Goal: Information Seeking & Learning: Check status

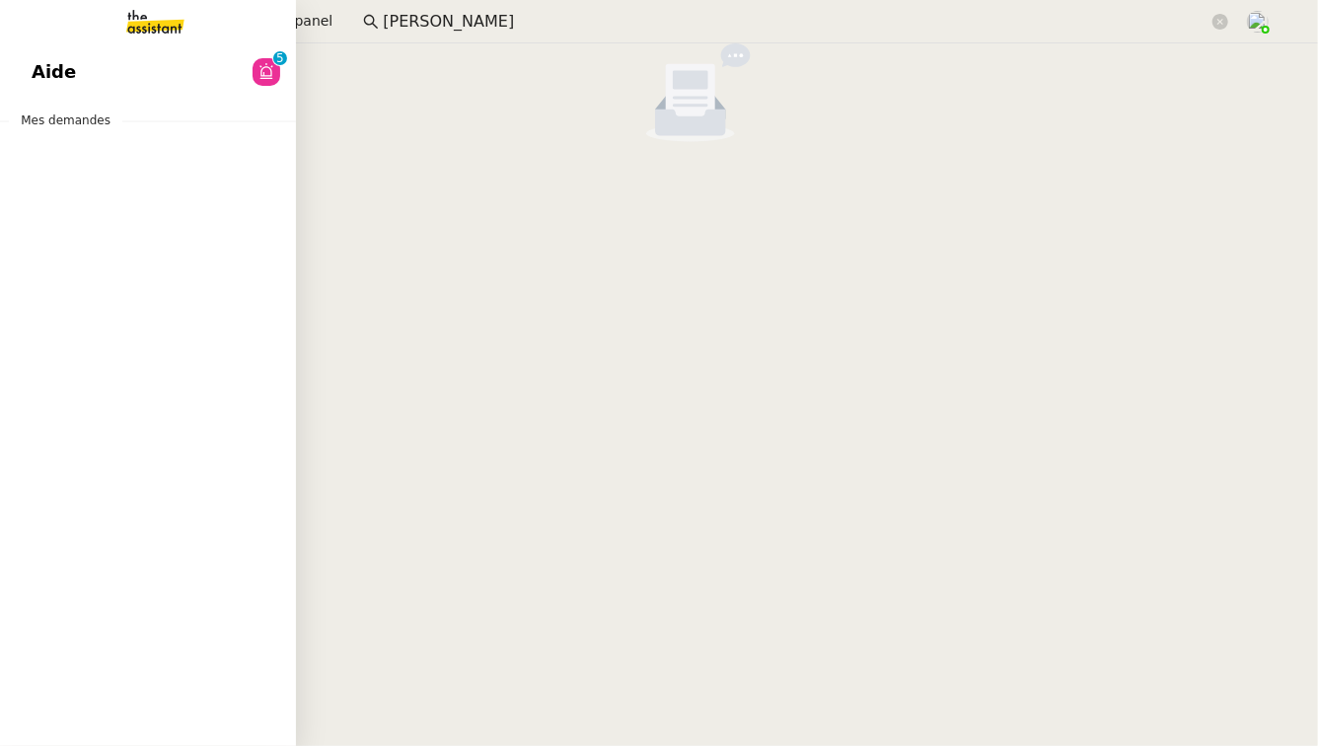
click at [87, 75] on link "Aide 0 1 2 3 4 5 6 7 8 9" at bounding box center [148, 71] width 296 height 45
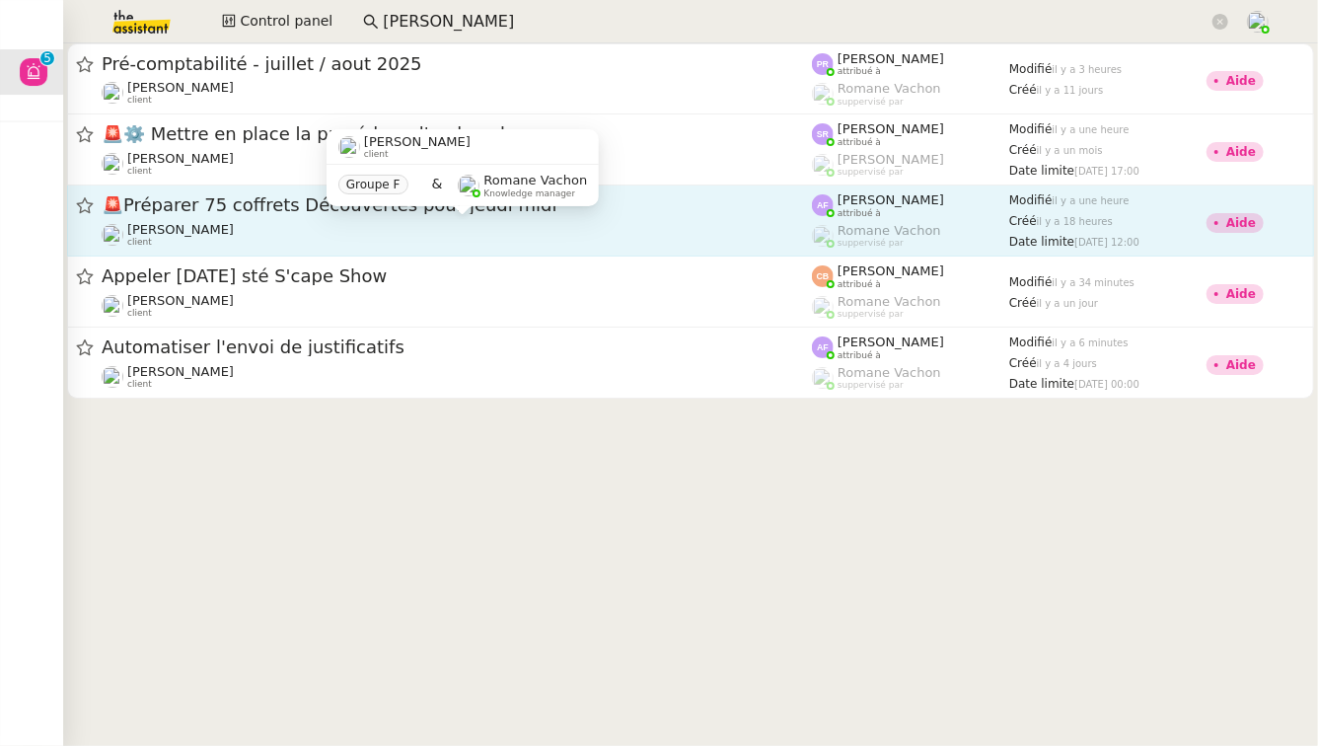
click at [294, 223] on div "[PERSON_NAME] client" at bounding box center [457, 235] width 710 height 26
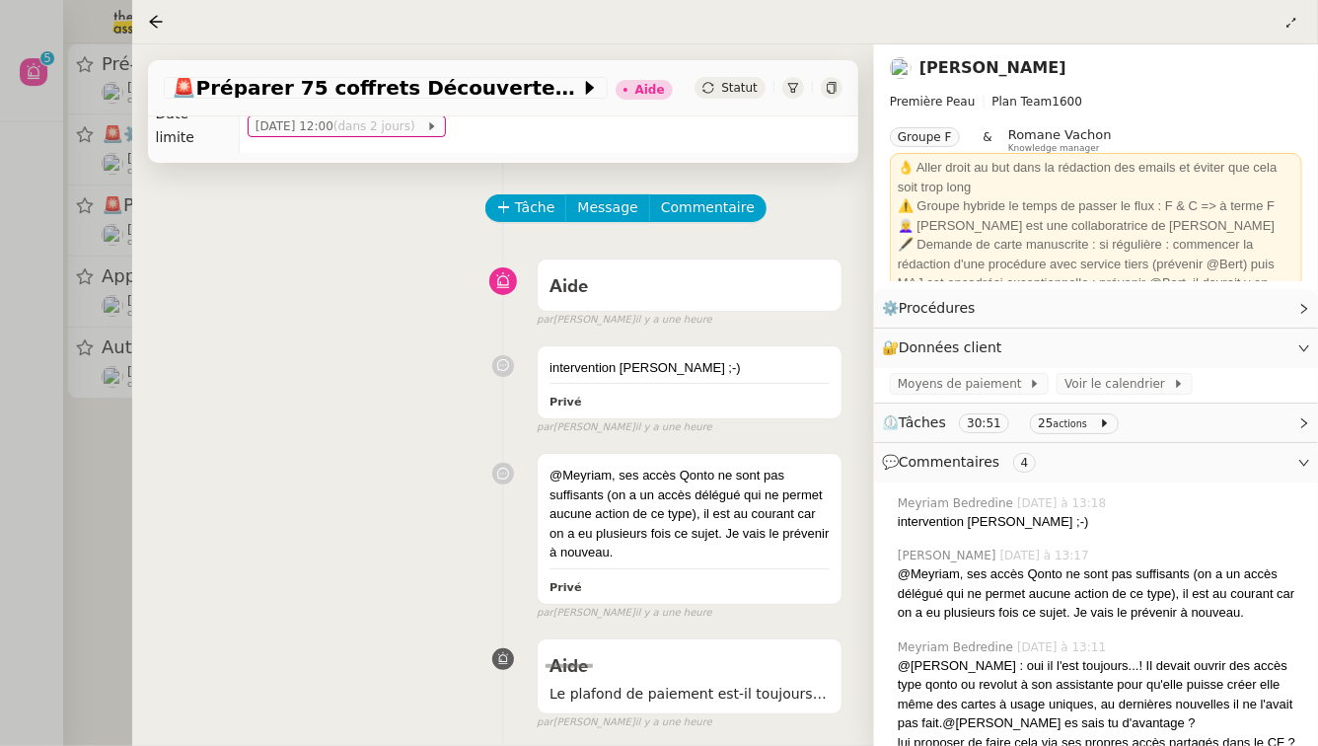
scroll to position [54, 0]
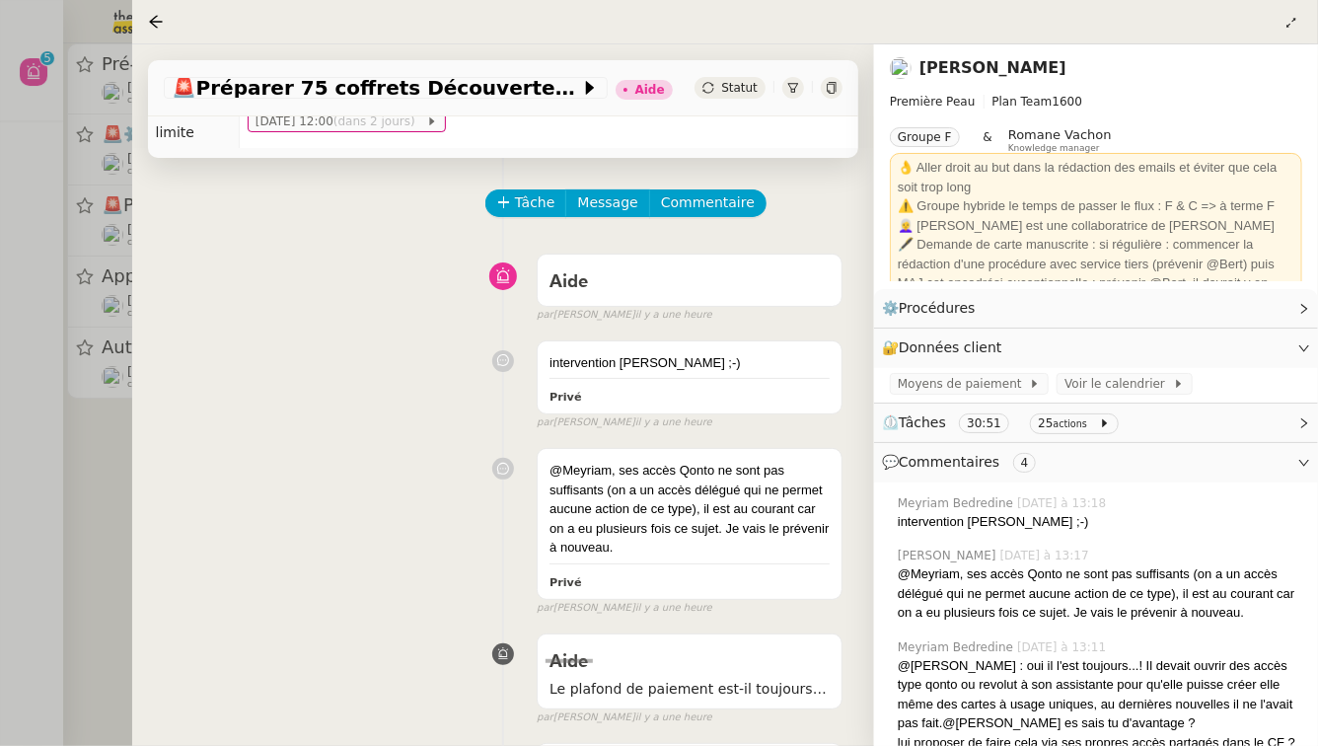
click at [97, 476] on div at bounding box center [659, 373] width 1318 height 746
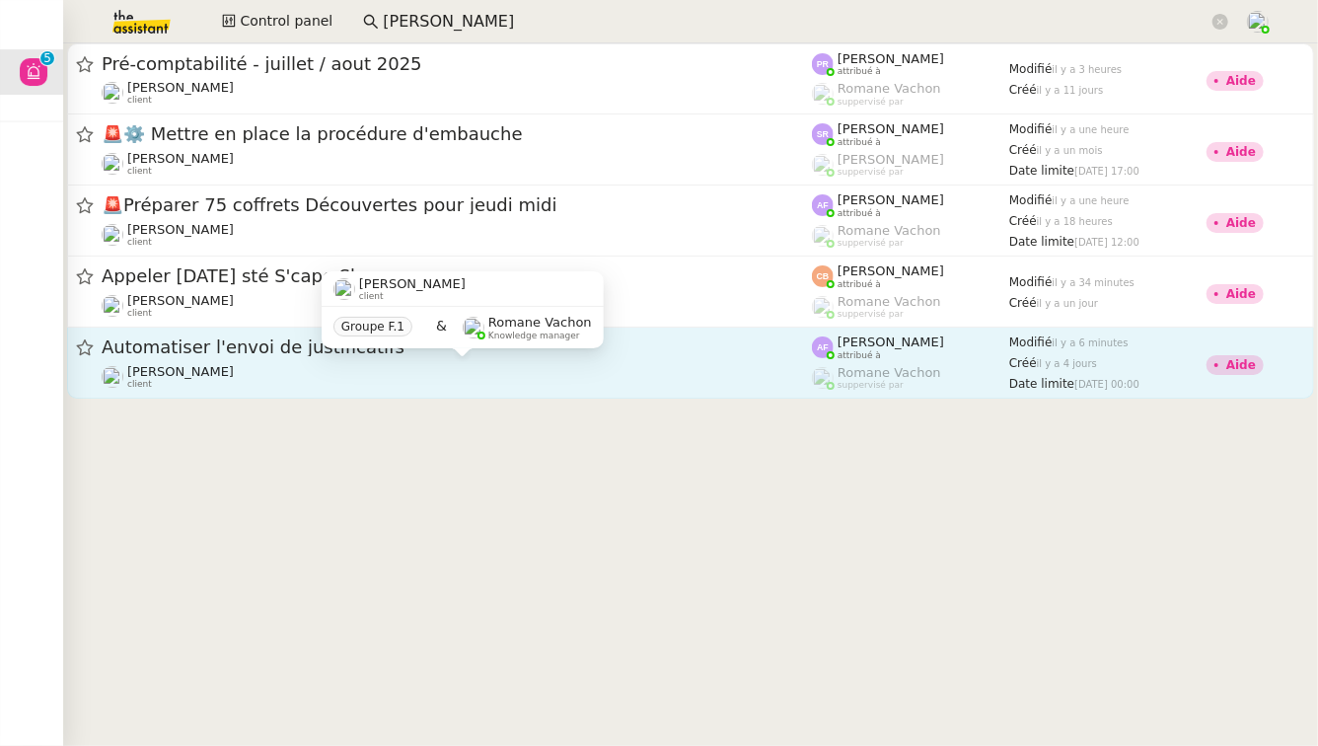
click at [302, 383] on div "[PERSON_NAME] client" at bounding box center [457, 377] width 710 height 26
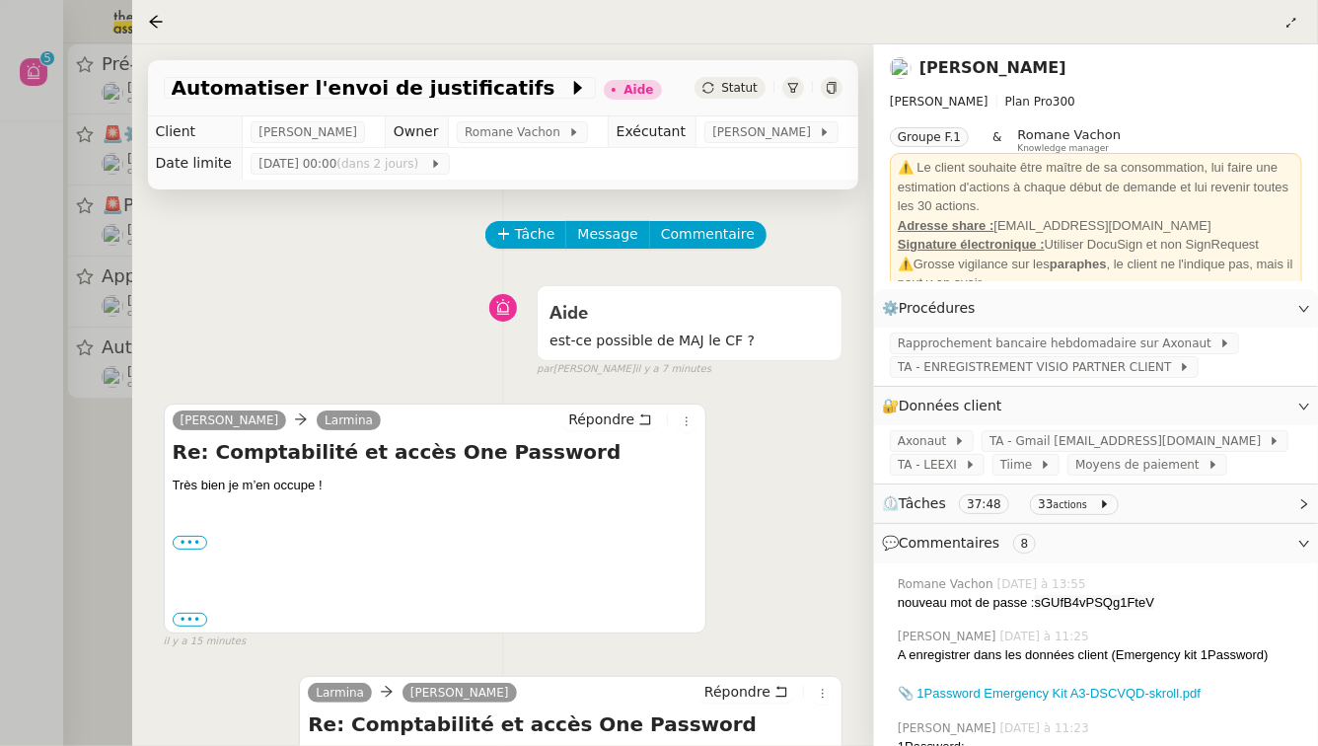
click at [55, 479] on div at bounding box center [659, 373] width 1318 height 746
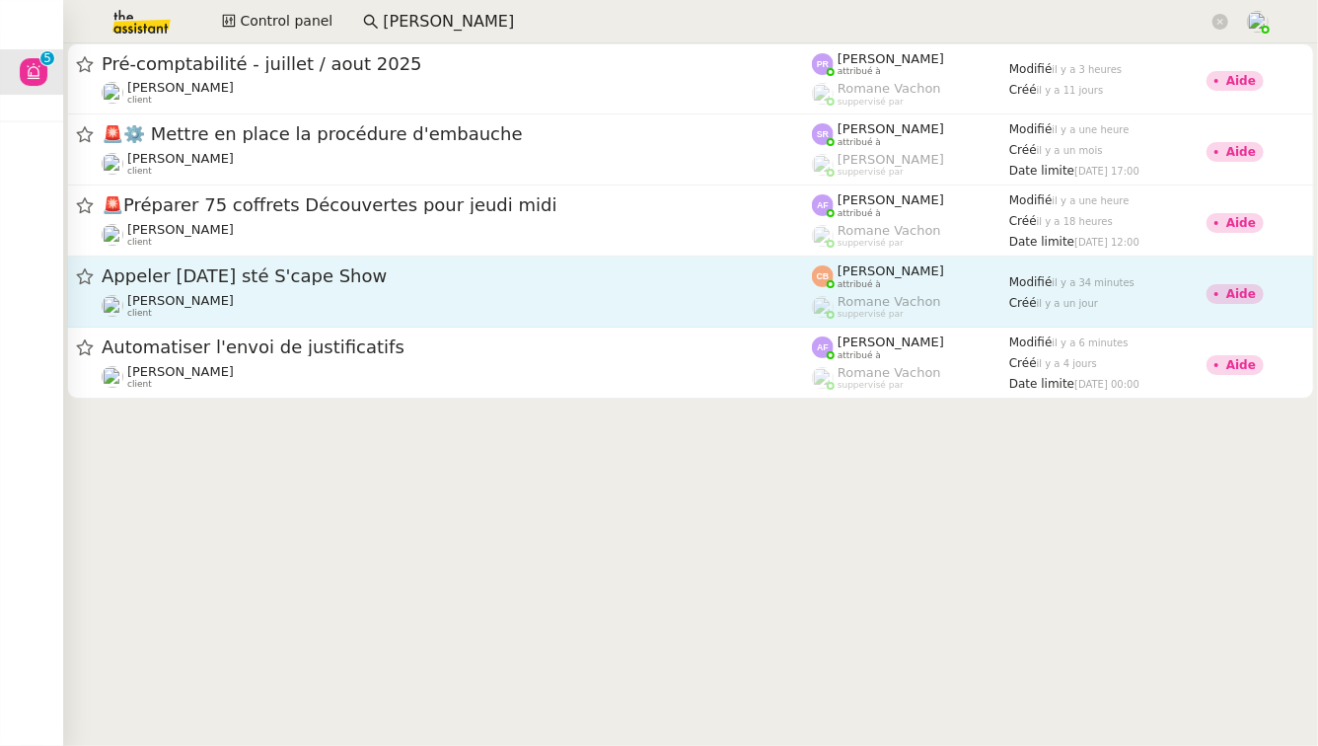
click at [310, 272] on span "Appeler [DATE] sté S'cape Show" at bounding box center [457, 276] width 710 height 18
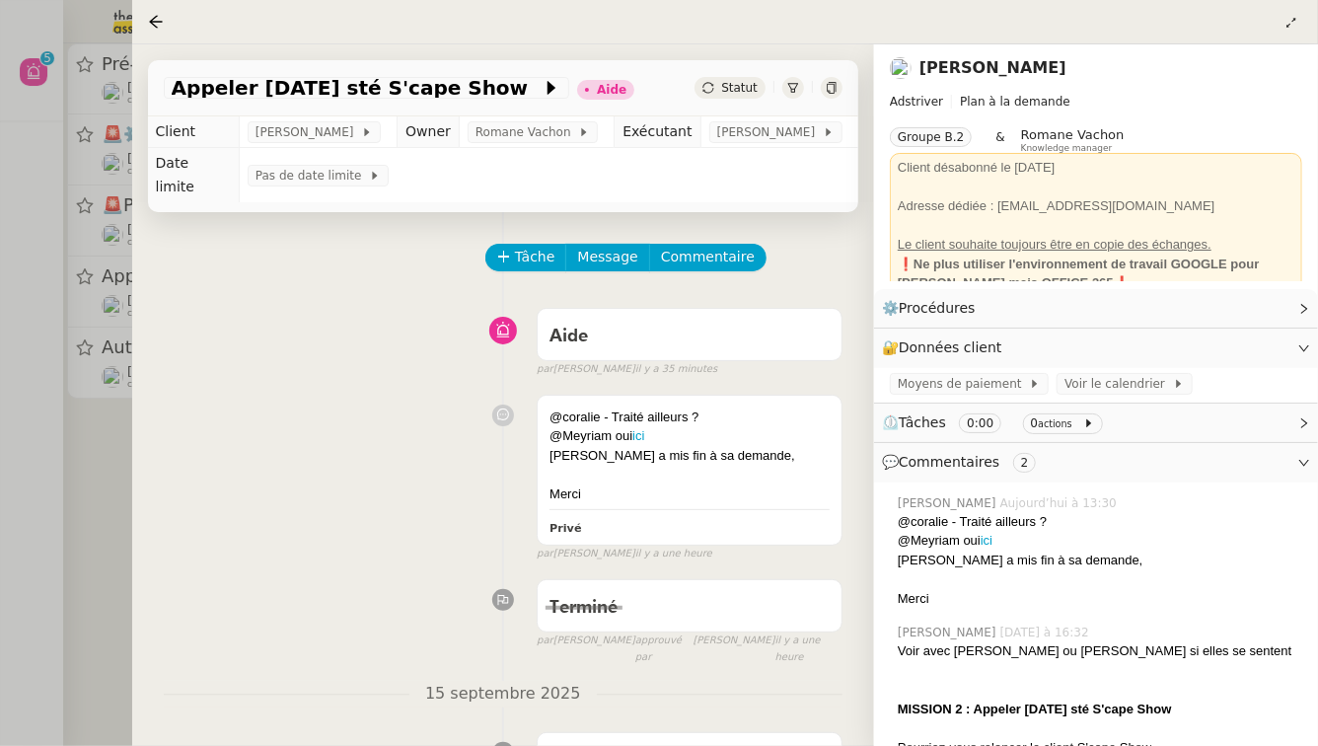
click at [65, 501] on div at bounding box center [659, 373] width 1318 height 746
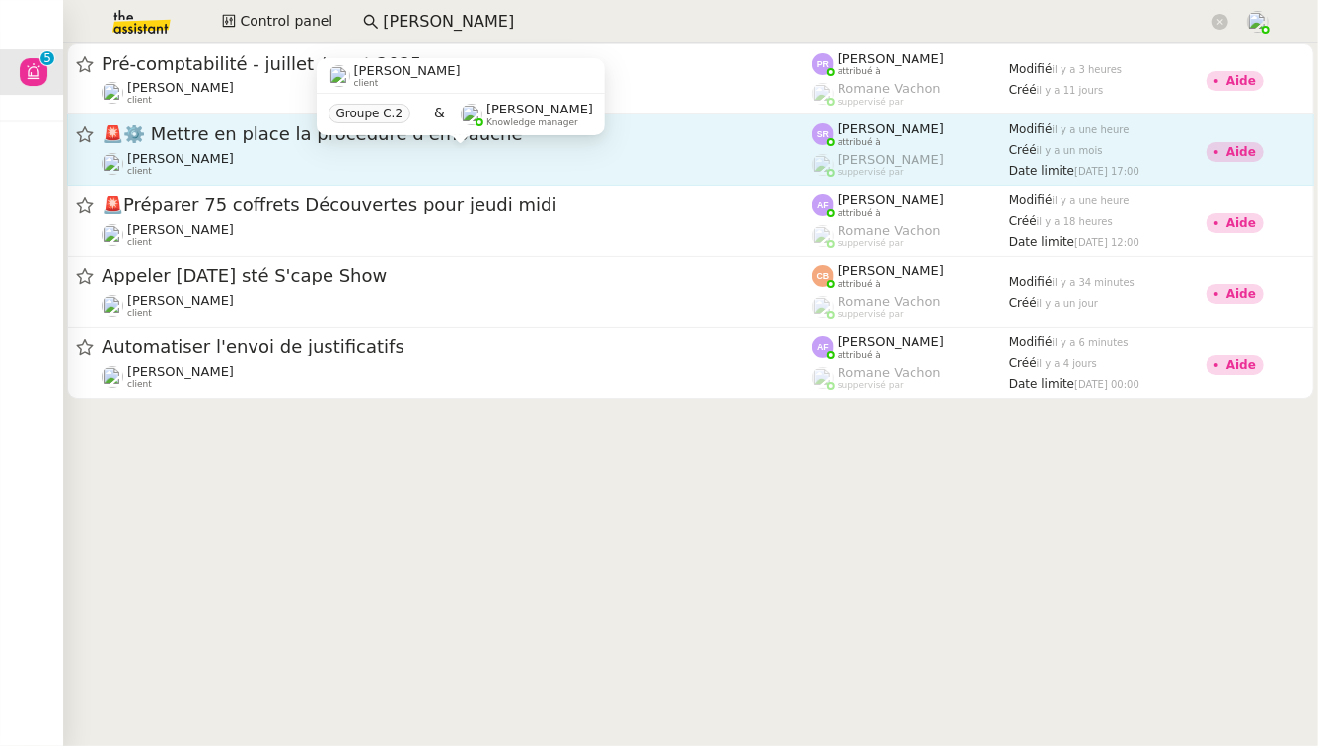
click at [343, 169] on div "[PERSON_NAME] client" at bounding box center [457, 164] width 710 height 26
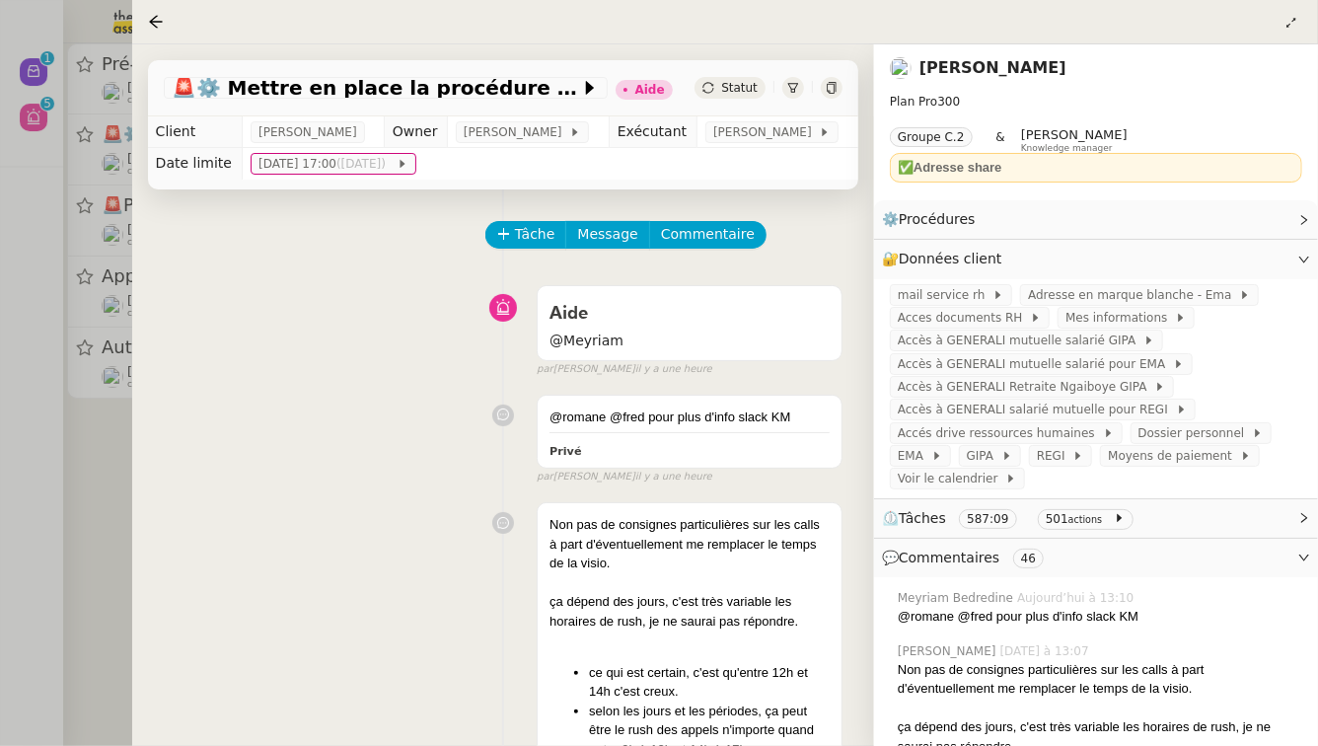
click at [0, 533] on div at bounding box center [659, 373] width 1318 height 746
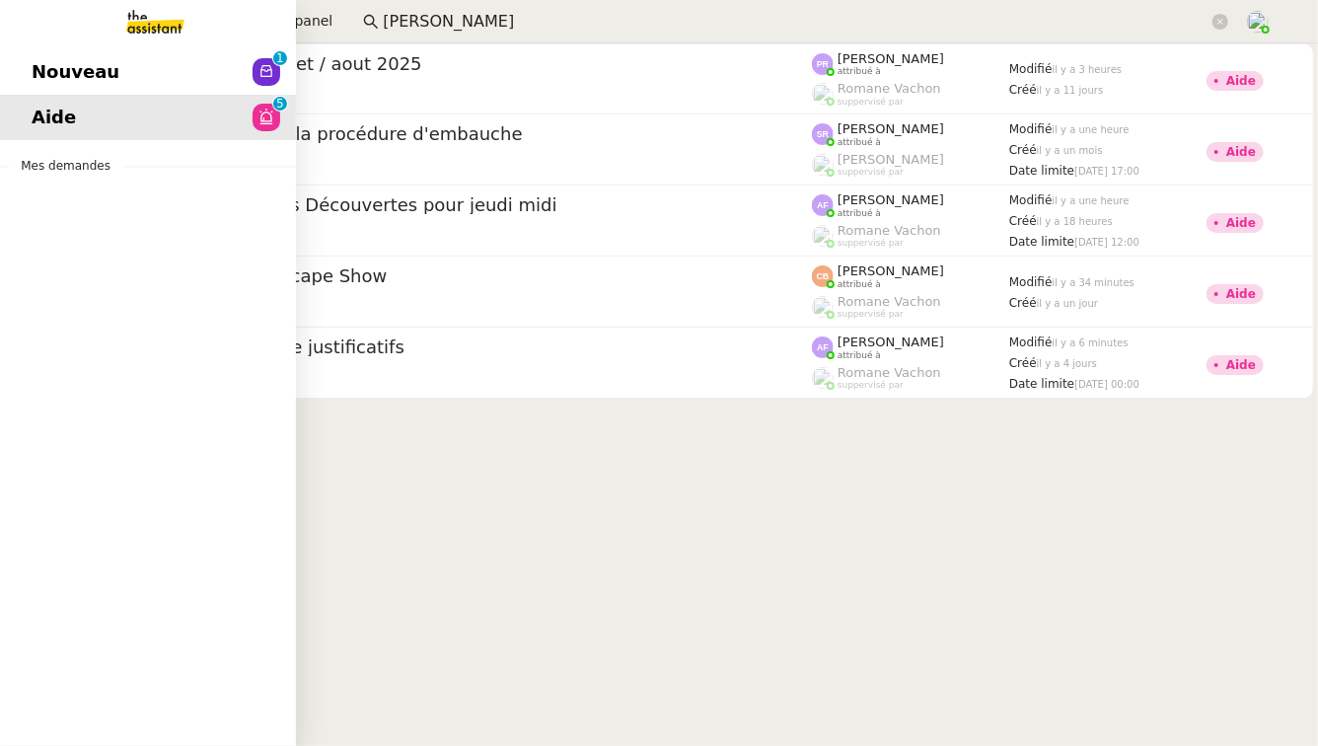
click at [127, 82] on link "Nouveau 0 1 2 3 4 5 6 7 8 9" at bounding box center [148, 71] width 296 height 45
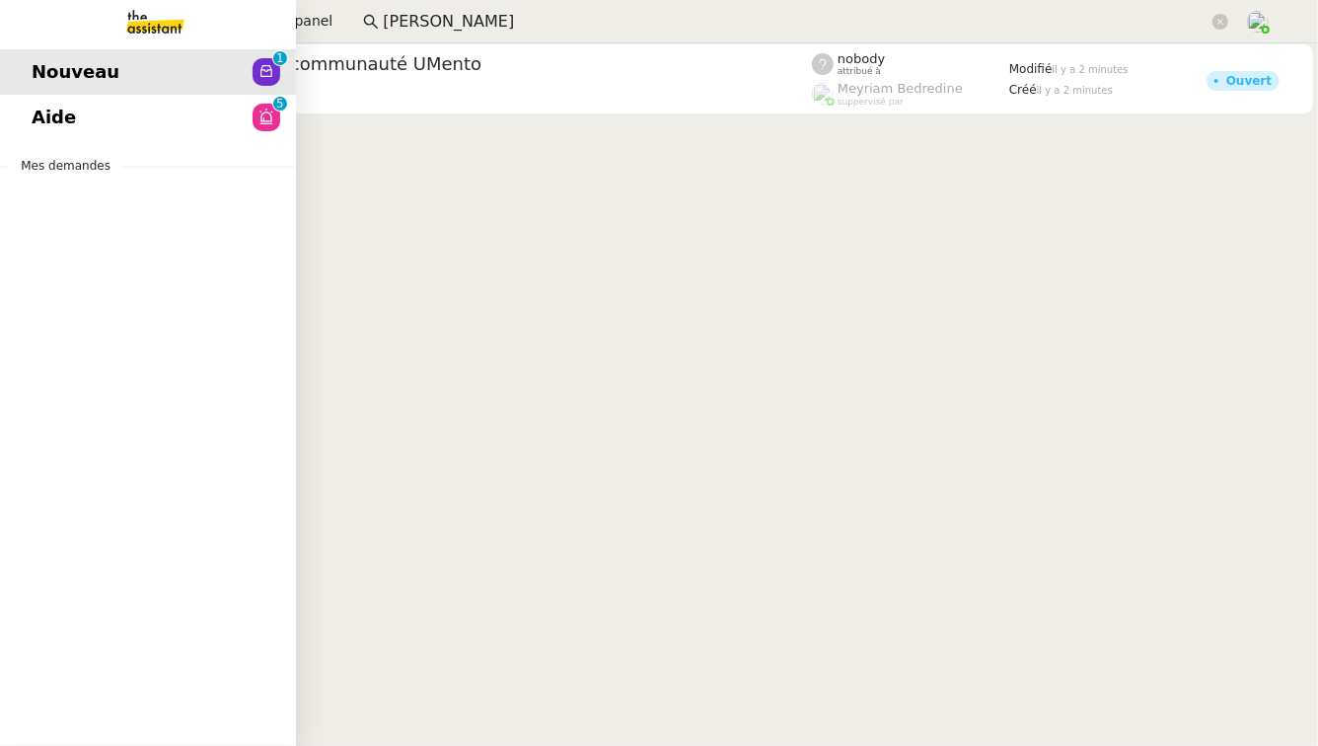
click at [135, 114] on link "Aide 0 1 2 3 4 5 6 7 8 9" at bounding box center [148, 117] width 296 height 45
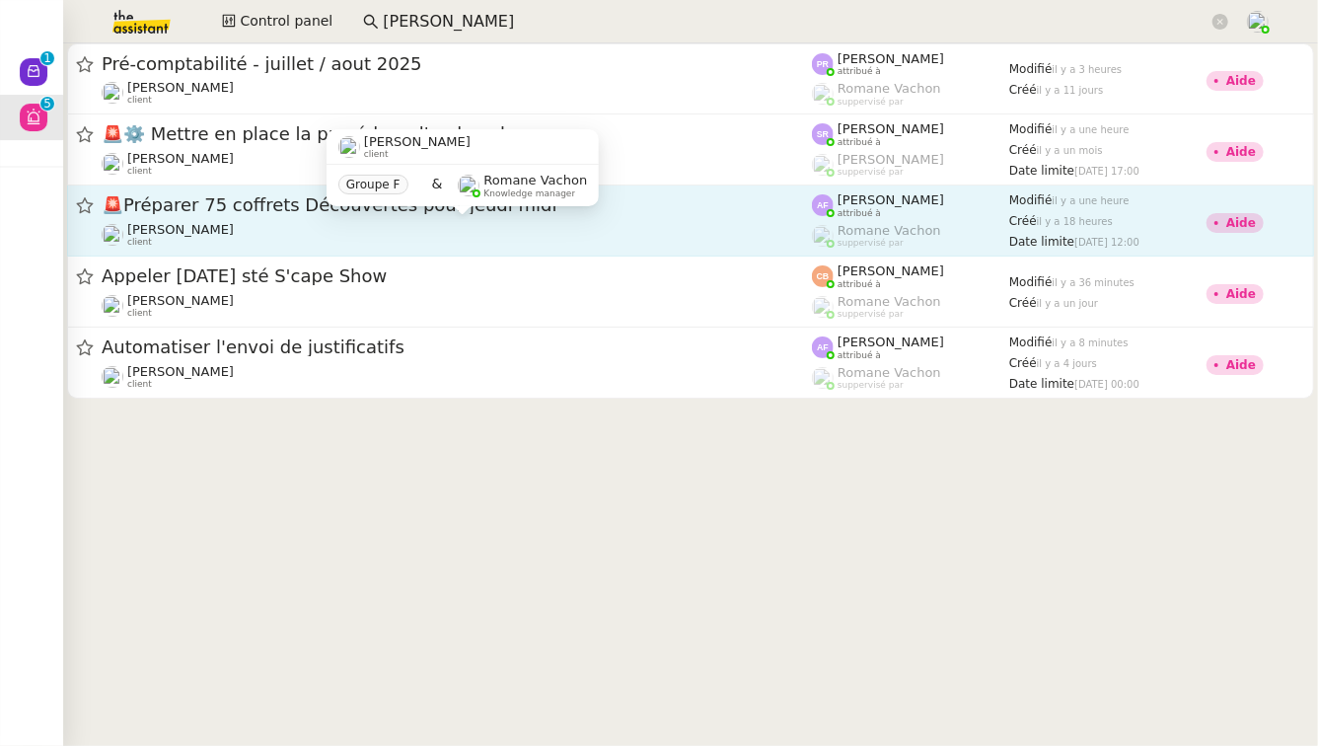
click at [383, 234] on div "[PERSON_NAME] client" at bounding box center [457, 235] width 710 height 26
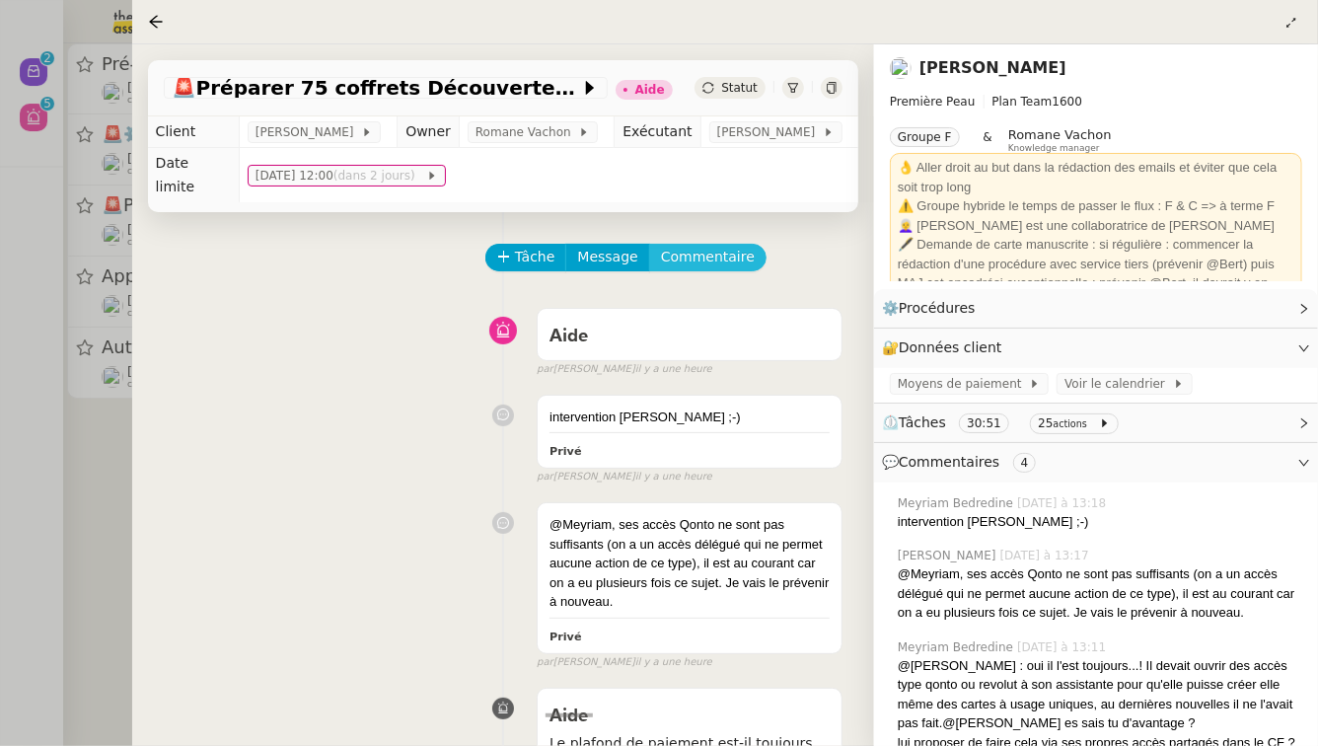
click at [722, 246] on span "Commentaire" at bounding box center [708, 257] width 94 height 23
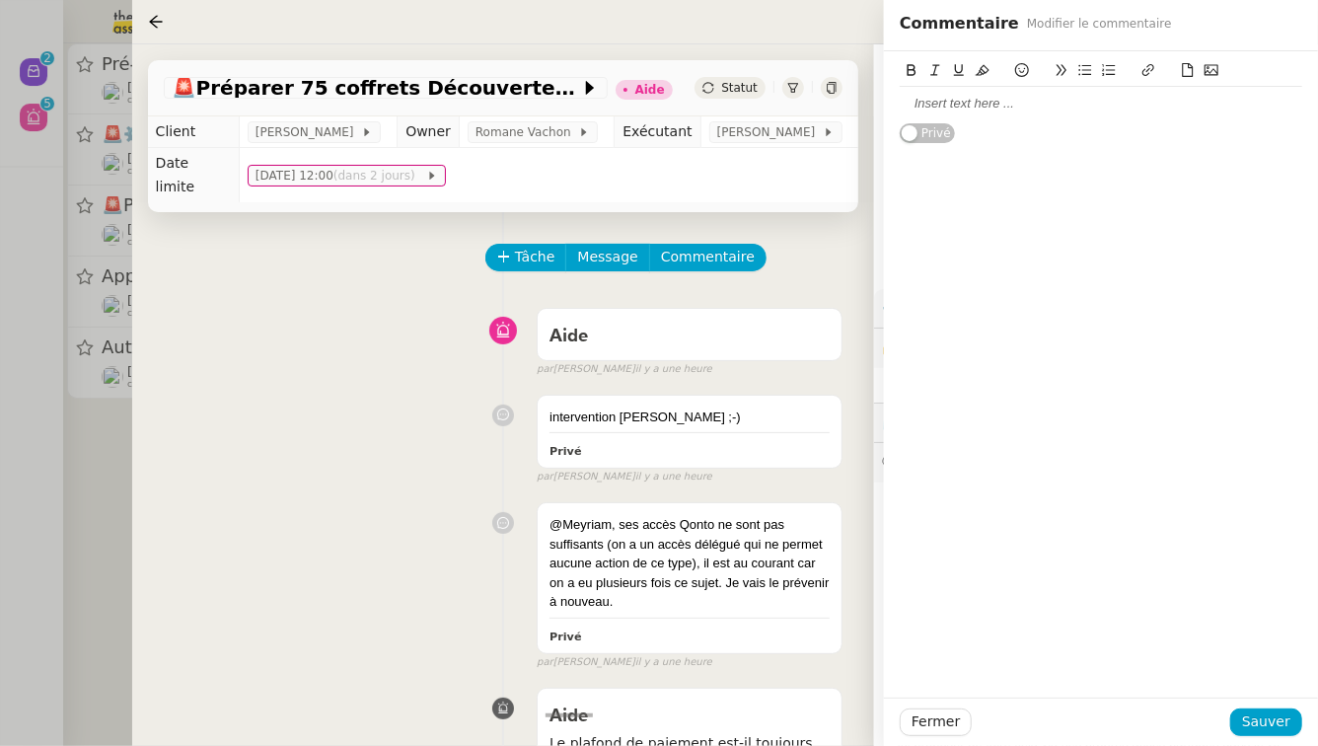
click at [998, 98] on div at bounding box center [1100, 104] width 402 height 18
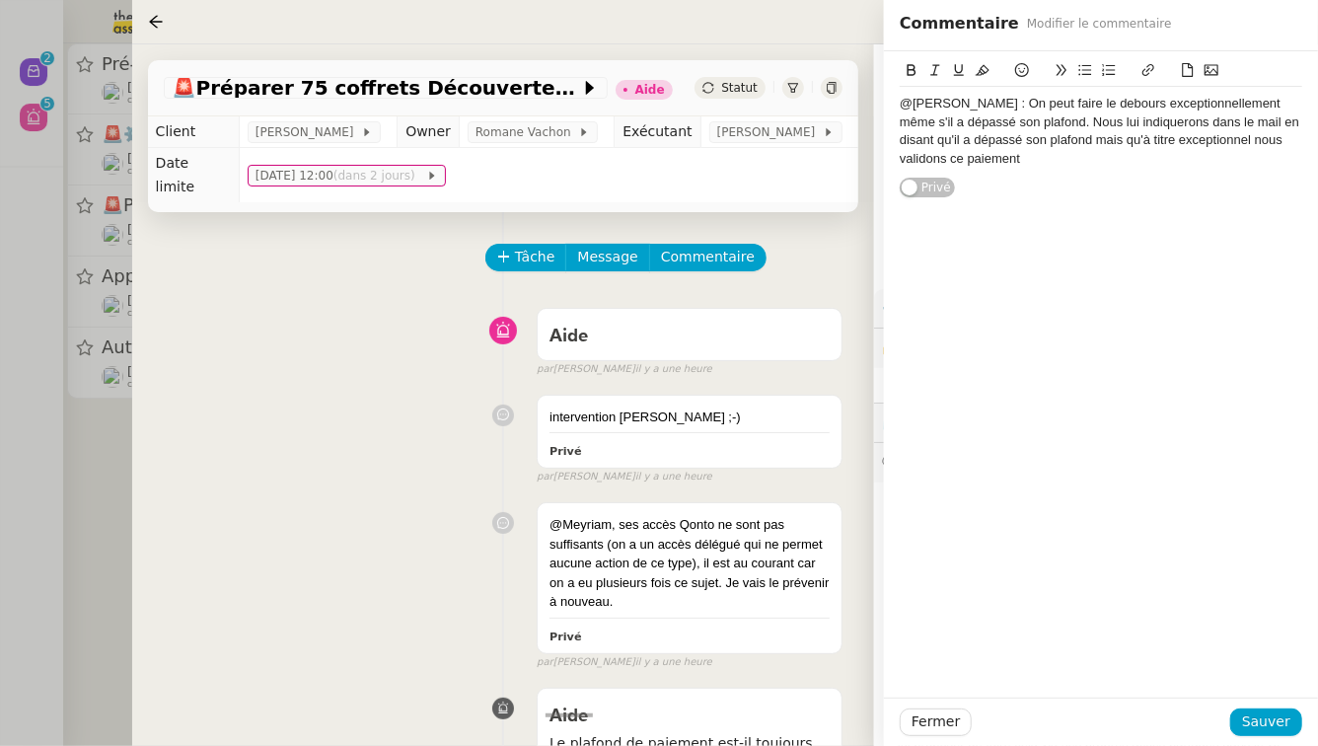
click at [1061, 143] on div "@[PERSON_NAME] : On peut faire le debours exceptionnellement même s'il a dépass…" at bounding box center [1100, 131] width 402 height 73
click at [1189, 144] on div "@[PERSON_NAME] : On peut faire le debours exceptionnellement même s'il a dépass…" at bounding box center [1100, 131] width 402 height 73
click at [972, 162] on div "@[PERSON_NAME] : On peut faire le debours exceptionnellement même s'il a dépass…" at bounding box center [1100, 131] width 402 height 73
click at [1278, 725] on span "Sauver" at bounding box center [1266, 721] width 48 height 23
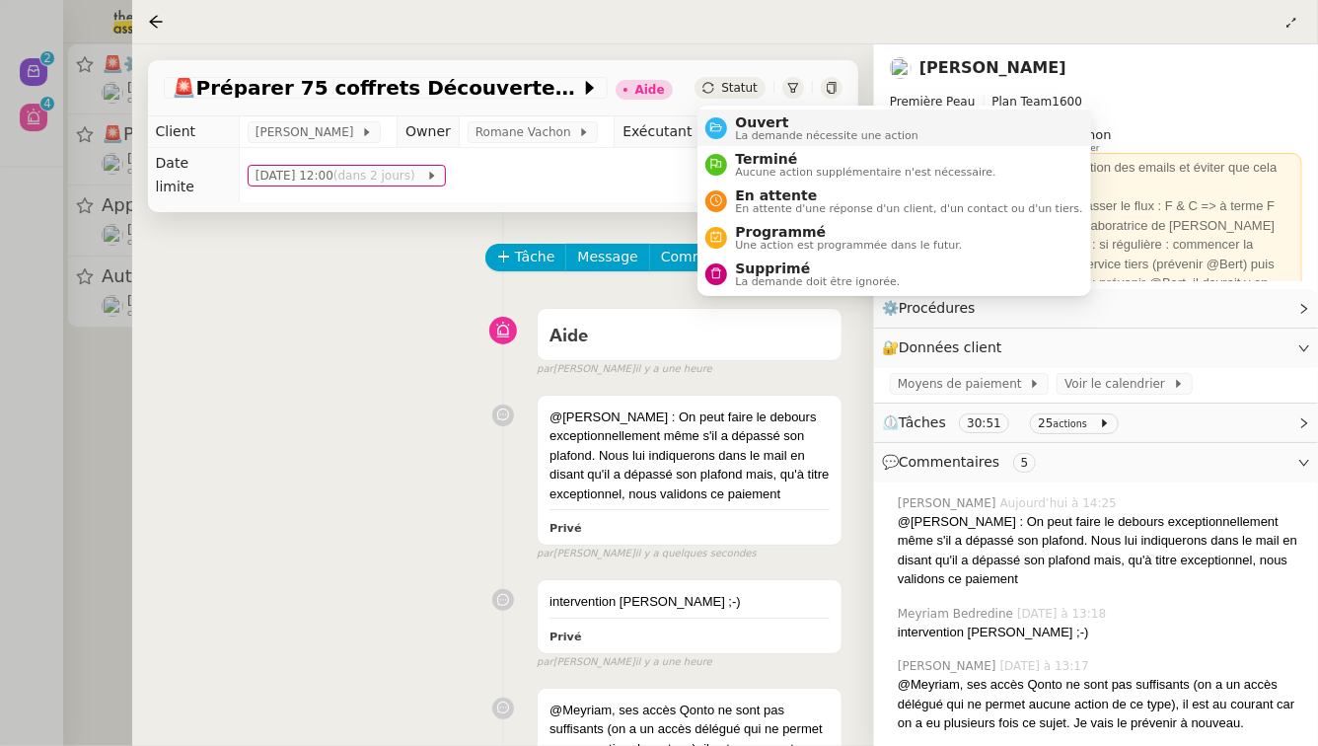
click at [745, 113] on li "Ouvert La demande nécessite une action" at bounding box center [893, 127] width 393 height 36
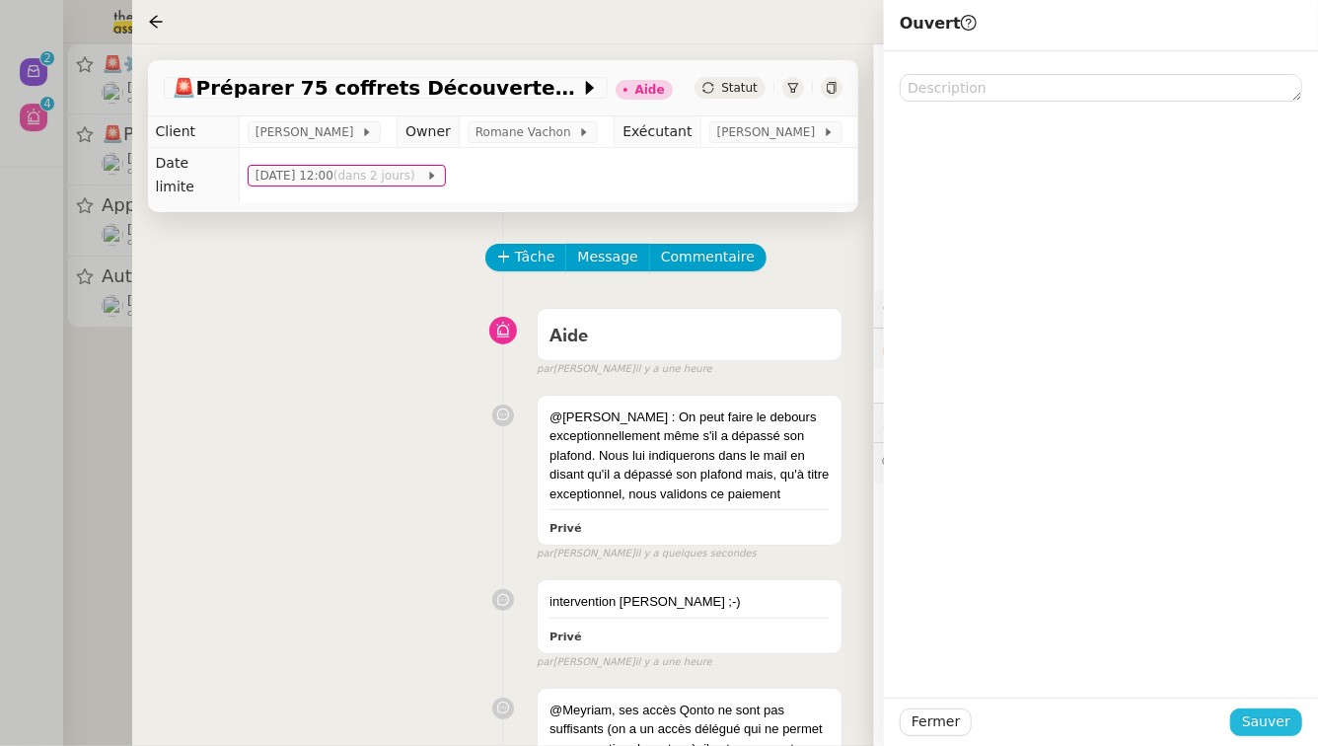
click at [1281, 722] on span "Sauver" at bounding box center [1266, 721] width 48 height 23
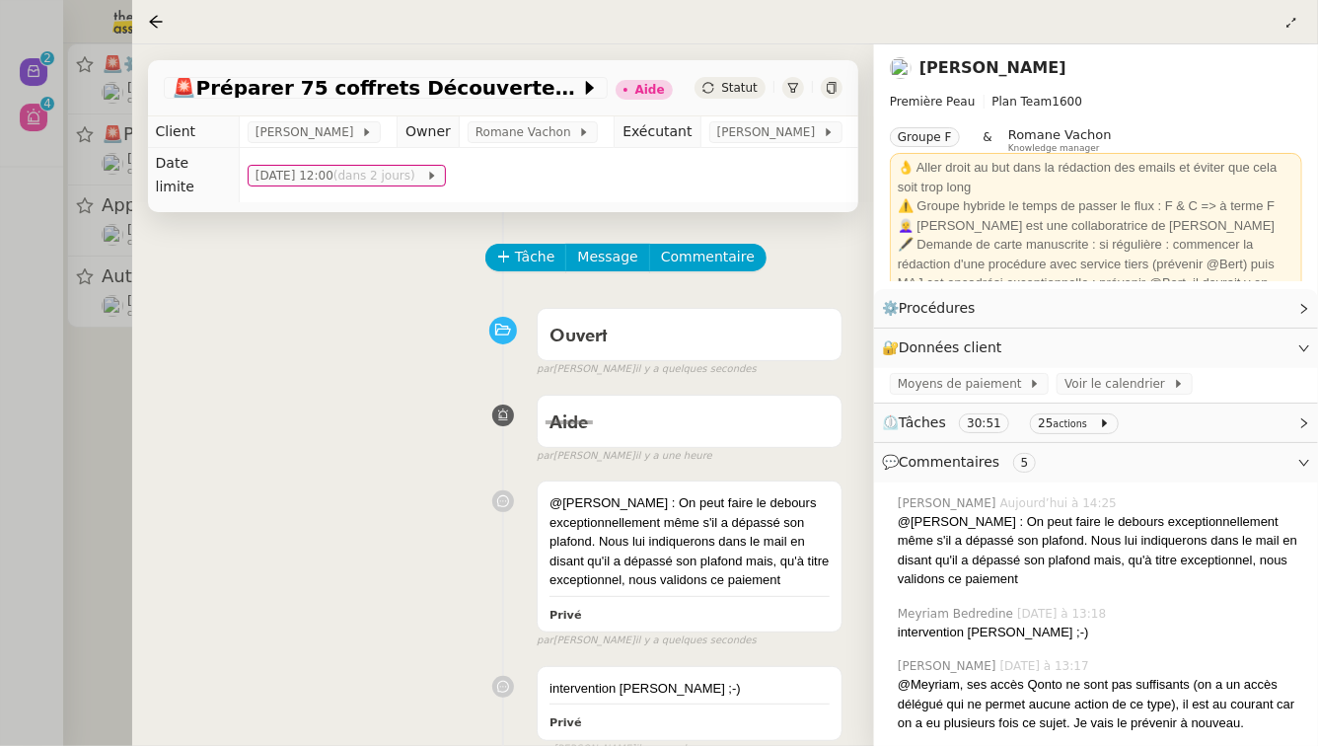
click at [0, 453] on div at bounding box center [659, 373] width 1318 height 746
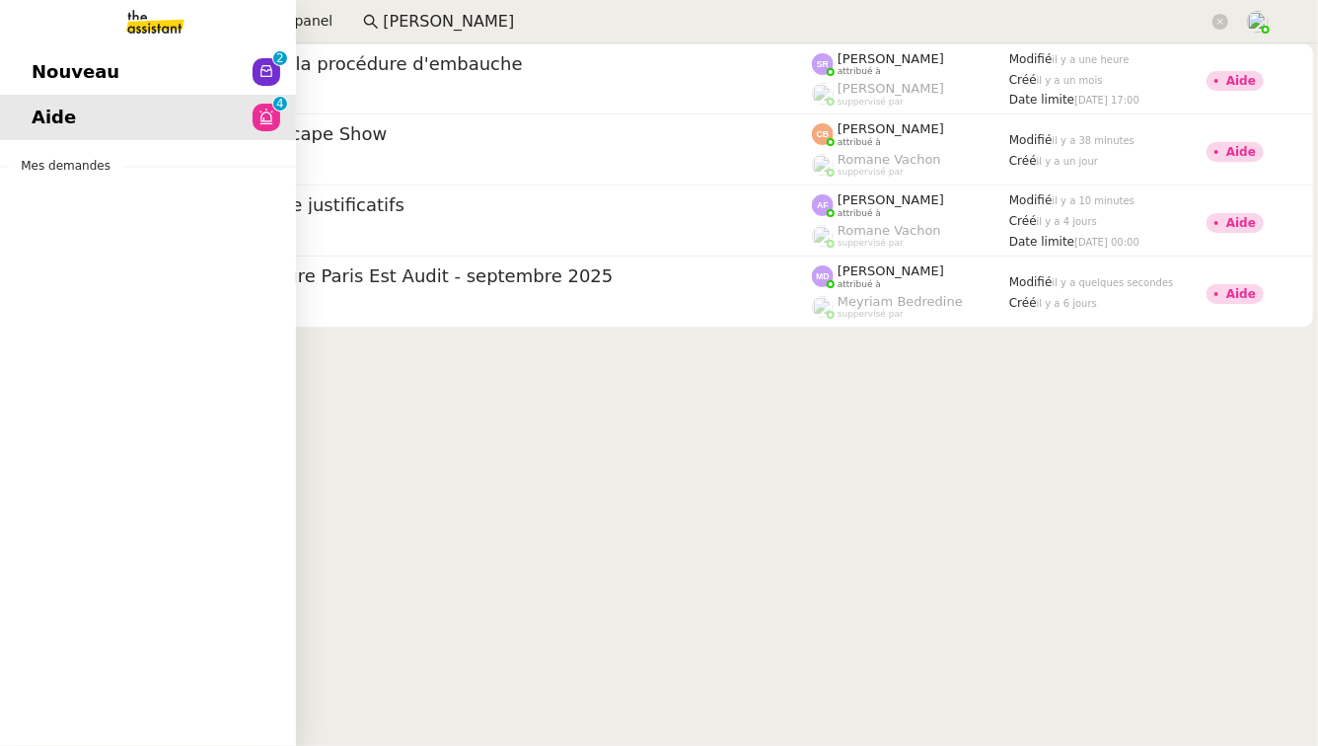
click at [53, 67] on span "Nouveau" at bounding box center [76, 72] width 88 height 30
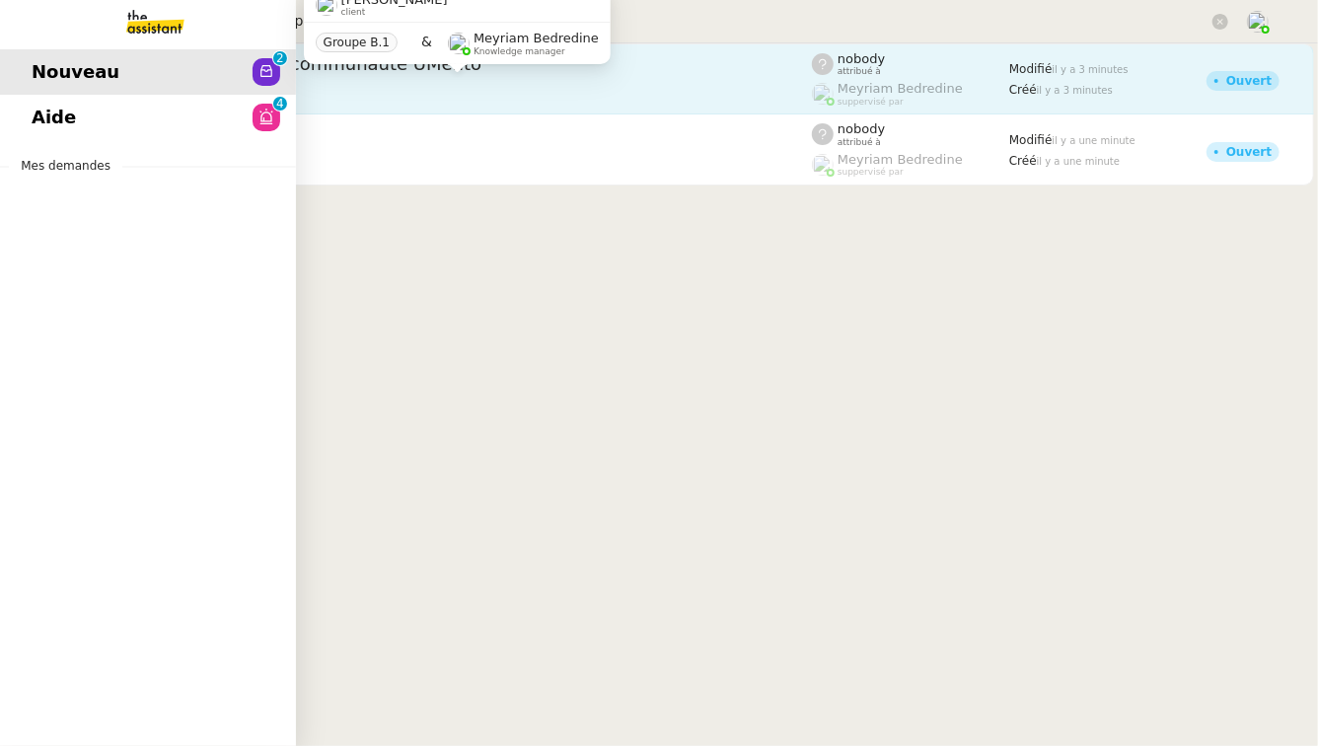
click at [153, 103] on link "Aide 0 1 2 3 4 5 6 7 8 9" at bounding box center [148, 117] width 296 height 45
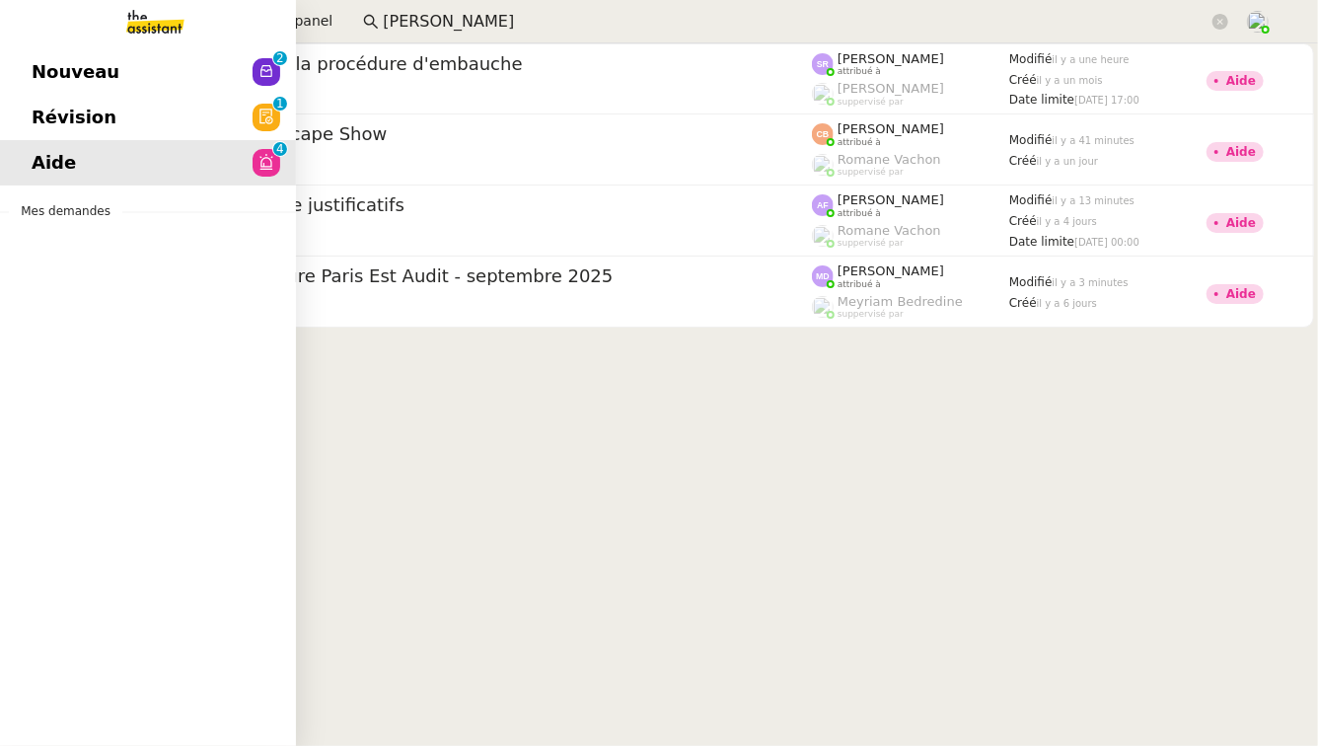
click at [181, 125] on link "Révision 0 1 2 3 4 5 6 7 8 9" at bounding box center [148, 117] width 296 height 45
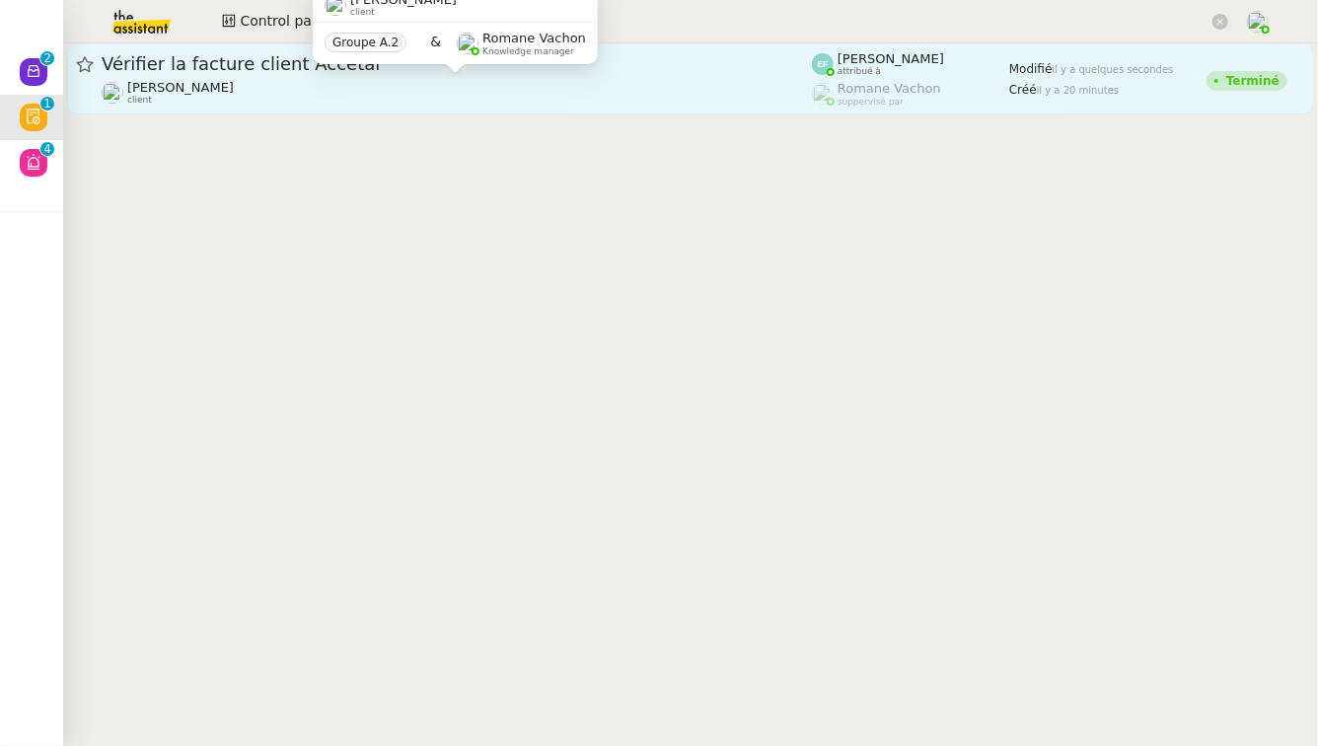
click at [638, 97] on div "[PERSON_NAME] client" at bounding box center [457, 93] width 710 height 26
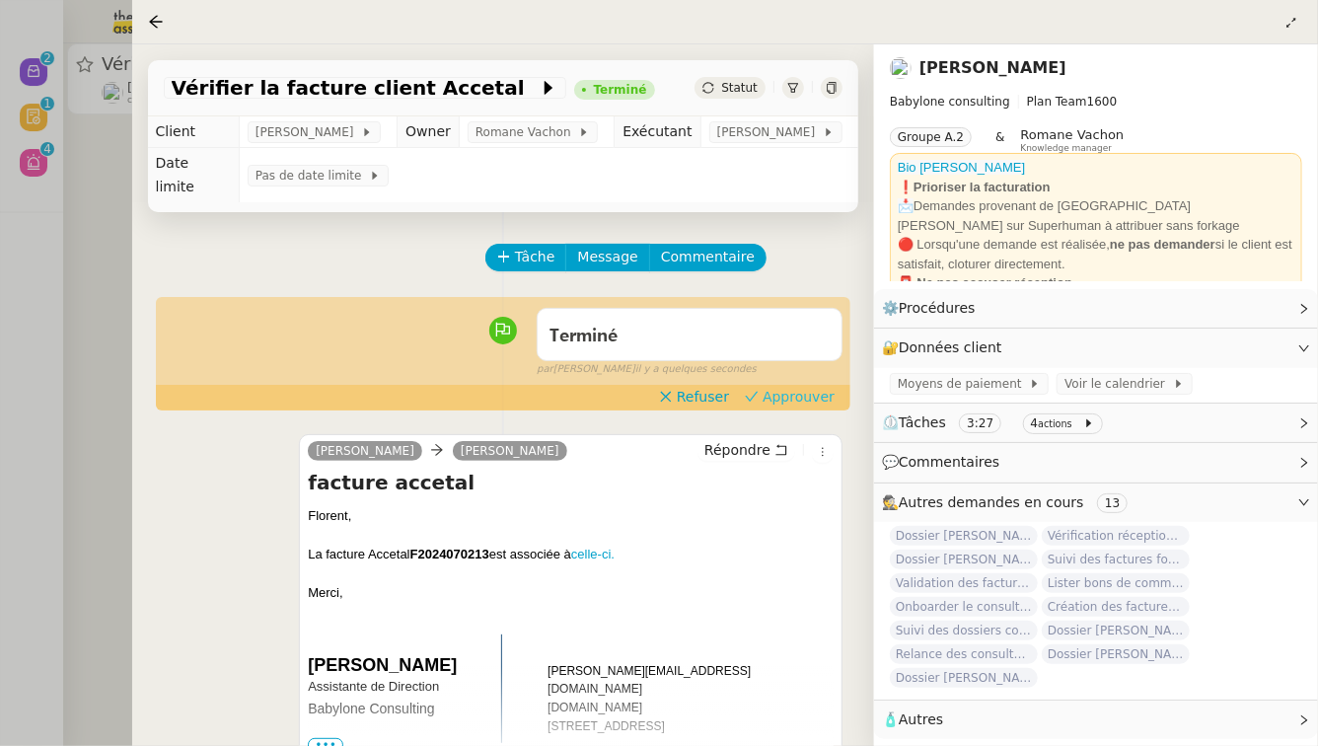
click at [789, 387] on span "Approuver" at bounding box center [798, 397] width 72 height 20
click at [0, 323] on div at bounding box center [659, 373] width 1318 height 746
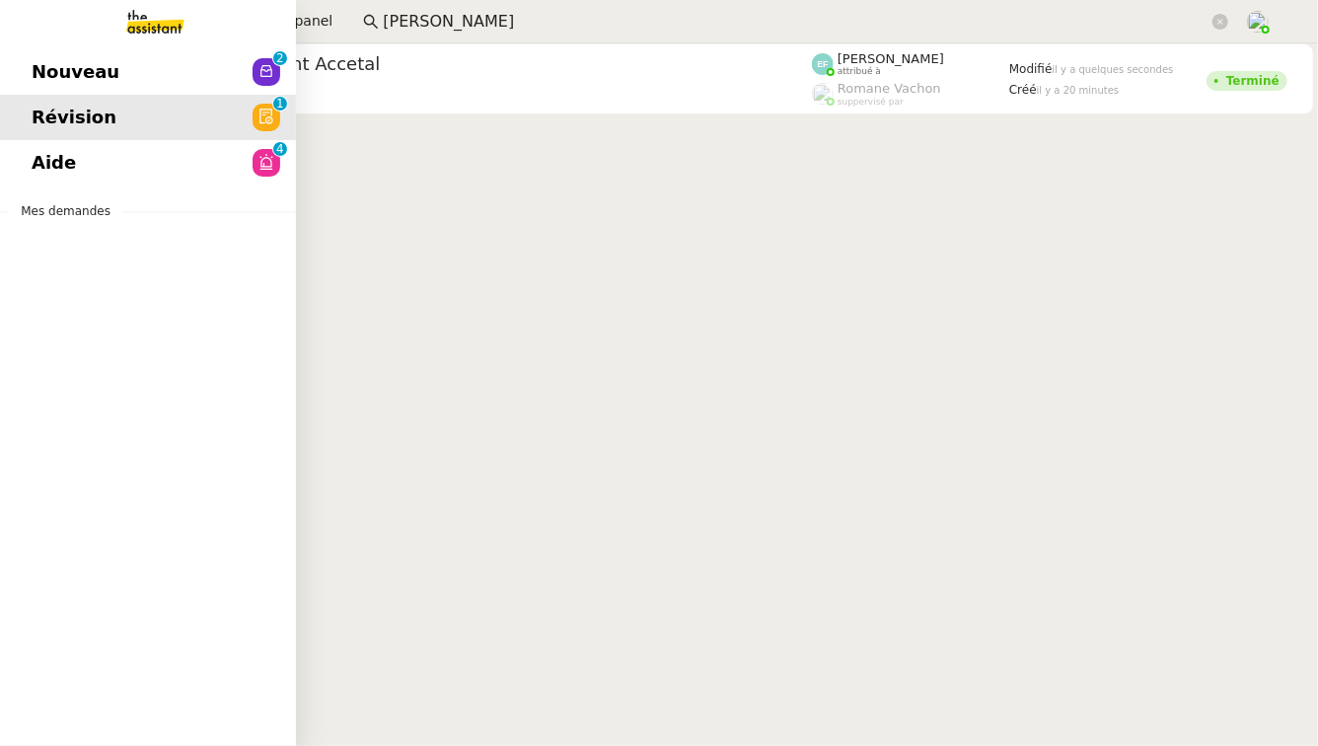
click at [86, 72] on span "Nouveau" at bounding box center [76, 72] width 88 height 30
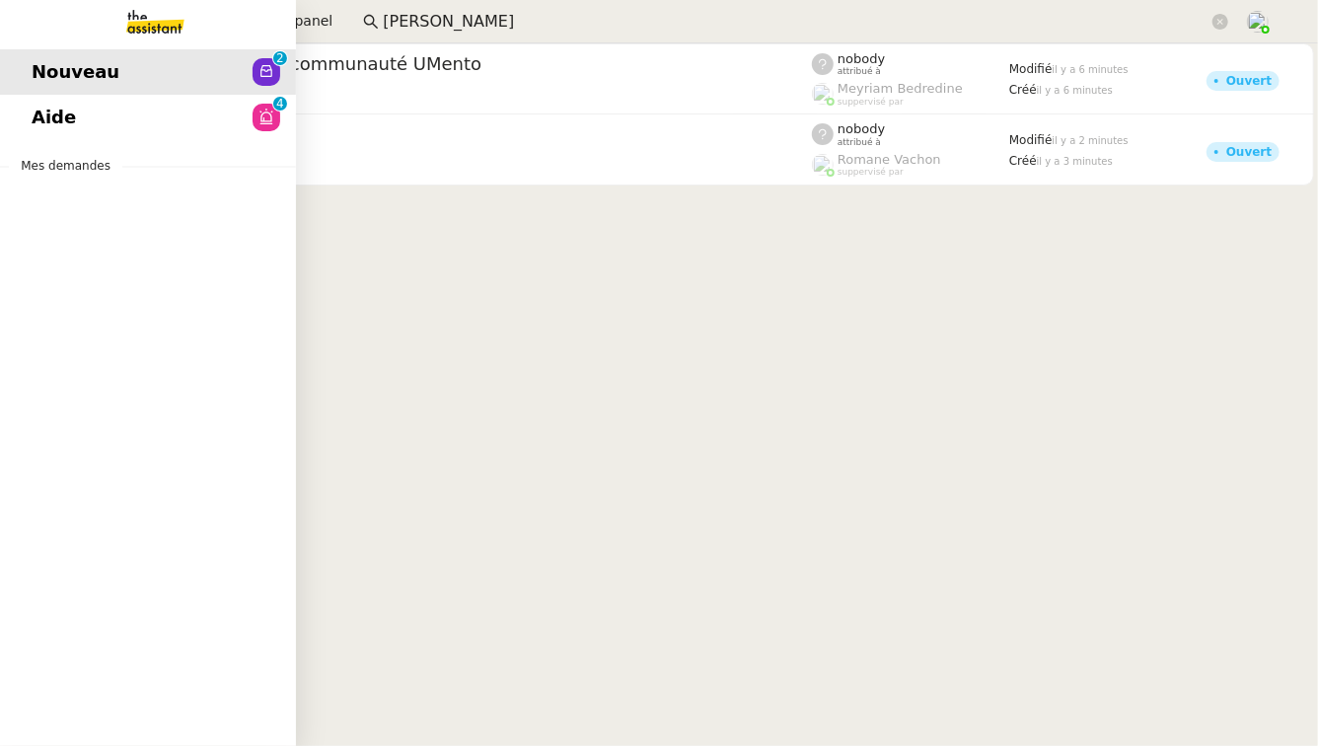
click at [93, 129] on link "Aide 0 1 2 3 4 5 6 7 8 9" at bounding box center [148, 117] width 296 height 45
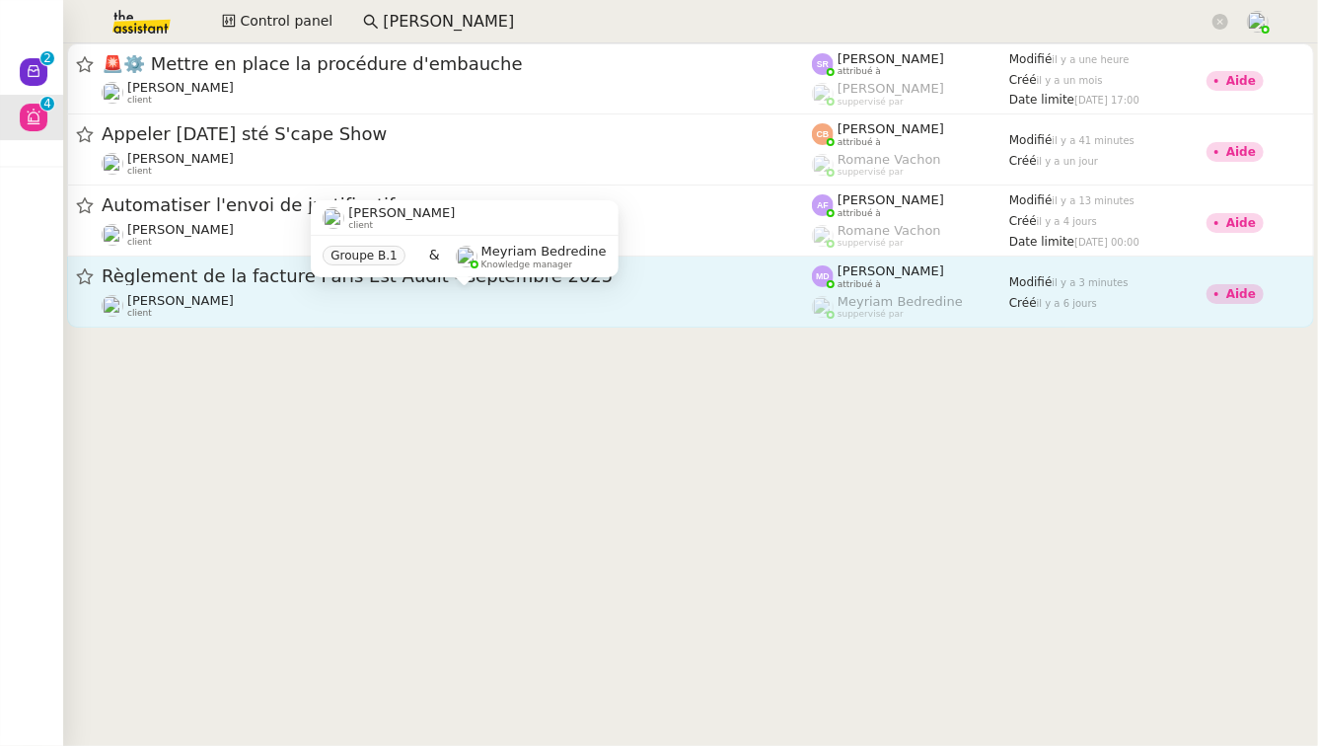
click at [511, 297] on div "[PERSON_NAME] Conceicao client" at bounding box center [457, 306] width 710 height 26
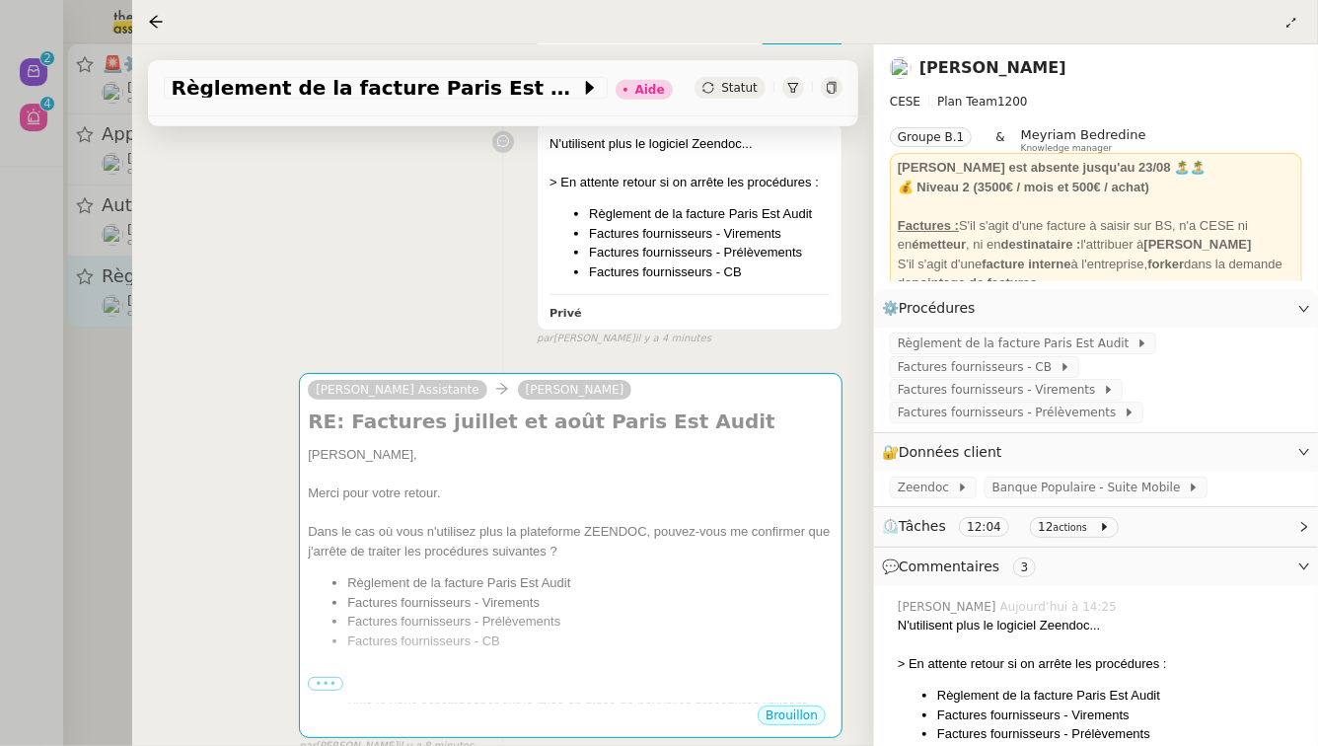
scroll to position [446, 0]
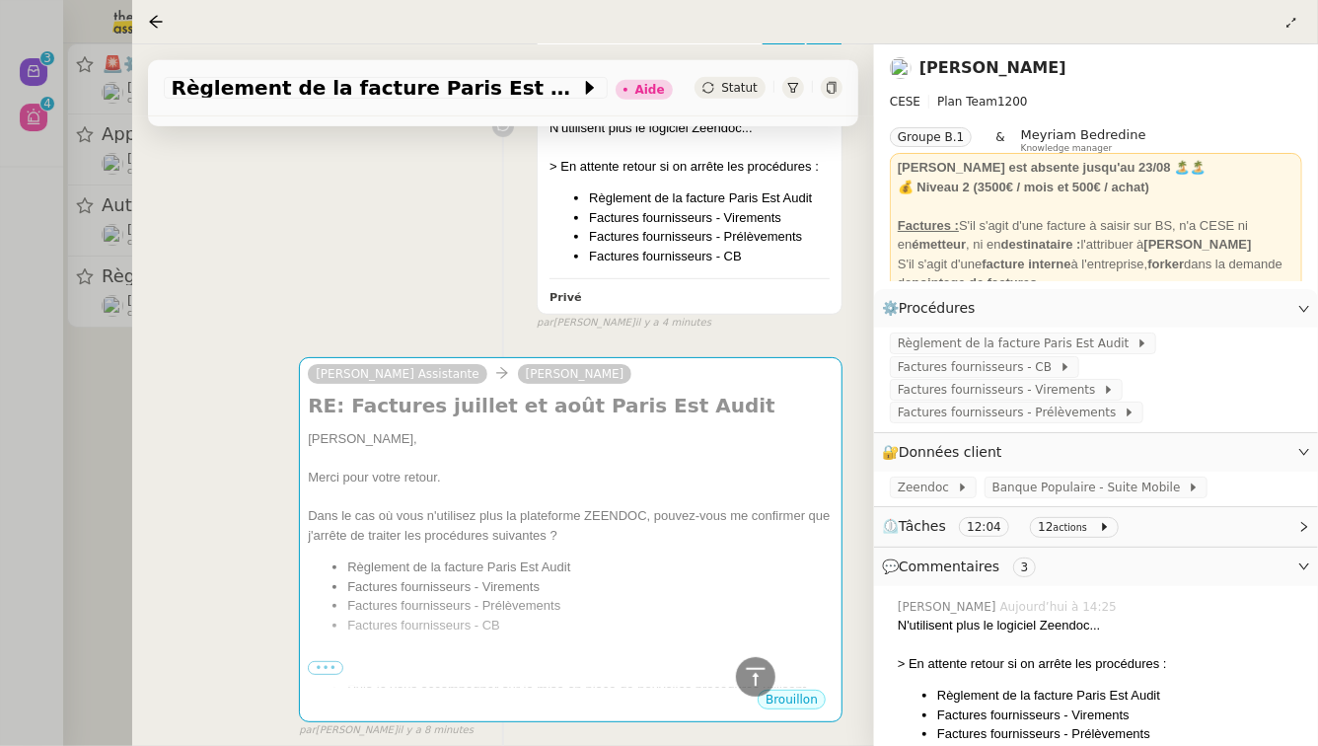
click at [61, 428] on div at bounding box center [659, 373] width 1318 height 746
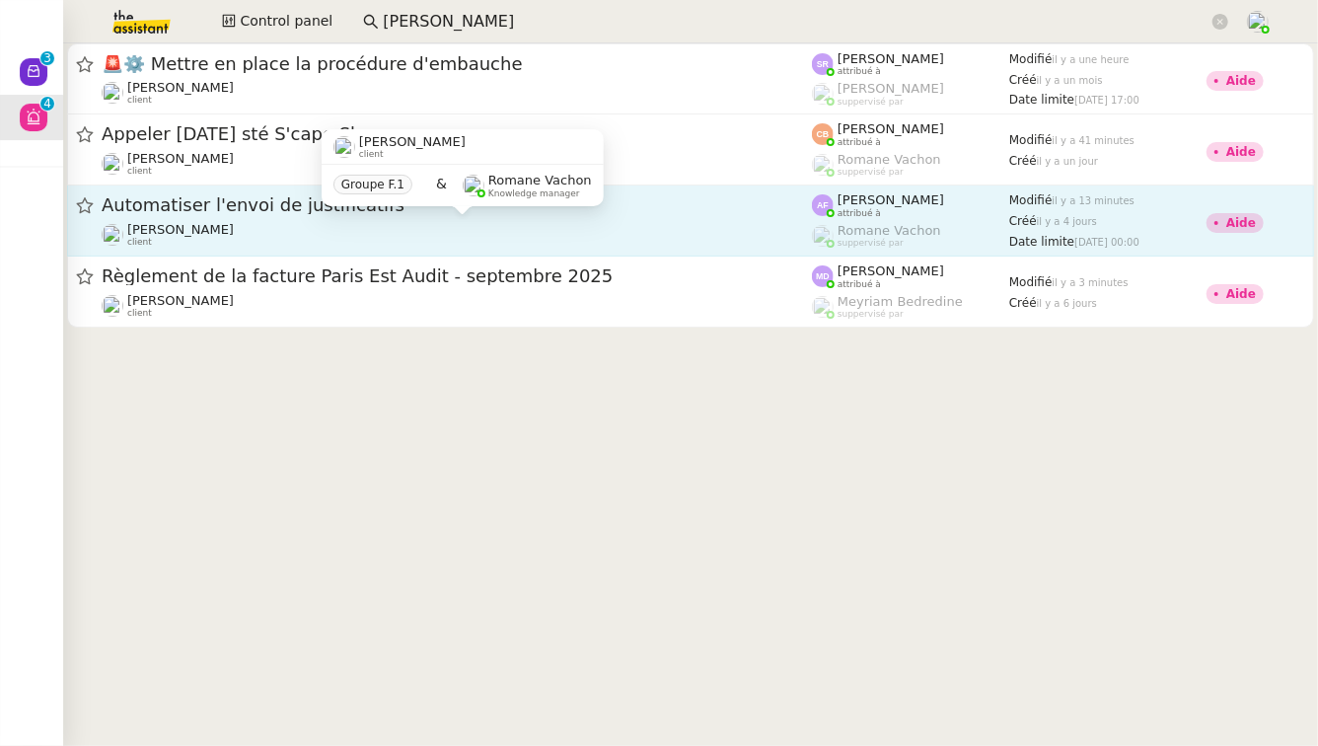
click at [367, 231] on div "[PERSON_NAME] client" at bounding box center [457, 235] width 710 height 26
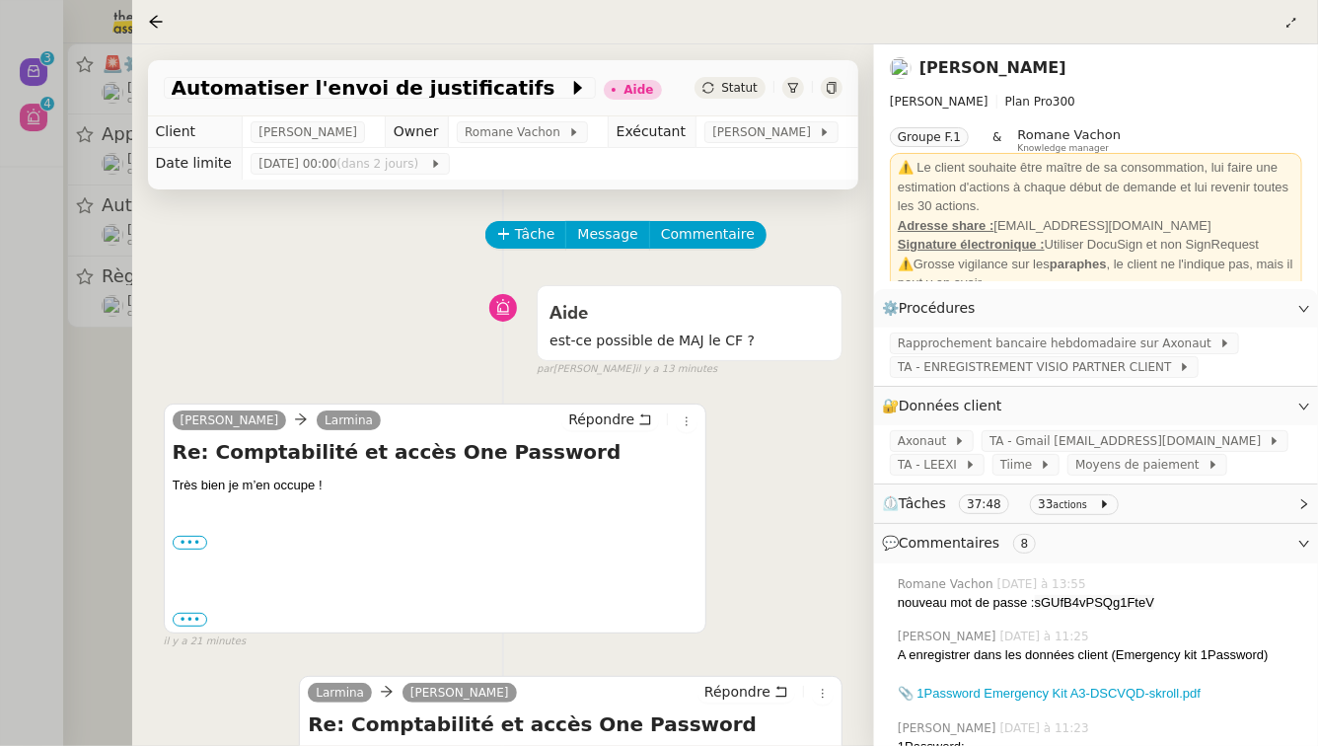
click at [86, 380] on div at bounding box center [659, 373] width 1318 height 746
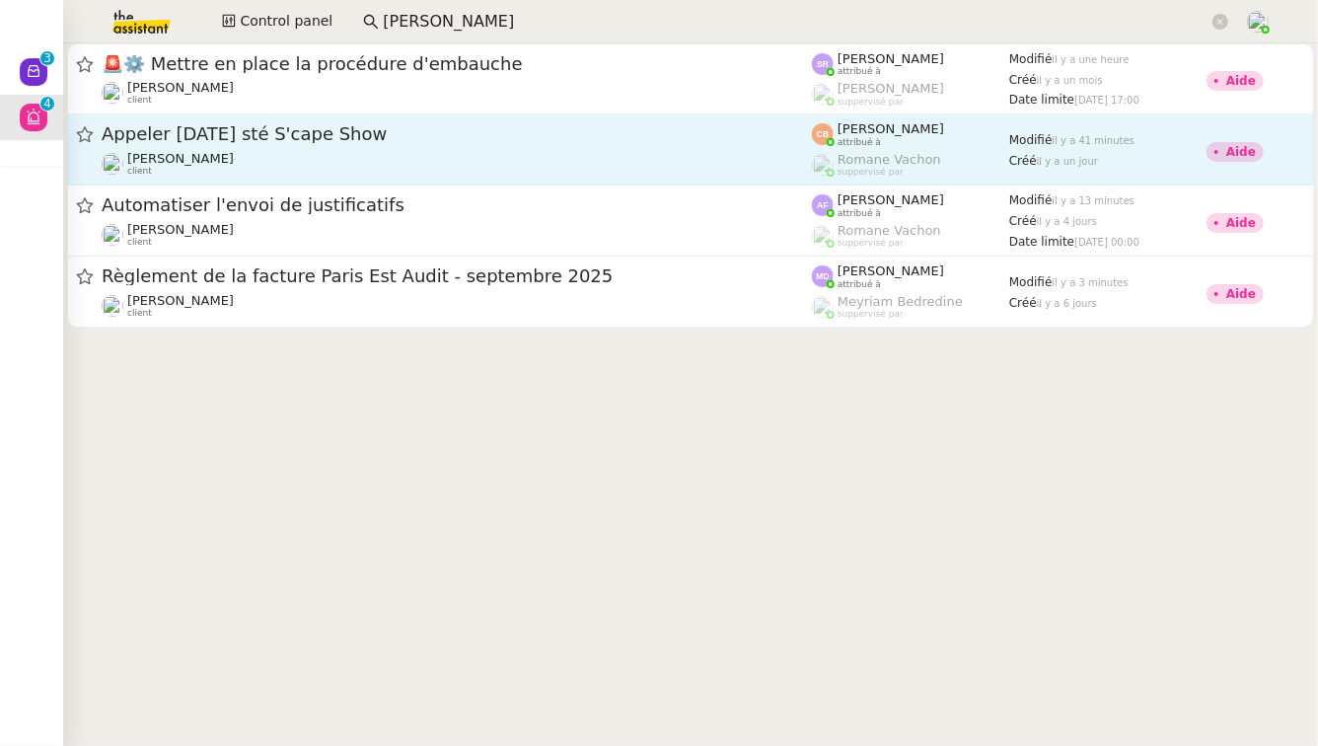
click at [350, 135] on span "Appeler [DATE] sté S'cape Show" at bounding box center [457, 134] width 710 height 18
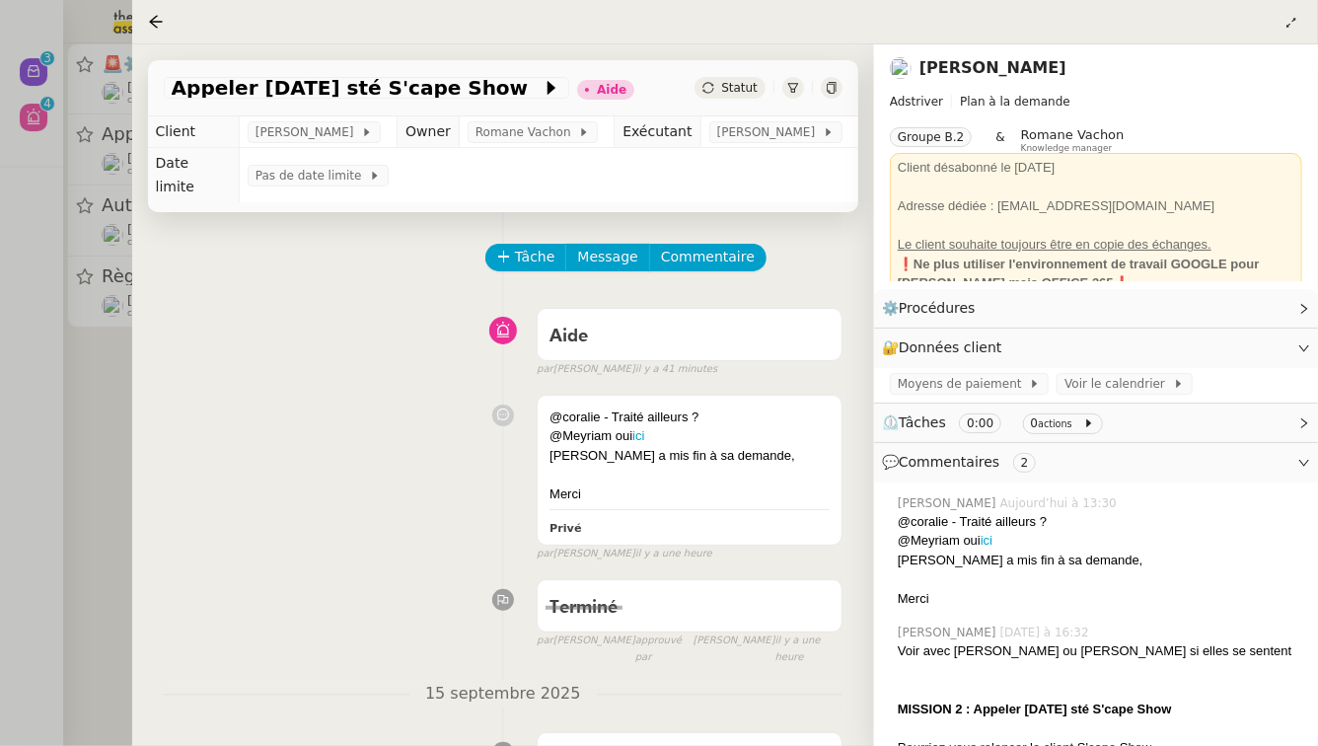
click at [51, 401] on div at bounding box center [659, 373] width 1318 height 746
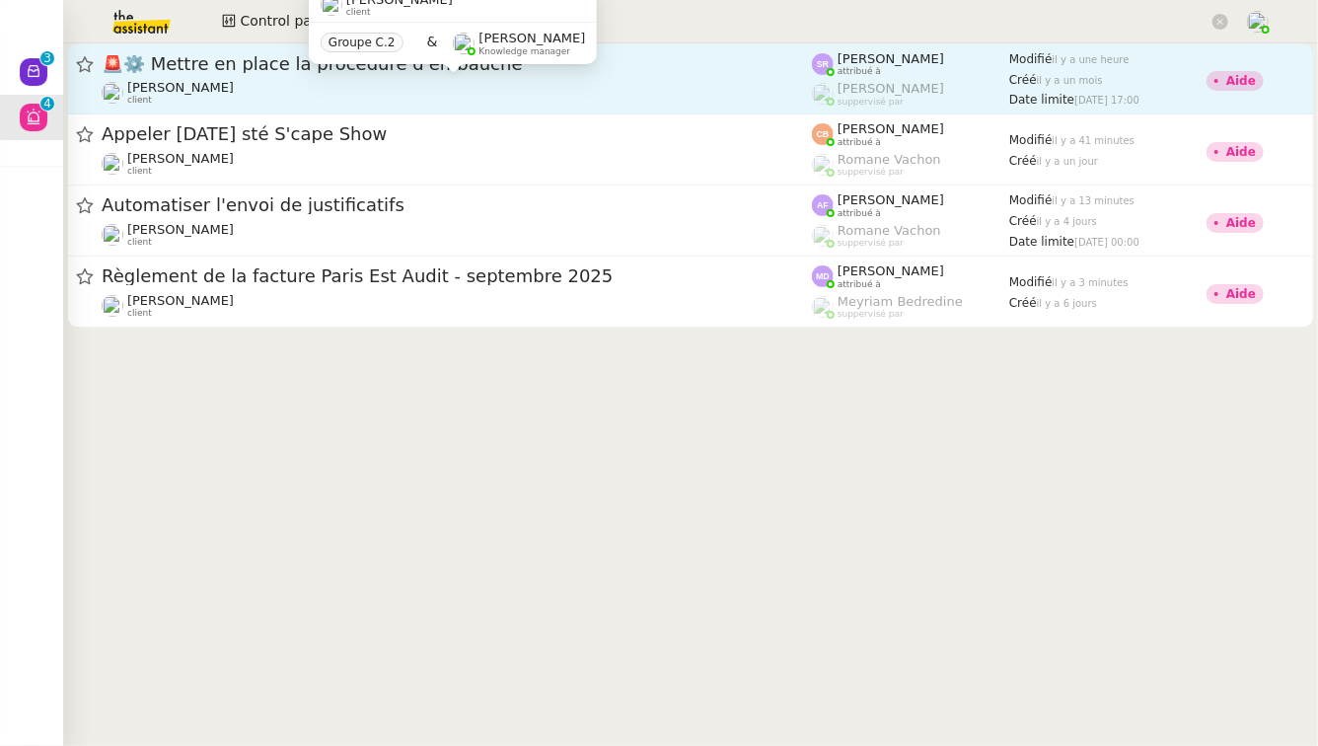
click at [275, 84] on div "[PERSON_NAME] client" at bounding box center [457, 93] width 710 height 26
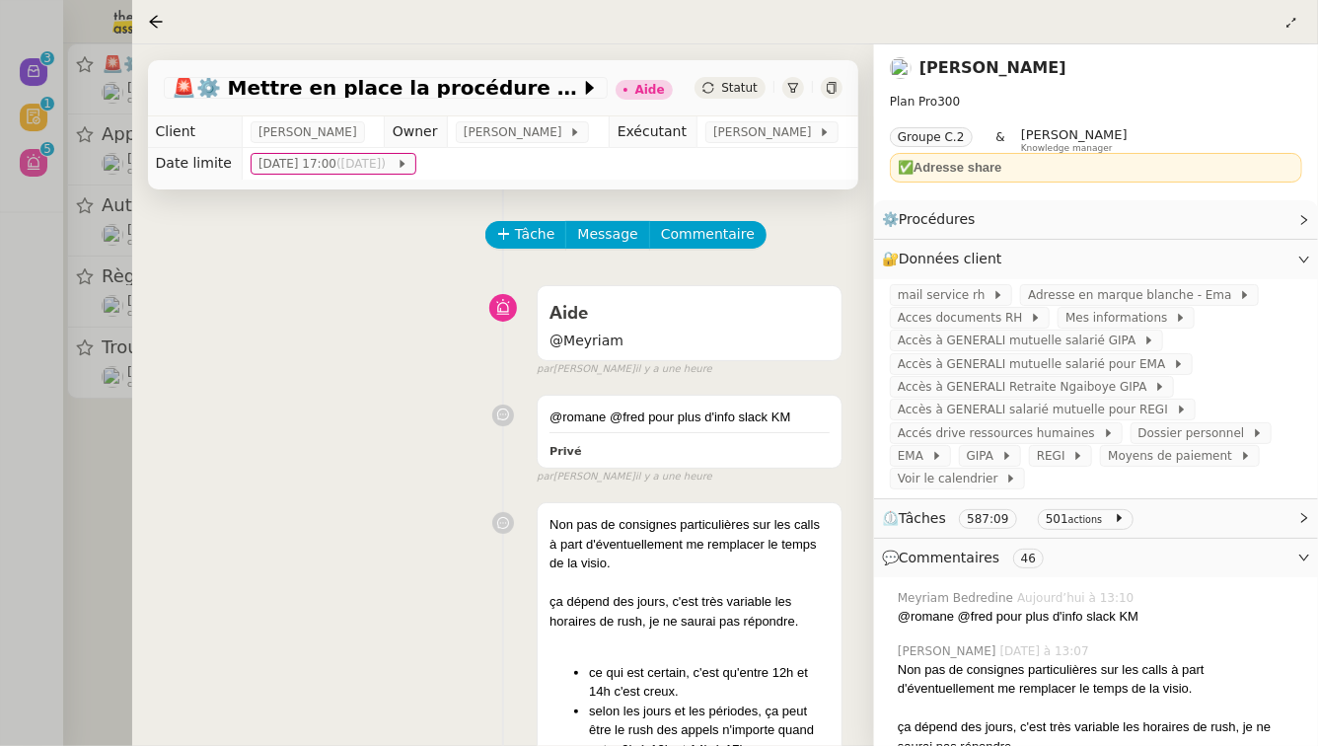
click at [52, 611] on div at bounding box center [659, 373] width 1318 height 746
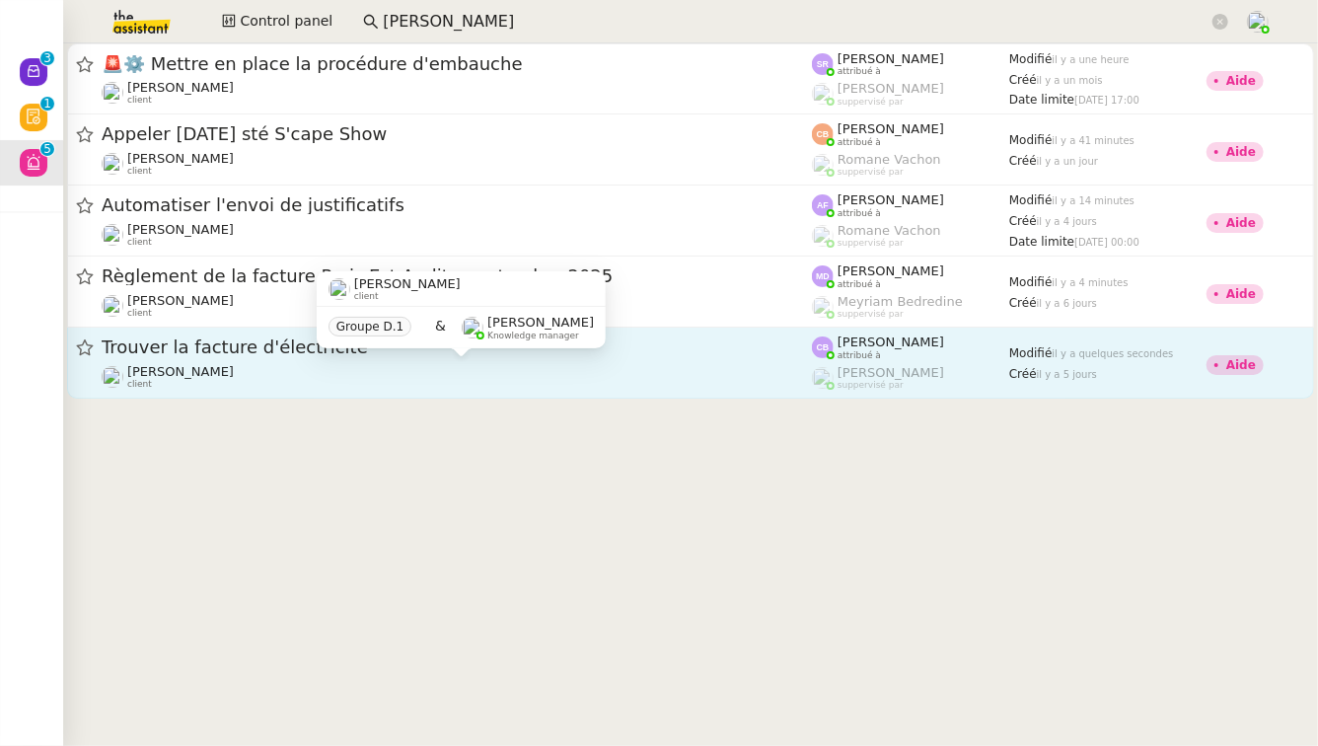
click at [361, 370] on div "[PERSON_NAME] client" at bounding box center [457, 377] width 710 height 26
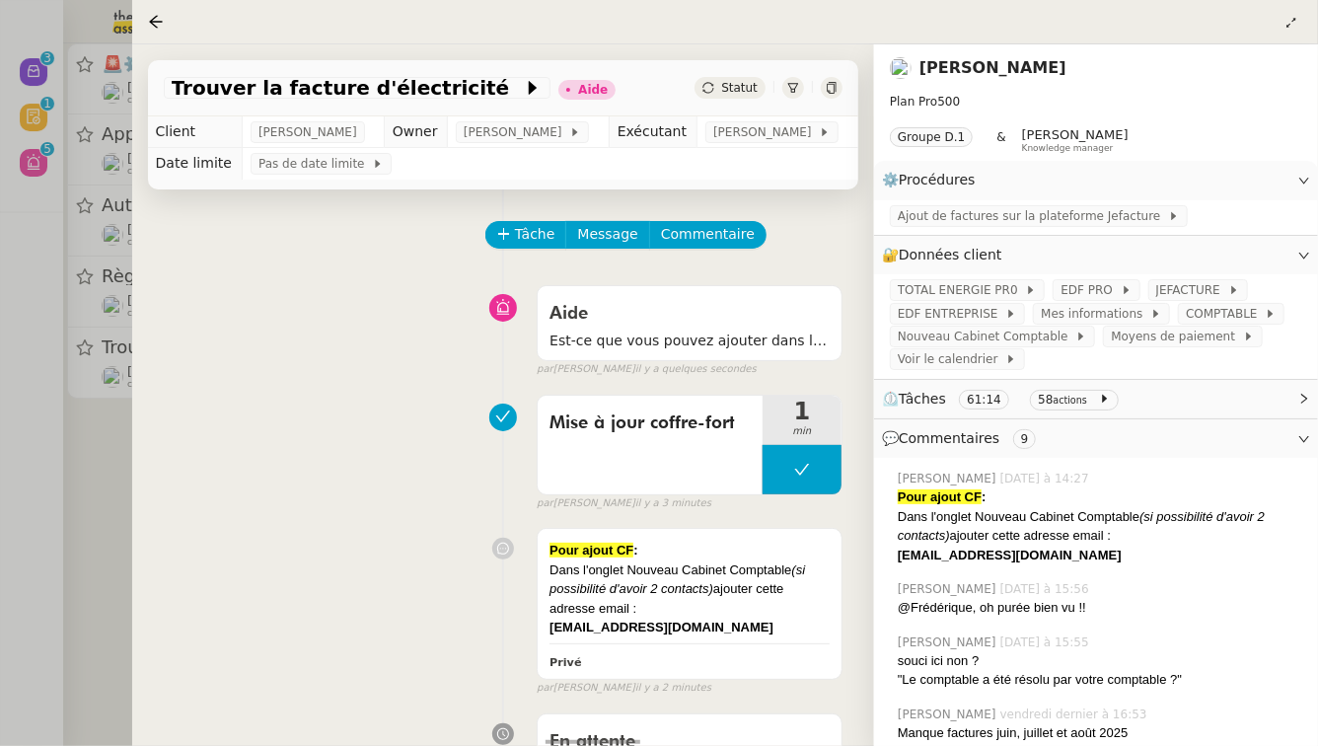
click at [0, 373] on div at bounding box center [659, 373] width 1318 height 746
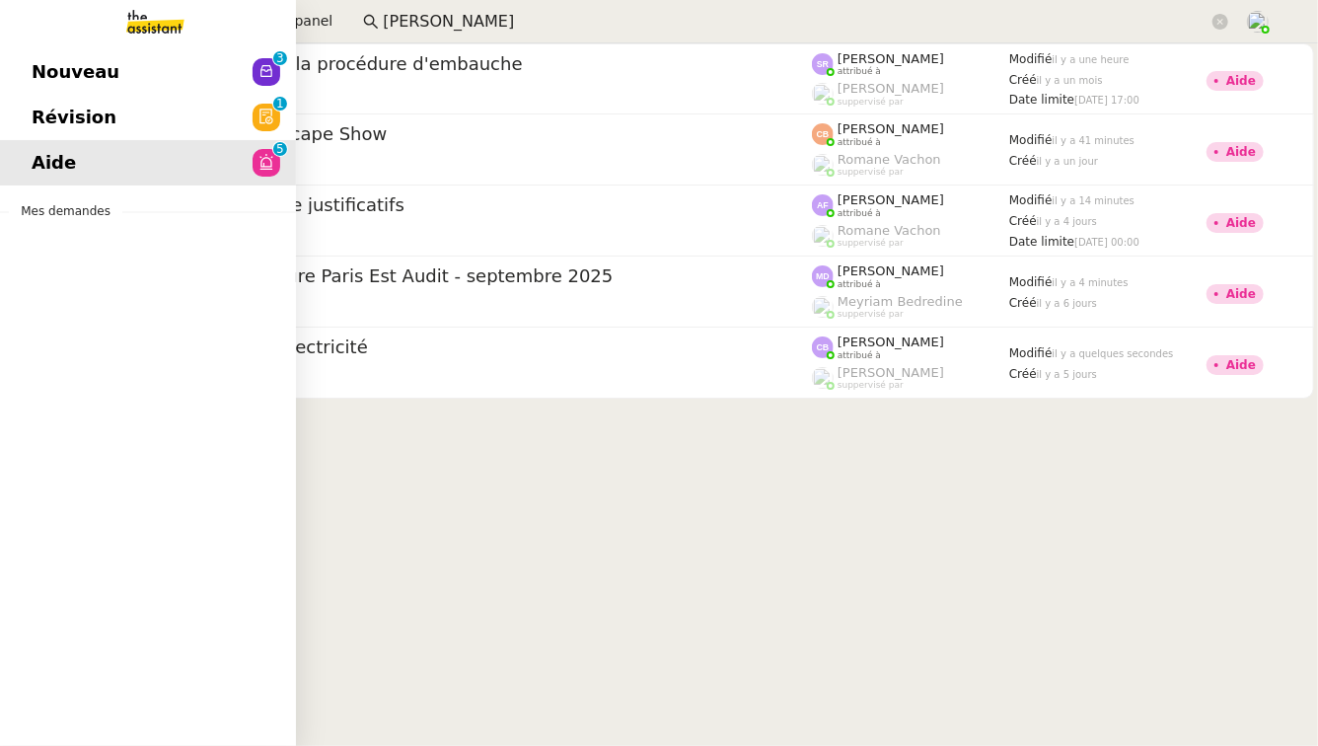
click at [103, 115] on span "Révision" at bounding box center [74, 118] width 85 height 30
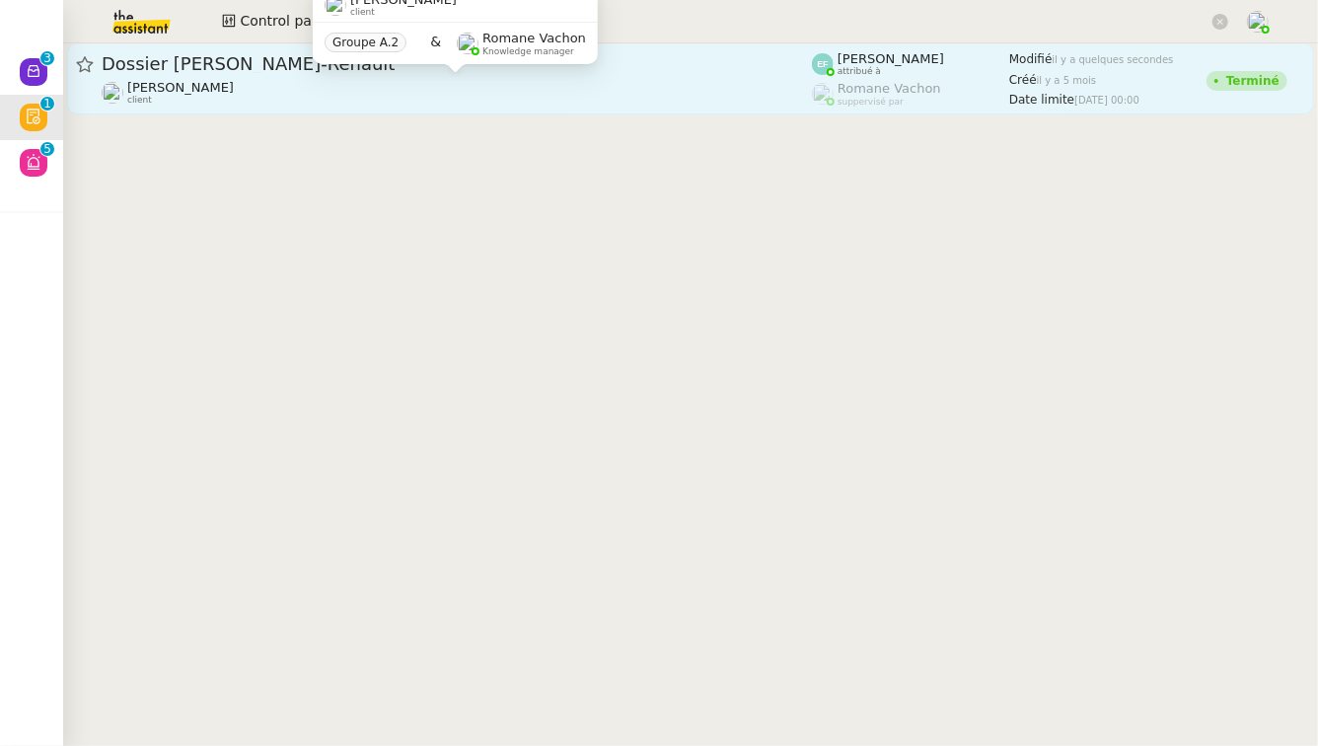
click at [608, 103] on div "[PERSON_NAME] client" at bounding box center [457, 93] width 710 height 26
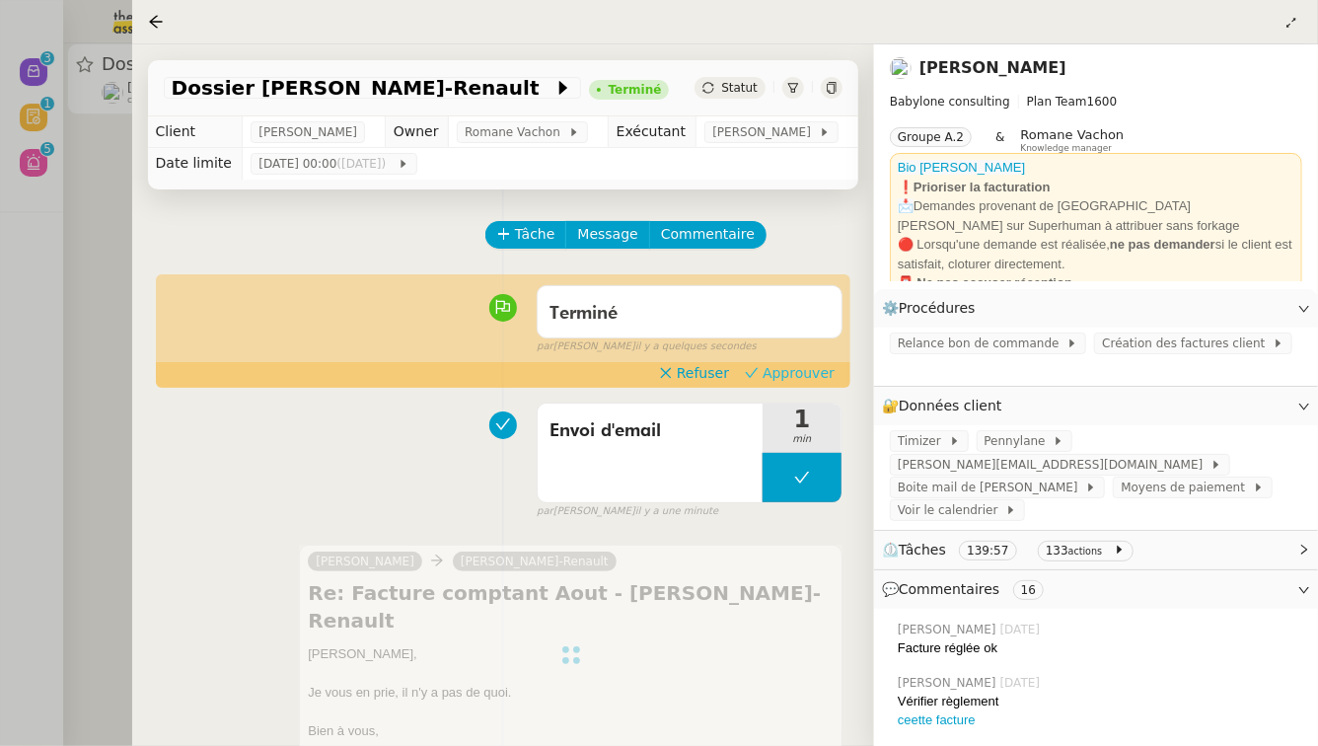
click at [835, 376] on button "Approuver" at bounding box center [790, 373] width 106 height 22
click at [0, 354] on div at bounding box center [659, 373] width 1318 height 746
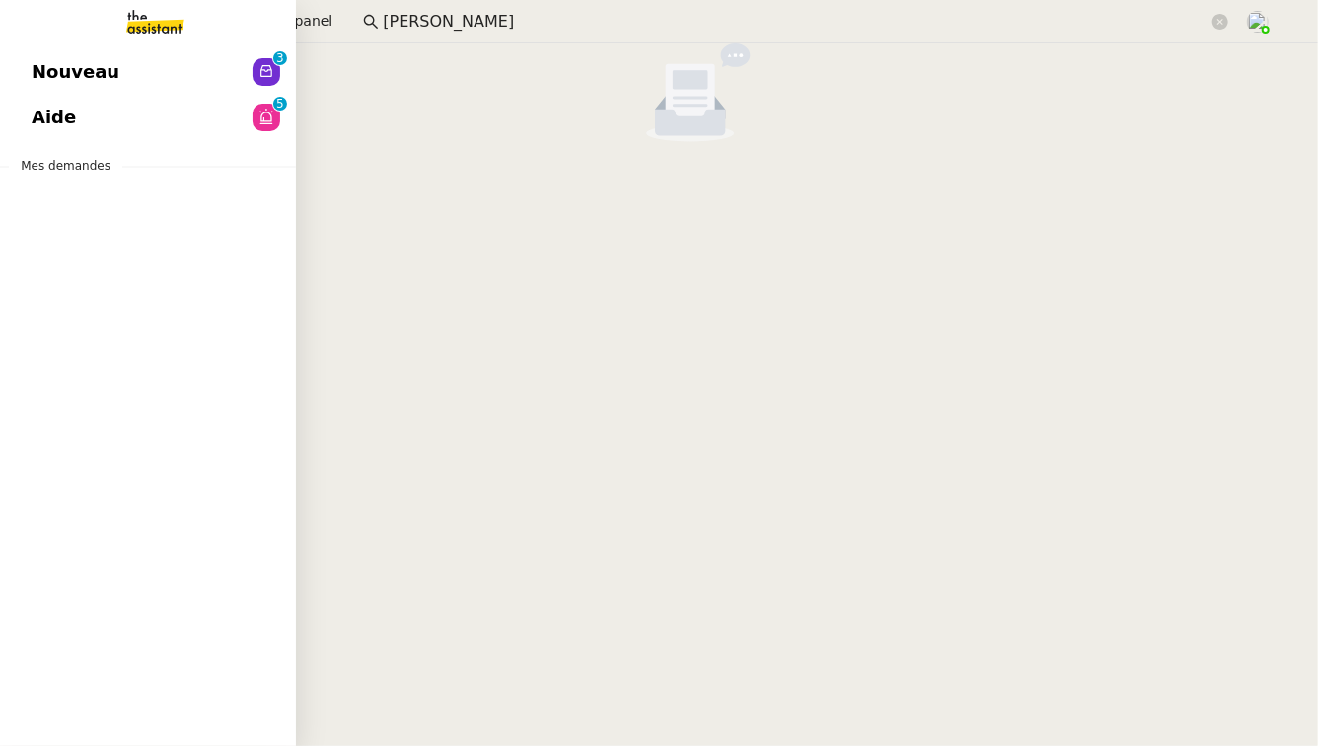
click at [45, 74] on span "Nouveau" at bounding box center [76, 72] width 88 height 30
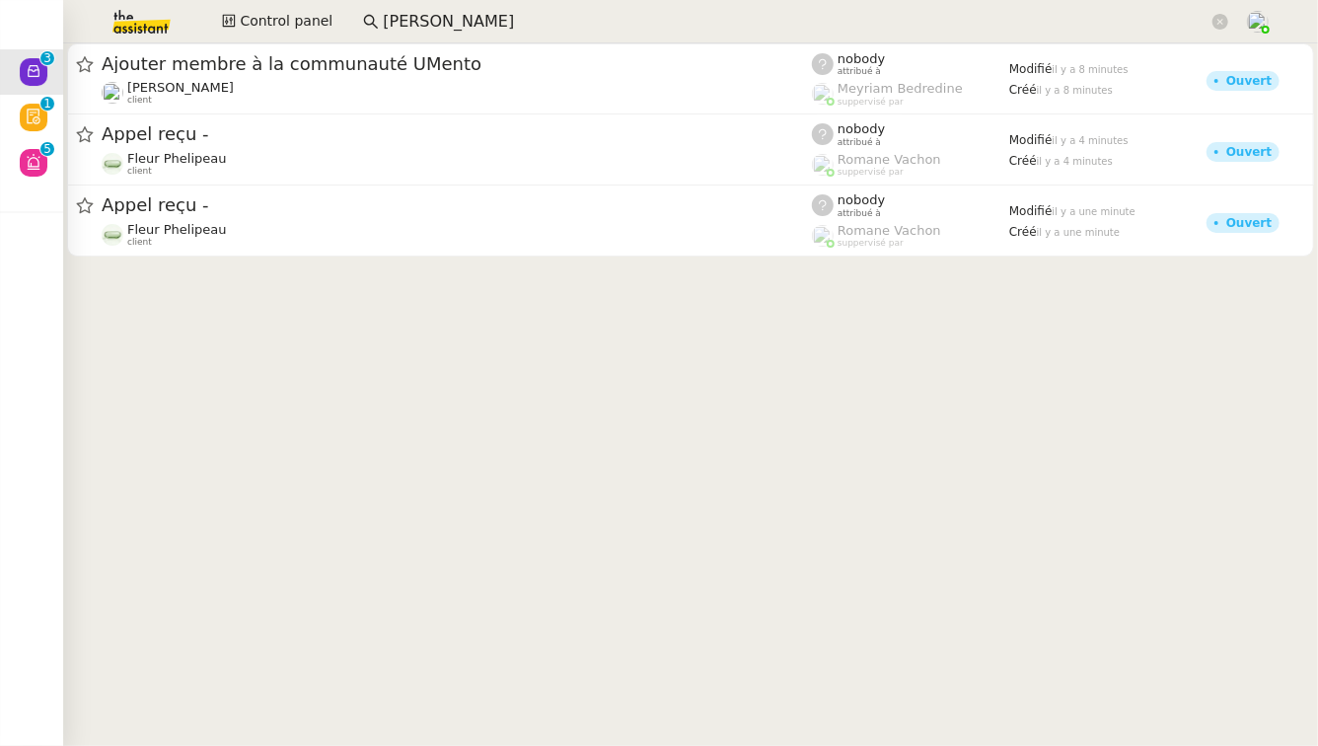
click at [133, 24] on img at bounding box center [125, 21] width 153 height 43
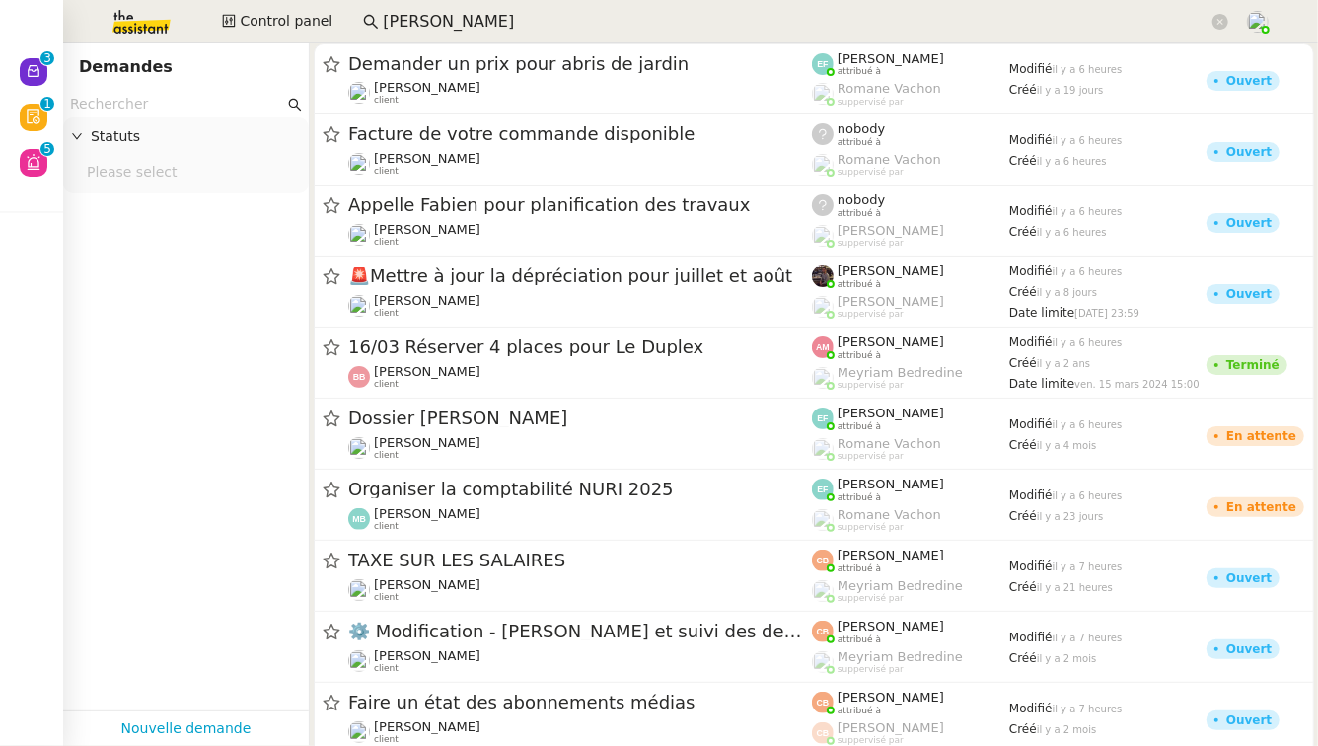
click at [129, 109] on input "text" at bounding box center [177, 104] width 214 height 23
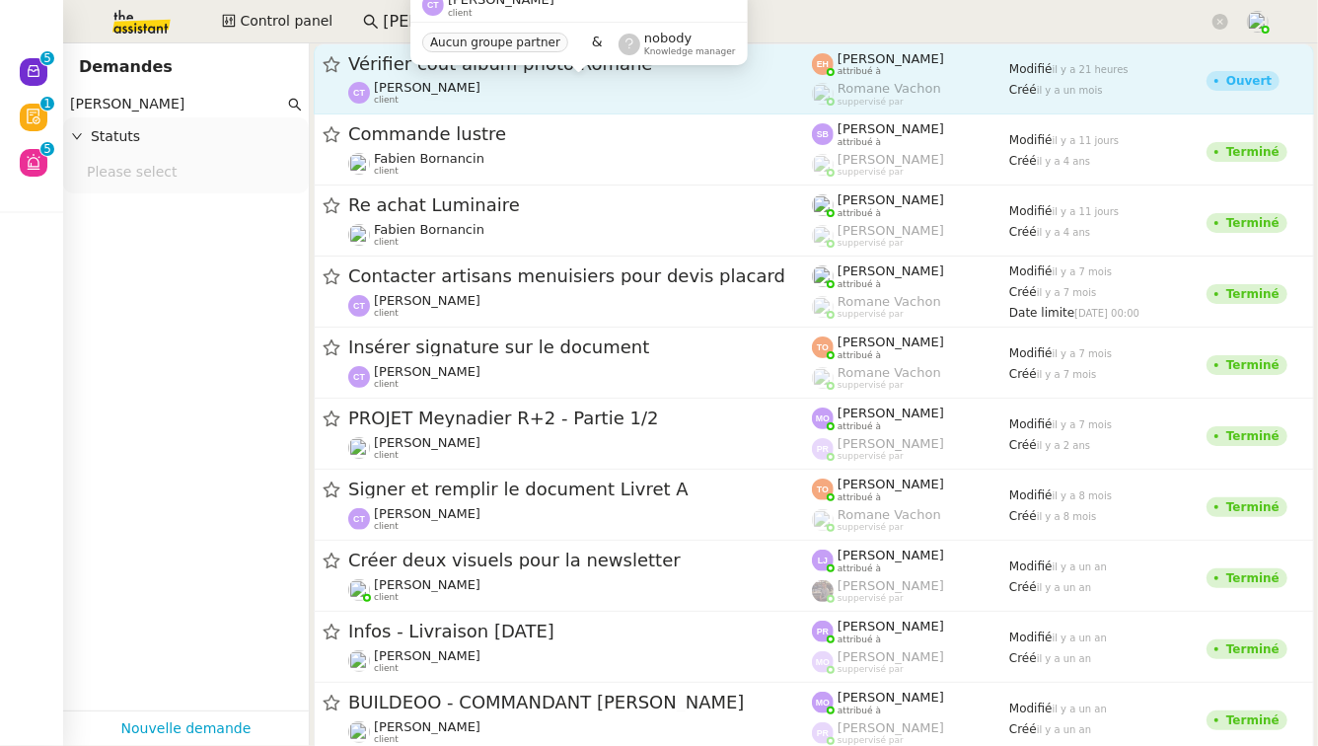
type input "[PERSON_NAME]"
click at [723, 83] on div "[PERSON_NAME] client" at bounding box center [580, 93] width 464 height 26
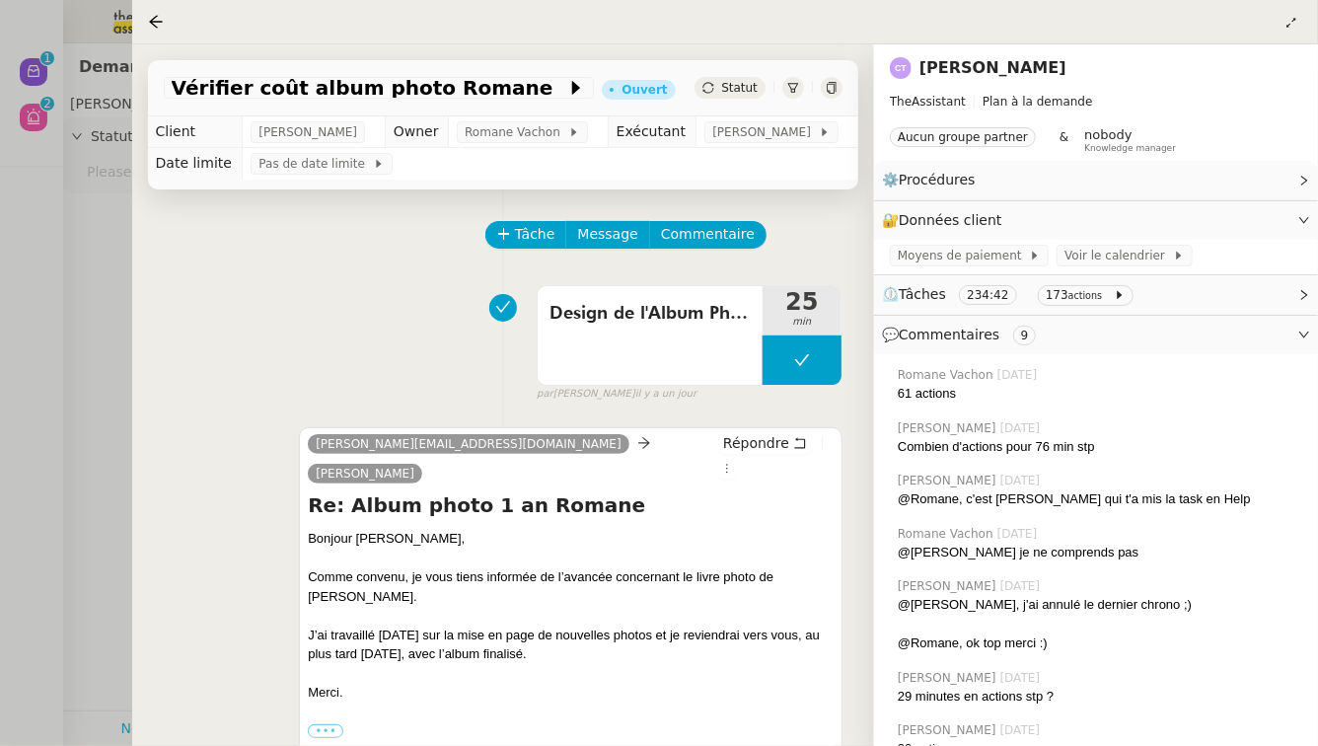
click at [56, 248] on div at bounding box center [659, 373] width 1318 height 746
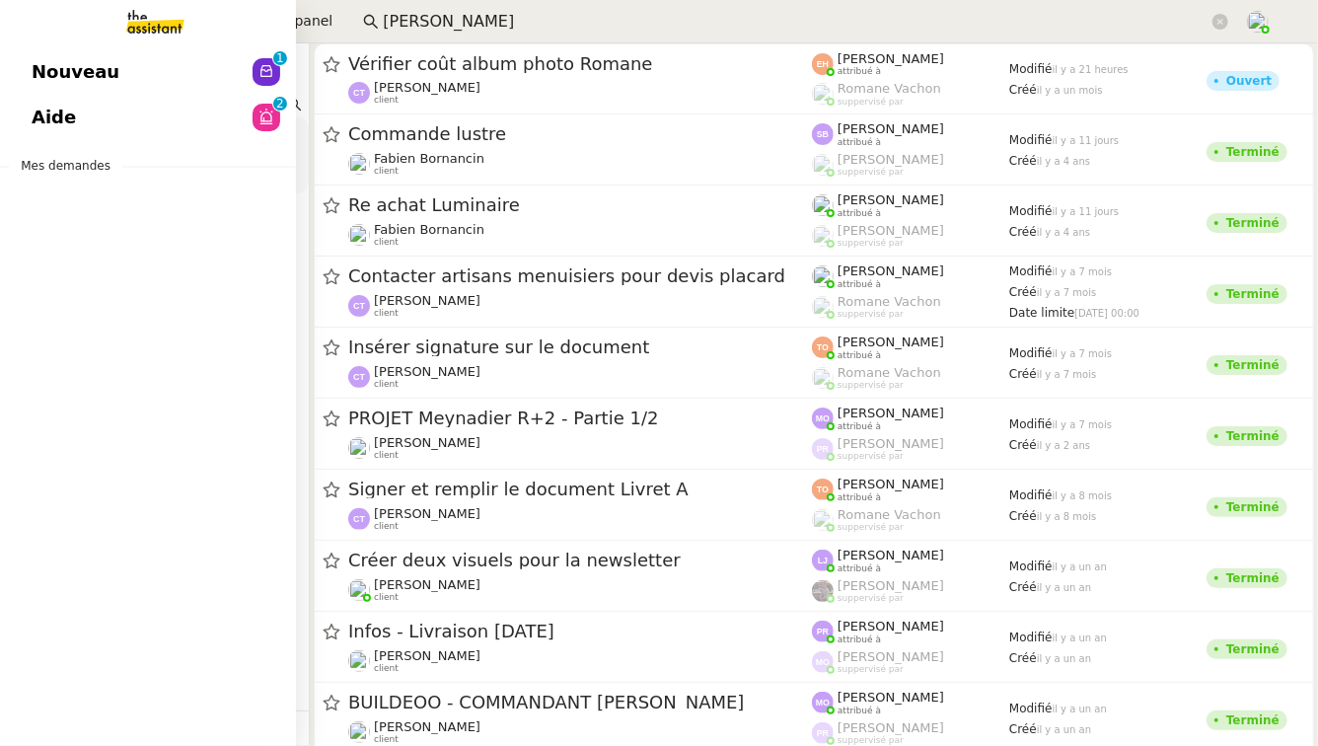
click at [38, 108] on span "Aide" at bounding box center [54, 118] width 44 height 30
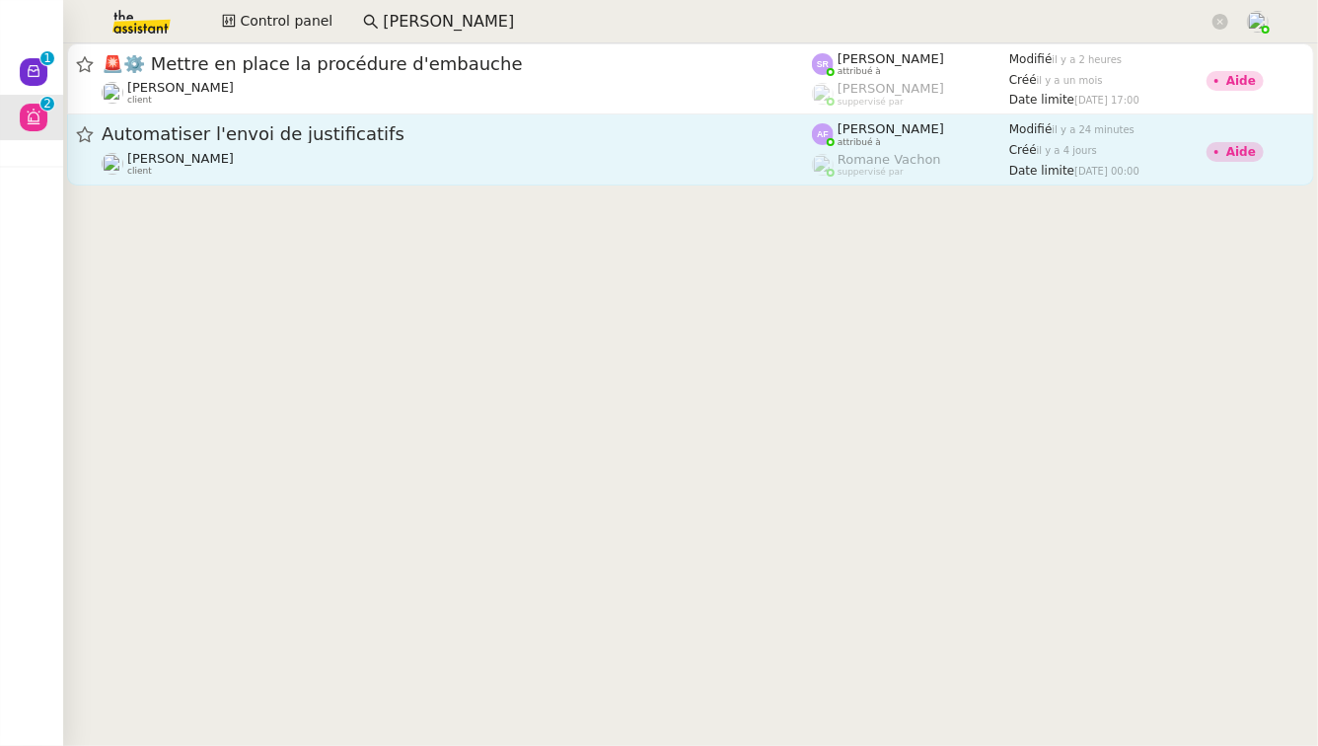
click at [534, 139] on span "Automatiser l'envoi de justificatifs" at bounding box center [457, 134] width 710 height 18
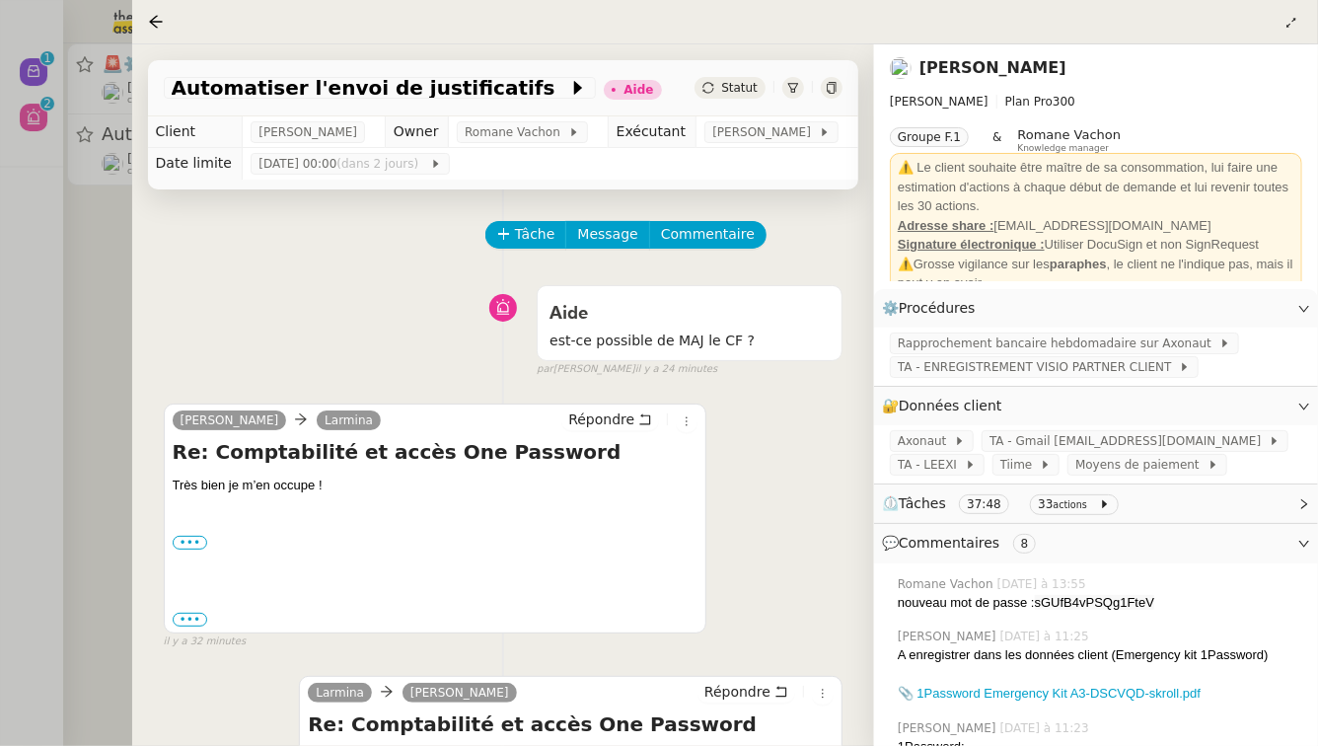
click at [85, 313] on div at bounding box center [659, 373] width 1318 height 746
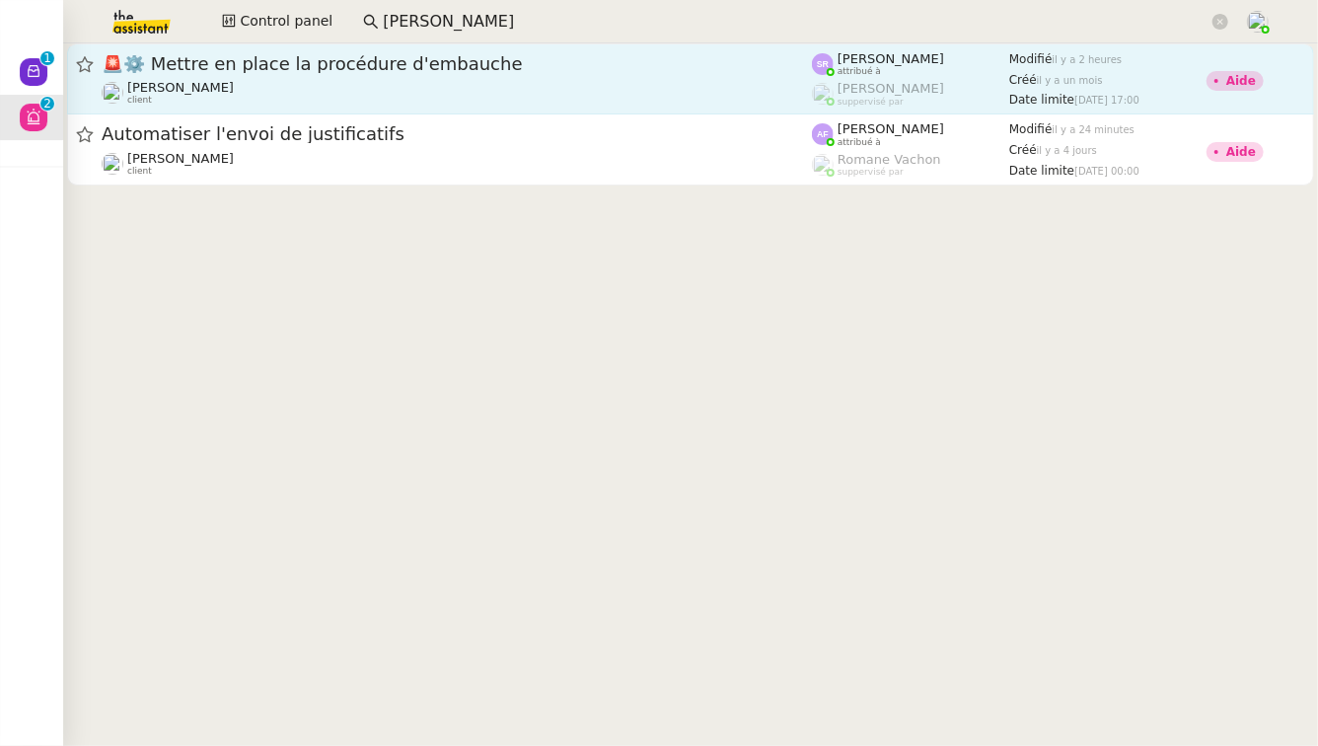
click at [304, 67] on span "🚨 ⚙️ Mettre en place la procédure d'embauche" at bounding box center [457, 64] width 710 height 18
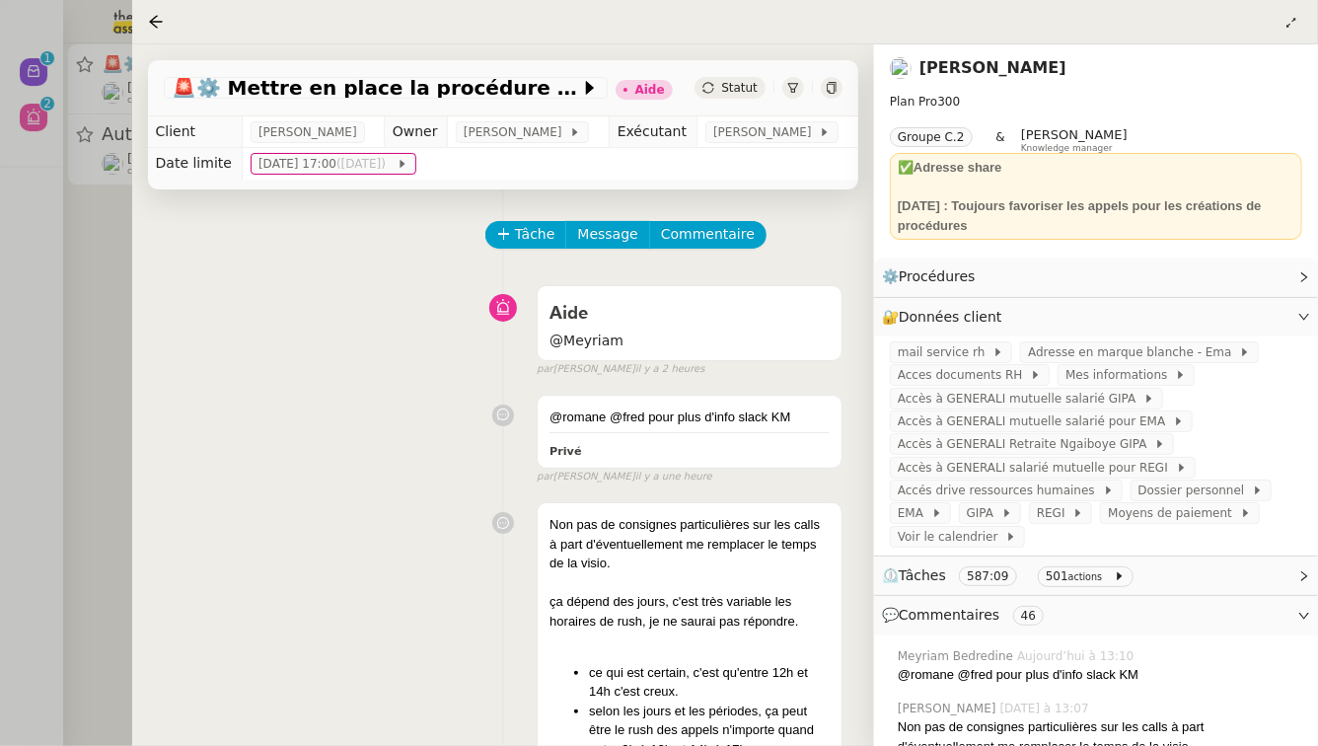
click at [41, 251] on div at bounding box center [659, 373] width 1318 height 746
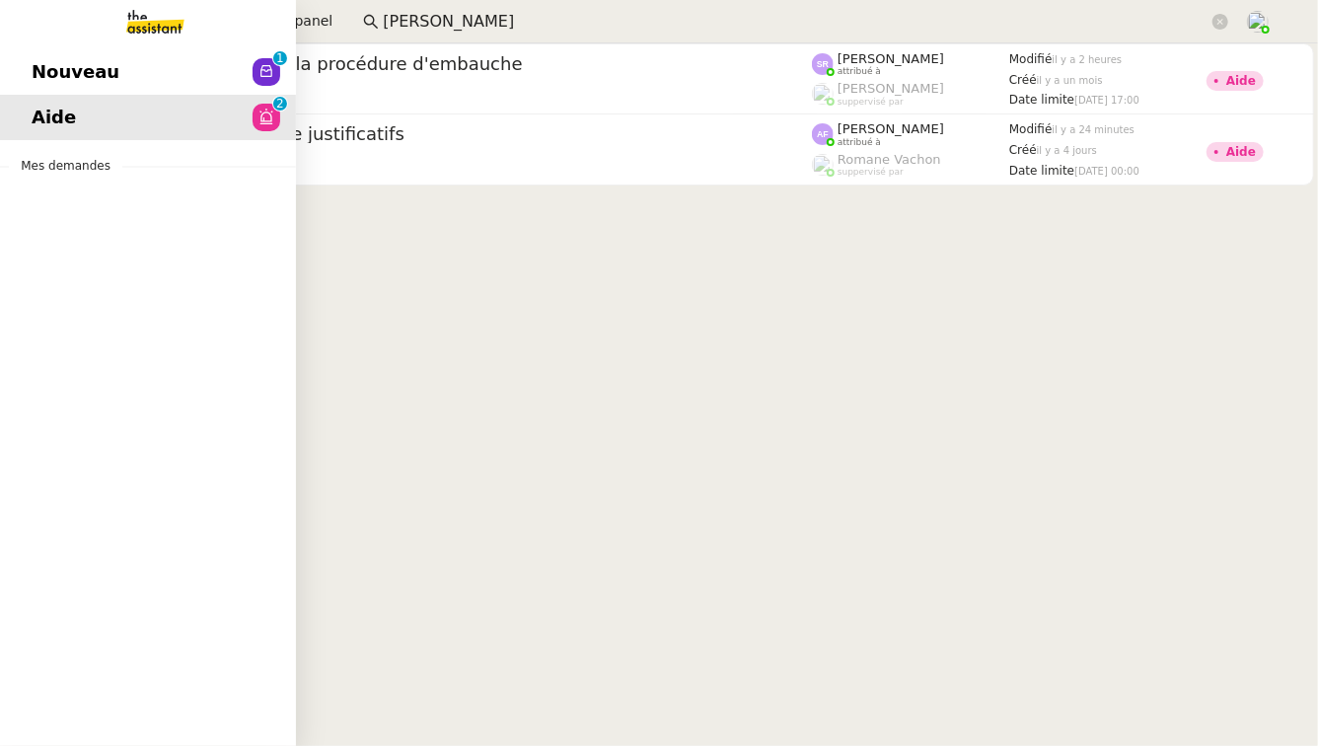
click at [45, 80] on span "Nouveau" at bounding box center [76, 72] width 88 height 30
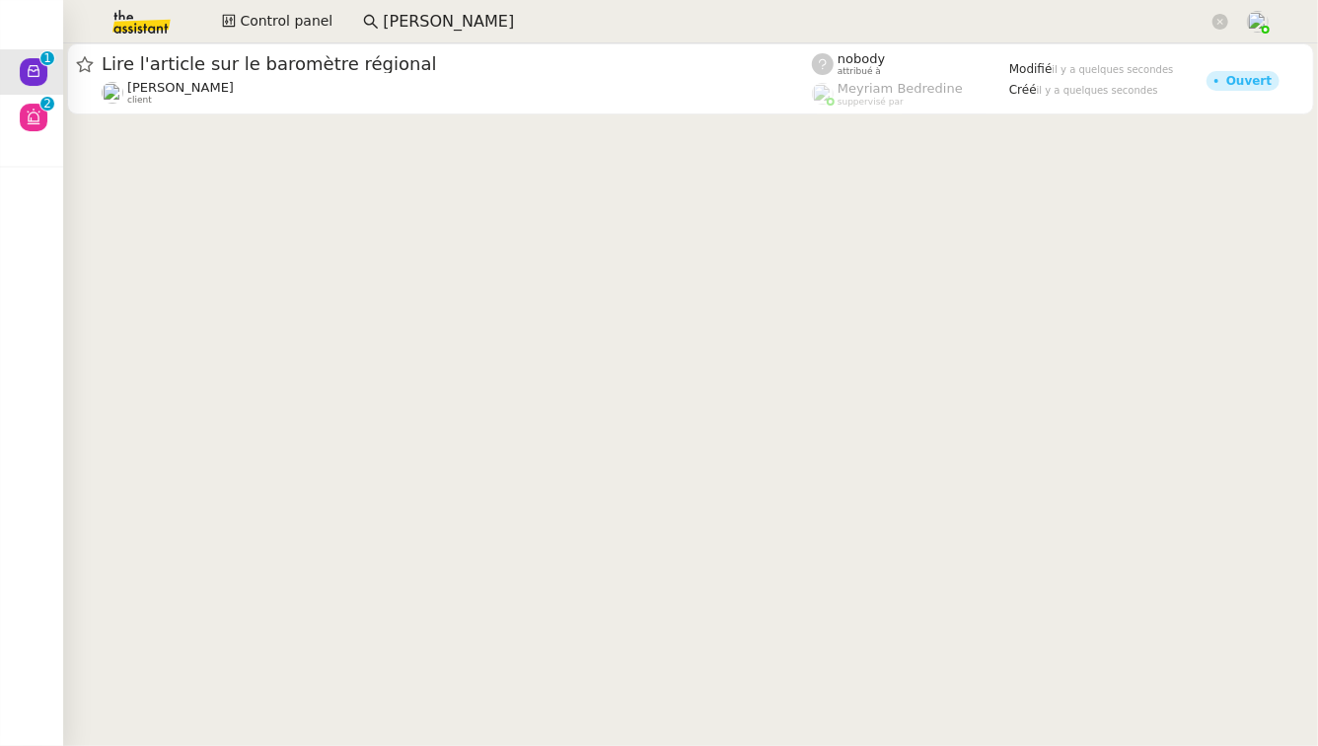
click at [401, 84] on div "[PERSON_NAME] client" at bounding box center [457, 93] width 710 height 26
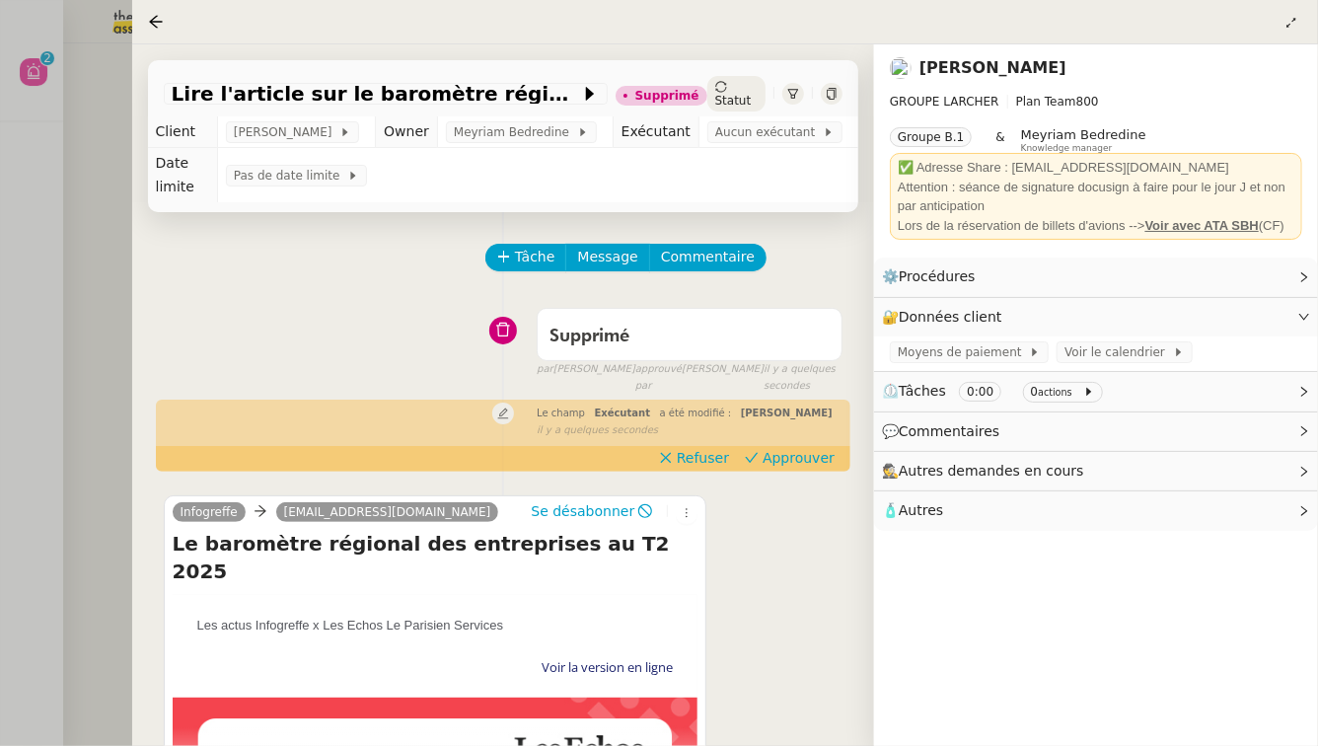
click at [62, 312] on div at bounding box center [659, 373] width 1318 height 746
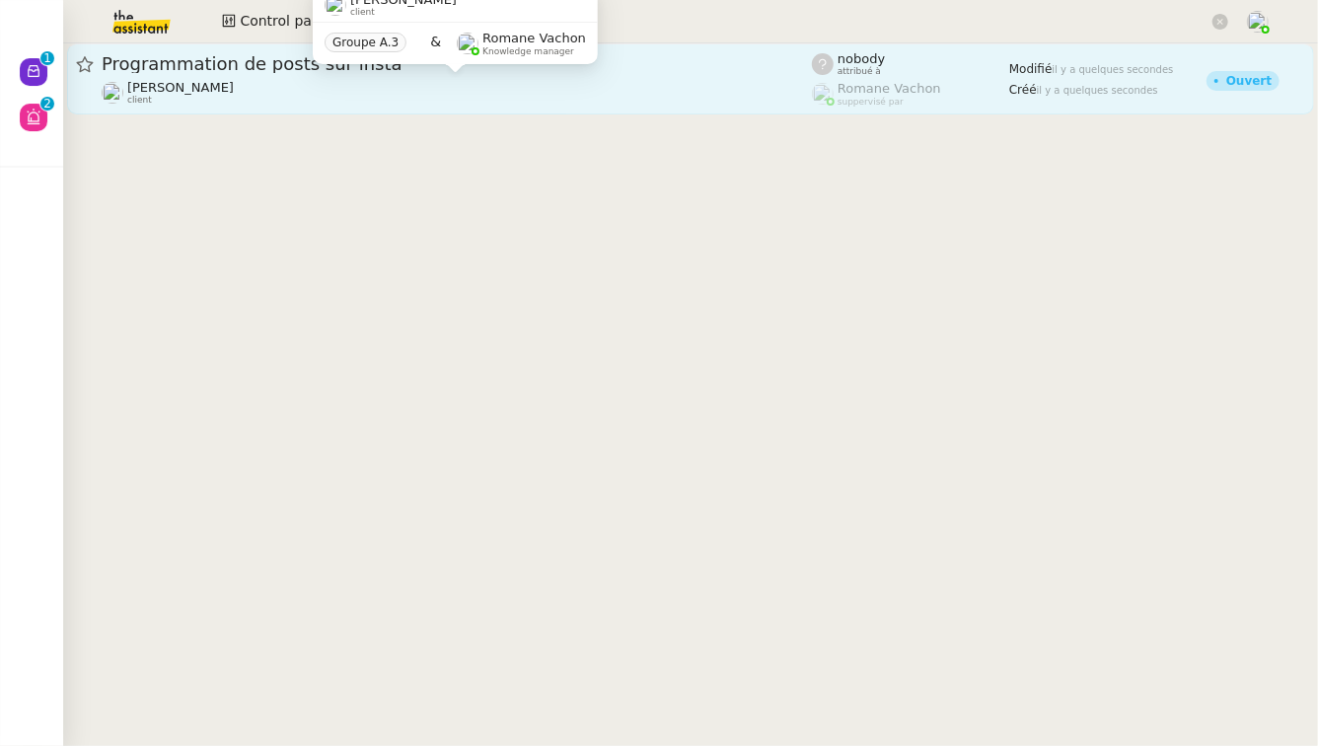
click at [680, 91] on div "[PERSON_NAME] client" at bounding box center [457, 93] width 710 height 26
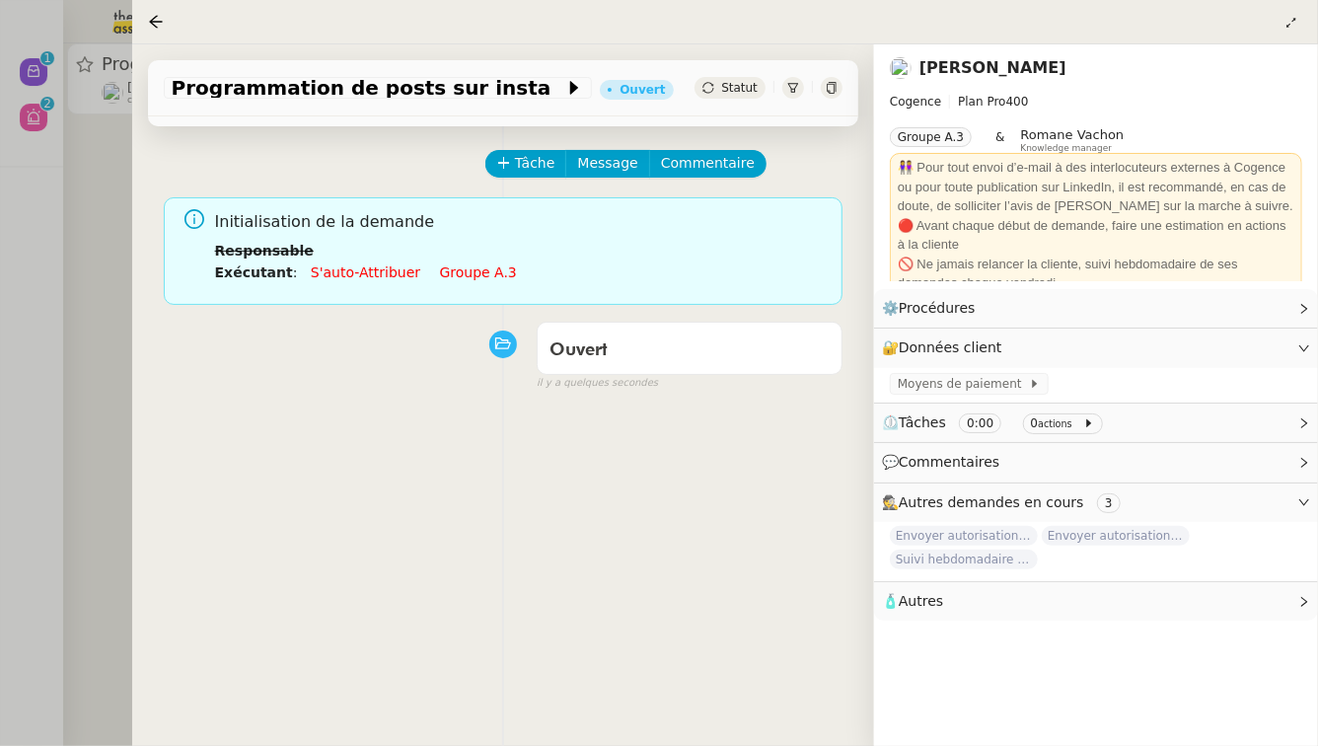
scroll to position [252, 0]
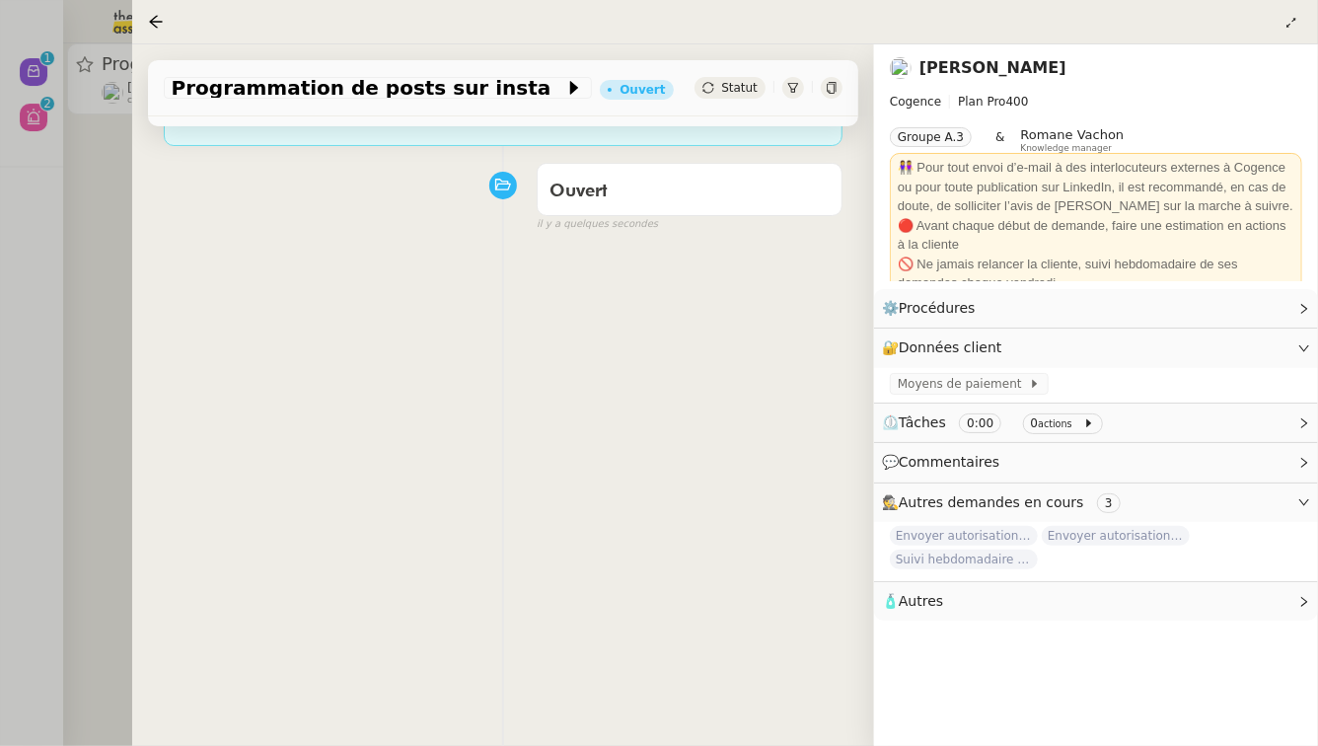
click at [0, 339] on div at bounding box center [659, 373] width 1318 height 746
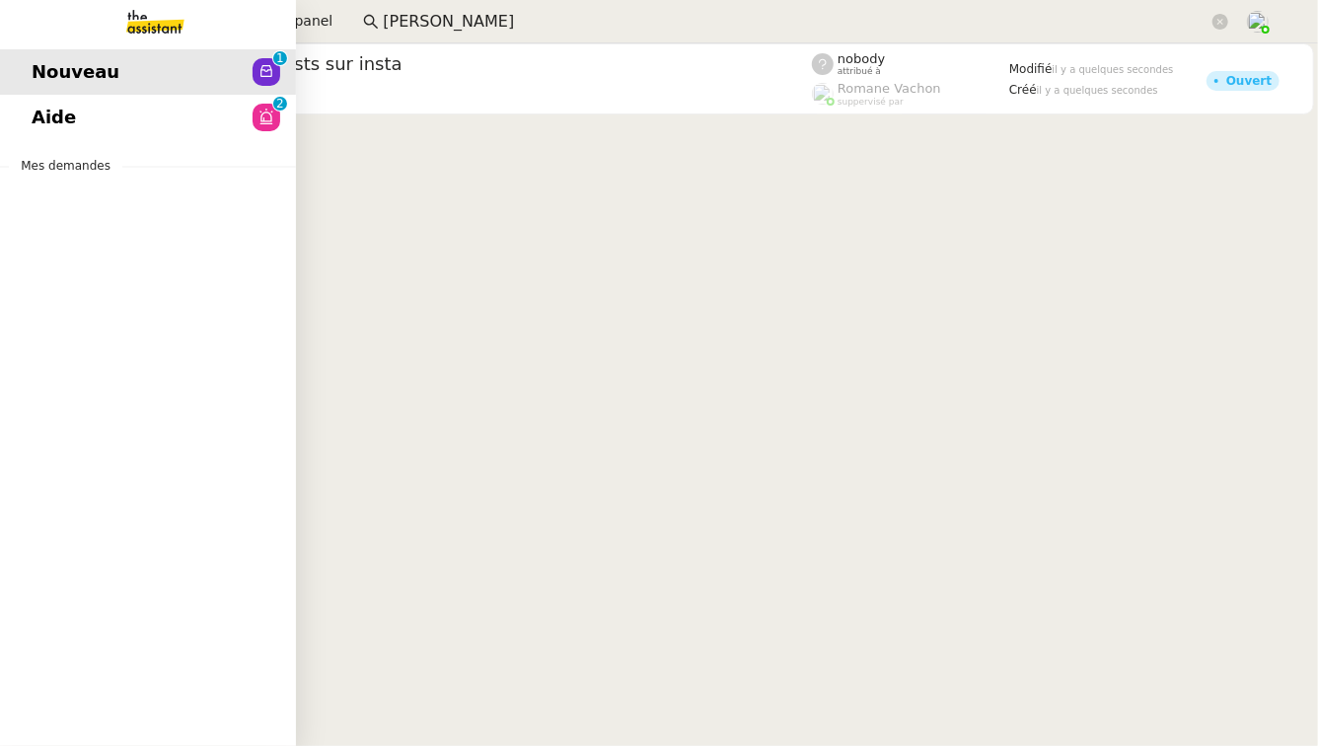
click at [52, 117] on span "Aide" at bounding box center [54, 118] width 44 height 30
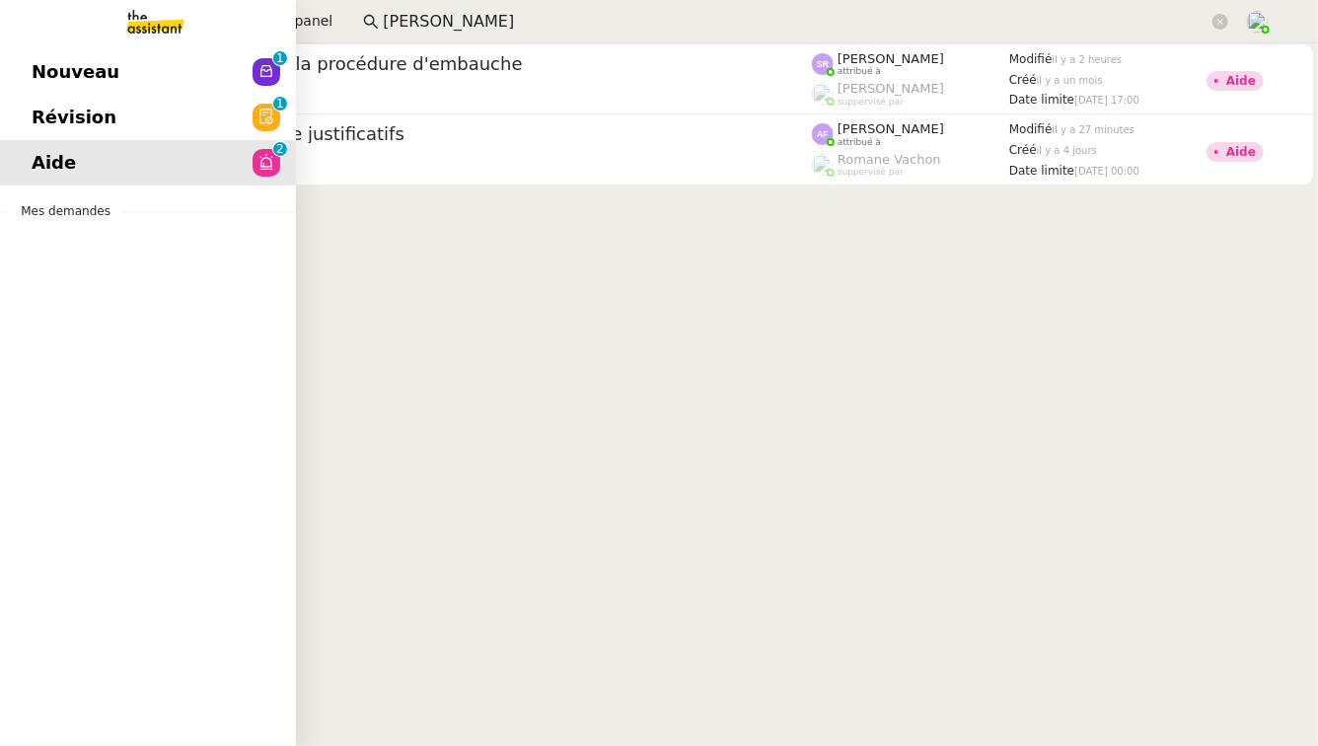
click at [18, 107] on link "Révision 0 1 2 3 4 5 6 7 8 9" at bounding box center [148, 117] width 296 height 45
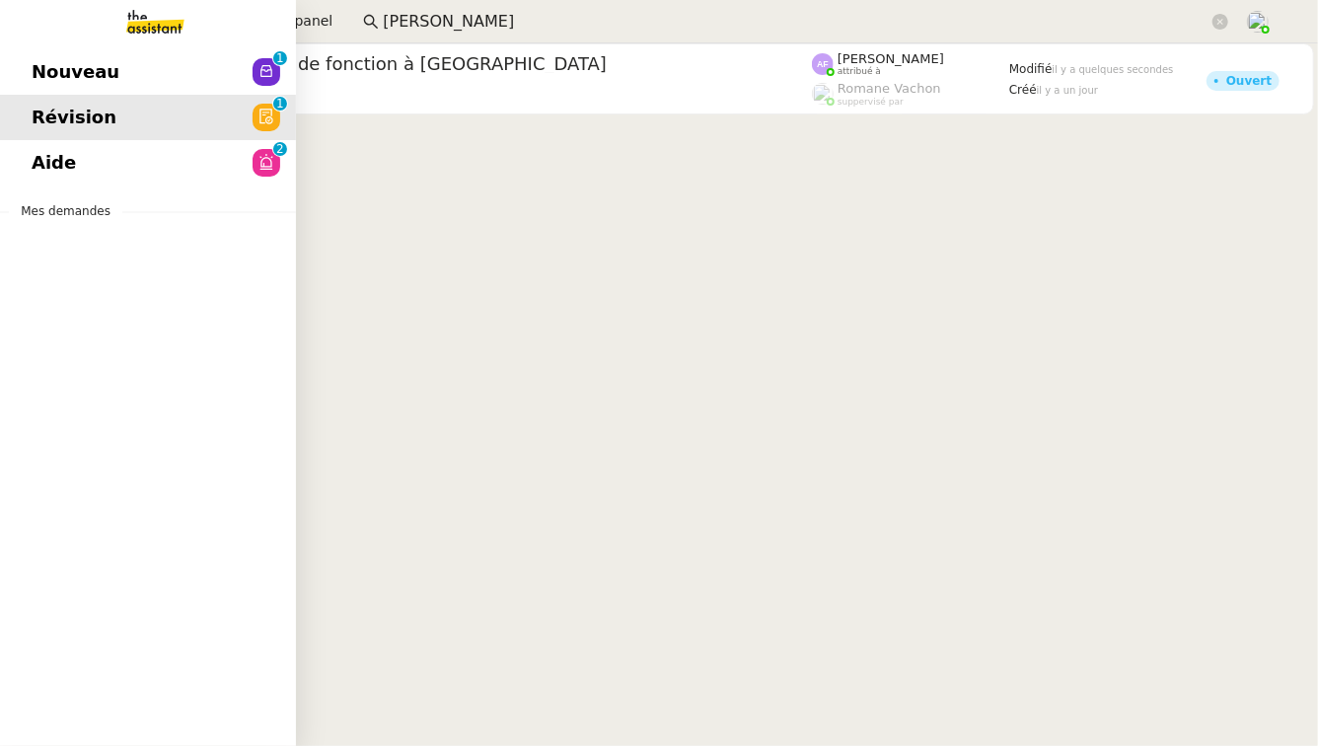
click at [111, 84] on link "Nouveau 0 1 2 3 4 5 6 7 8 9" at bounding box center [148, 71] width 296 height 45
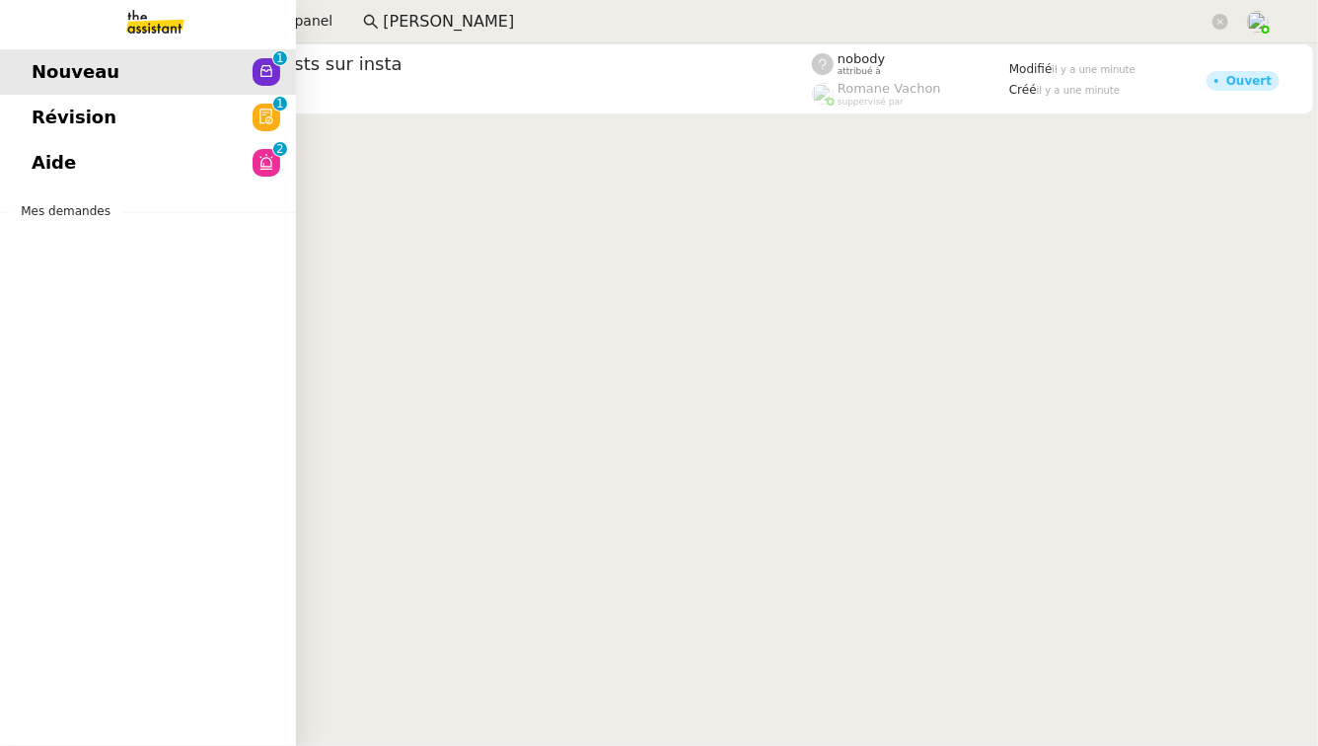
click at [36, 143] on link "Aide 0 1 2 3 4 5 6 7 8 9" at bounding box center [148, 162] width 296 height 45
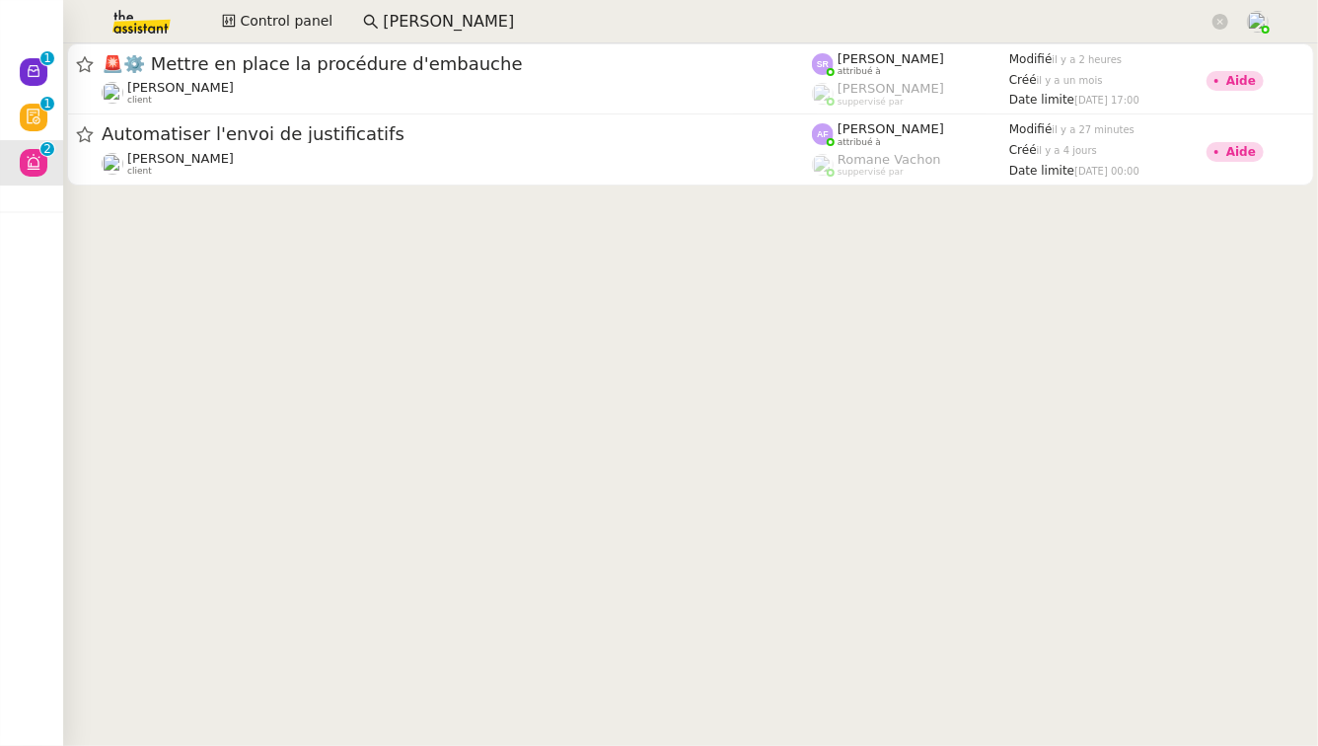
click at [146, 28] on img at bounding box center [125, 21] width 153 height 43
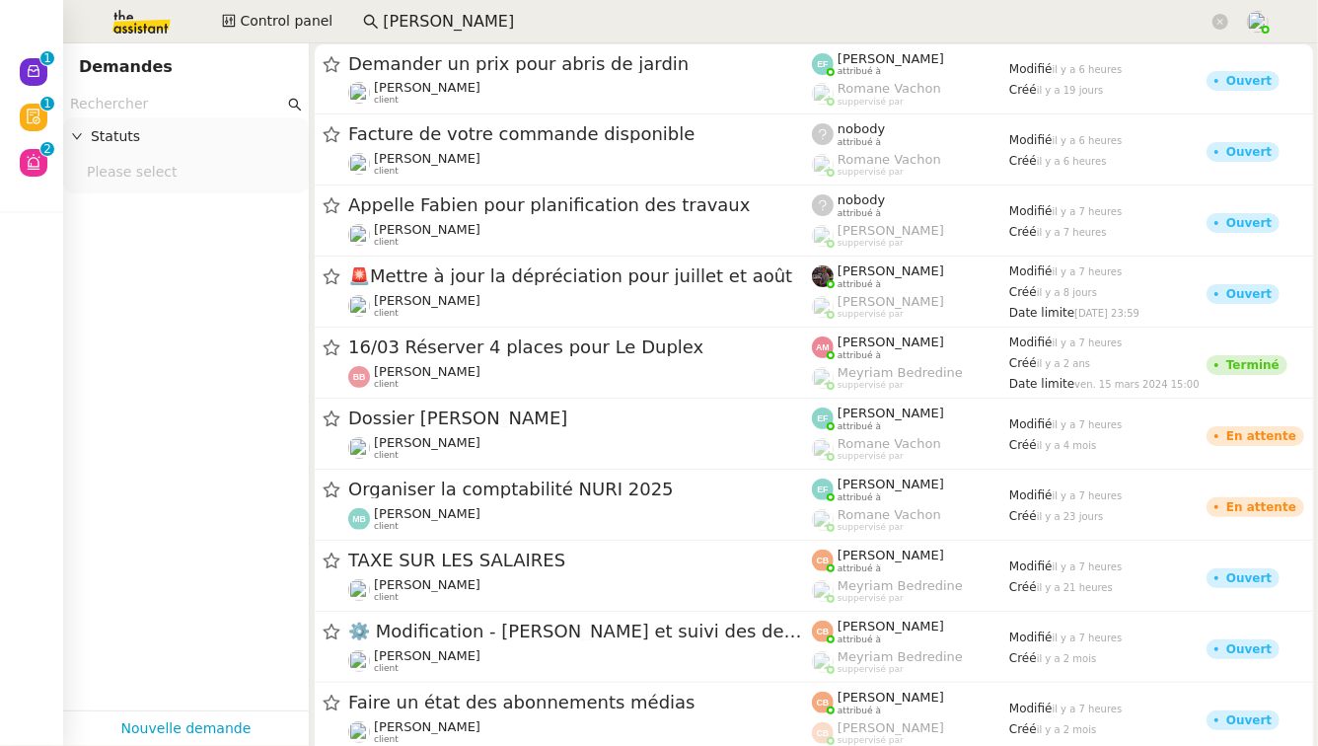
click at [152, 102] on input "text" at bounding box center [177, 104] width 214 height 23
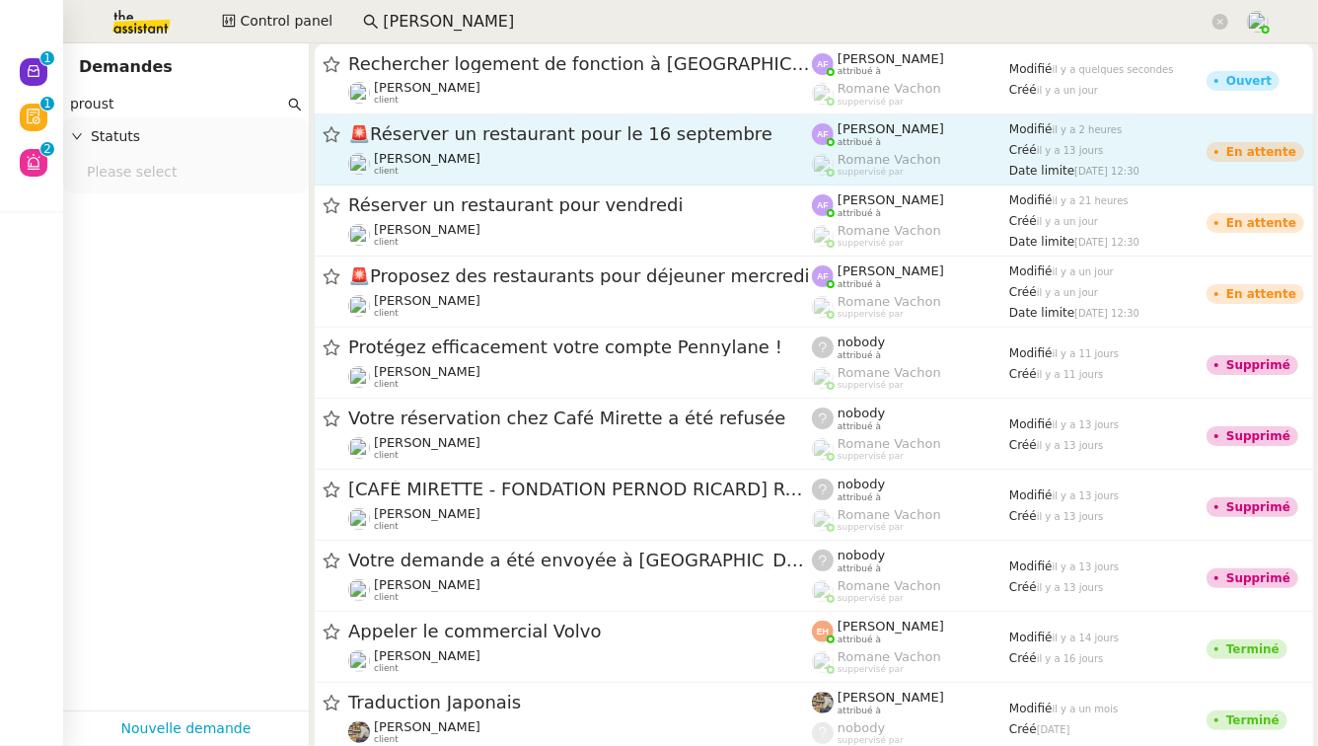
type input "proust"
click at [649, 134] on span "🚨 Réserver un restaurant pour le [DATE]" at bounding box center [580, 134] width 464 height 18
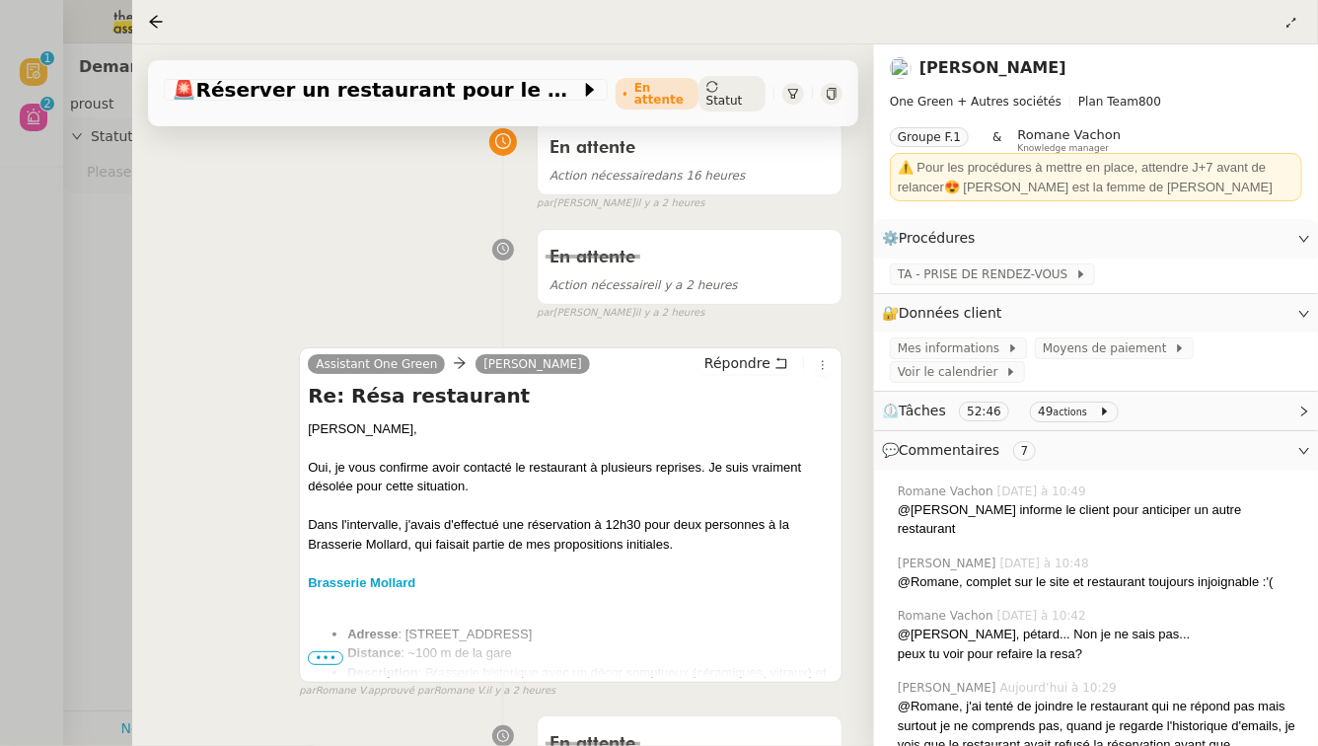
scroll to position [178, 0]
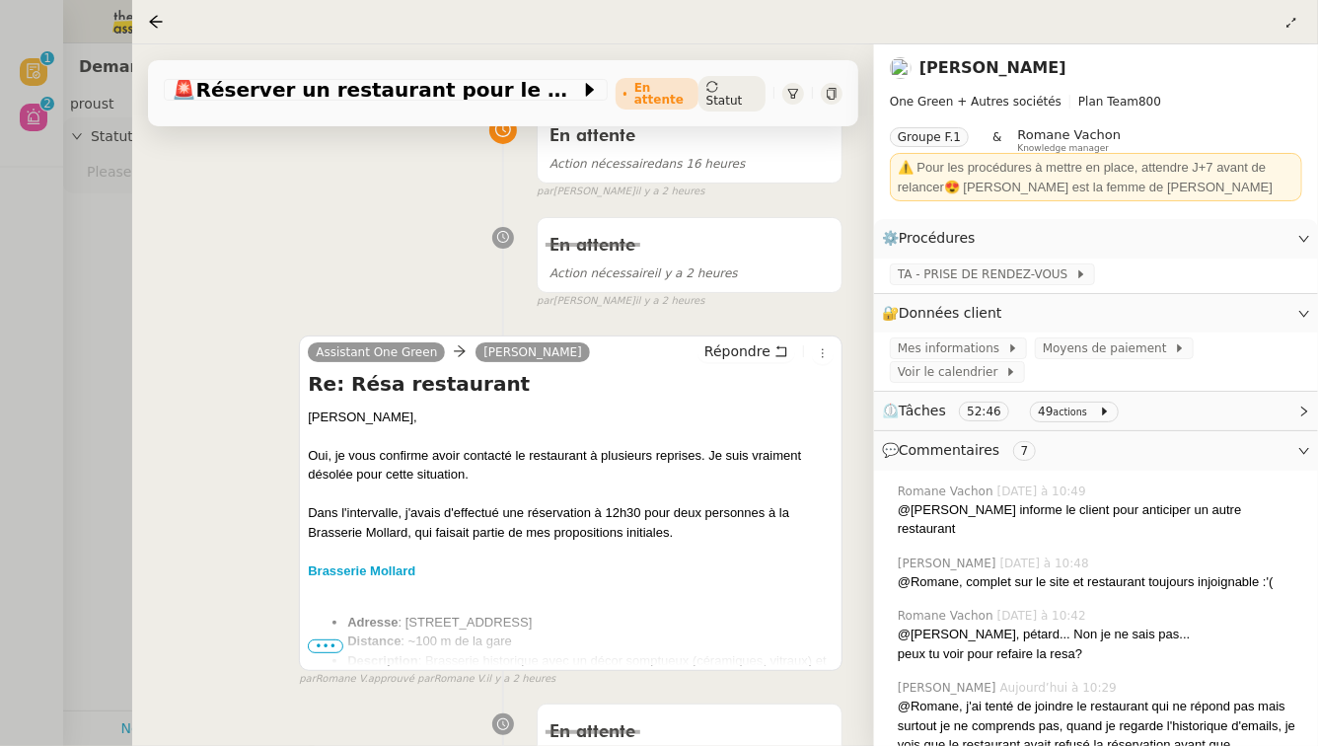
click at [330, 646] on span "•••" at bounding box center [326, 646] width 36 height 14
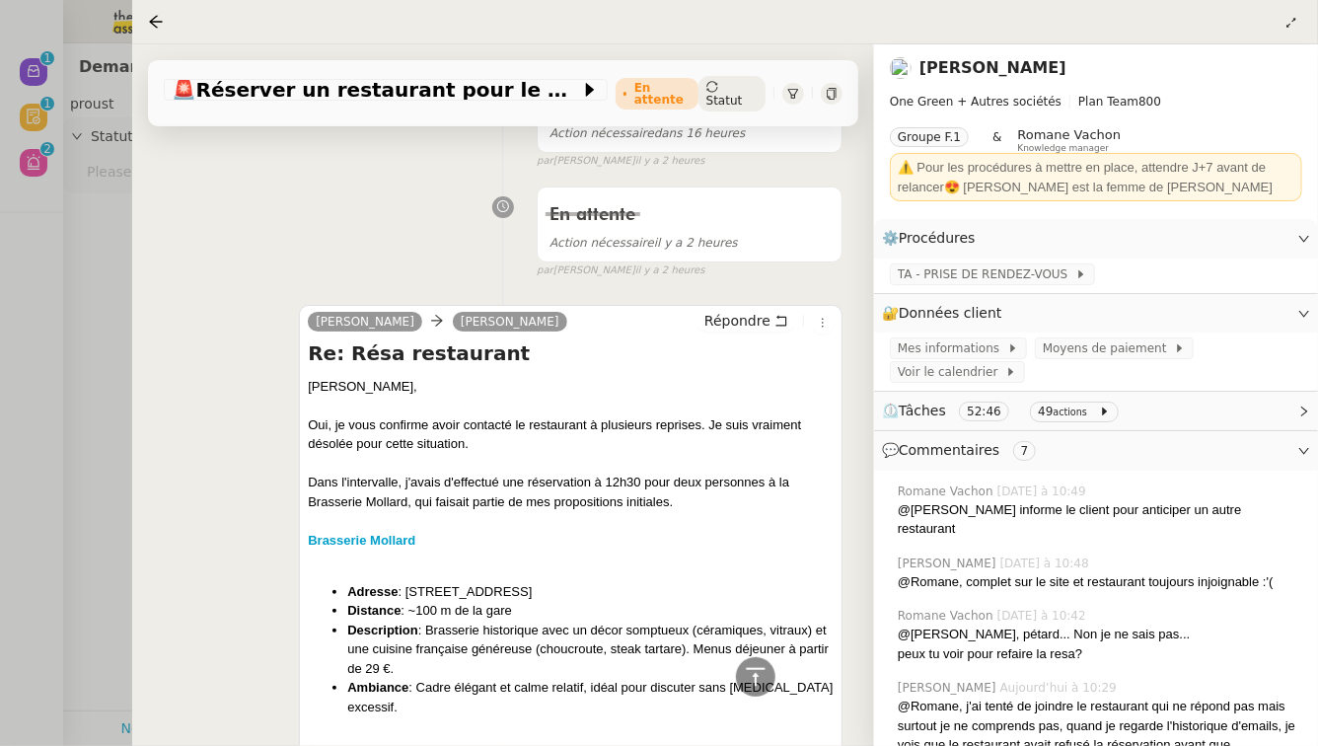
scroll to position [143, 0]
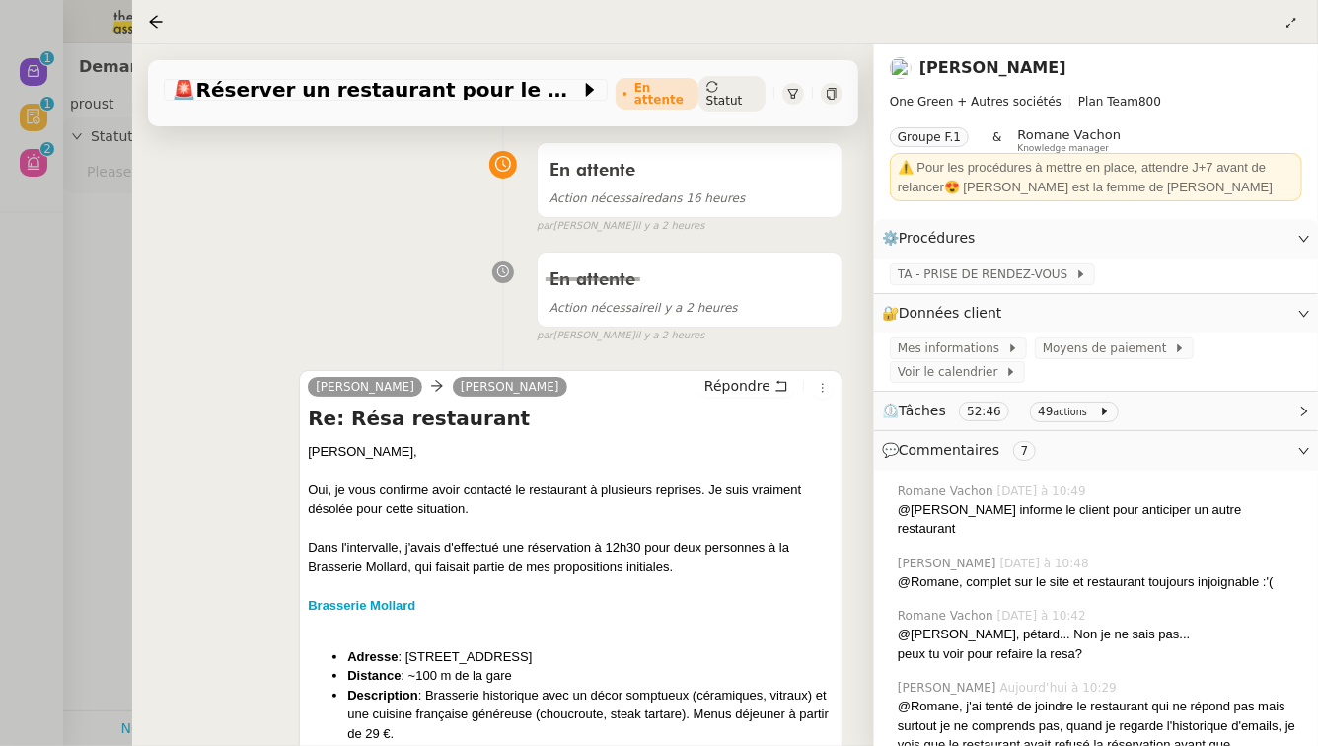
click at [117, 397] on div at bounding box center [659, 373] width 1318 height 746
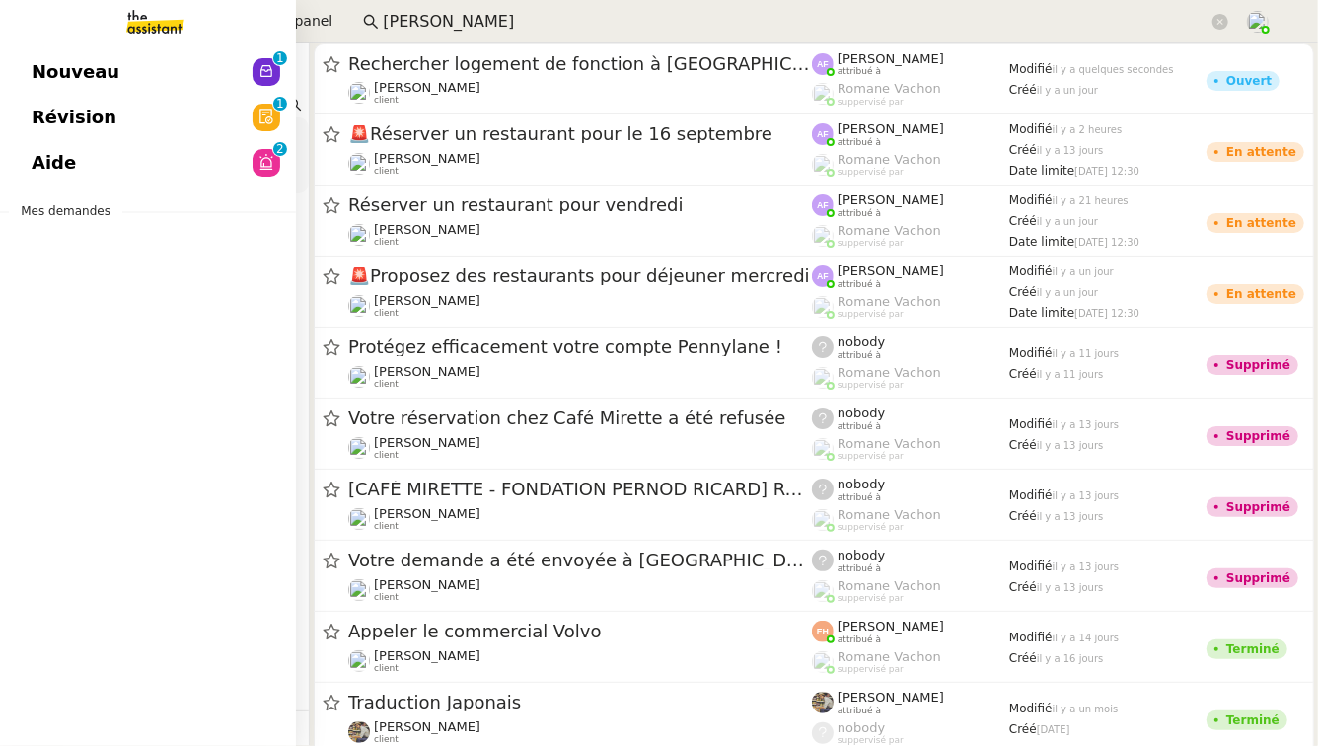
click at [39, 137] on link "Révision 0 1 2 3 4 5 6 7 8 9" at bounding box center [148, 117] width 296 height 45
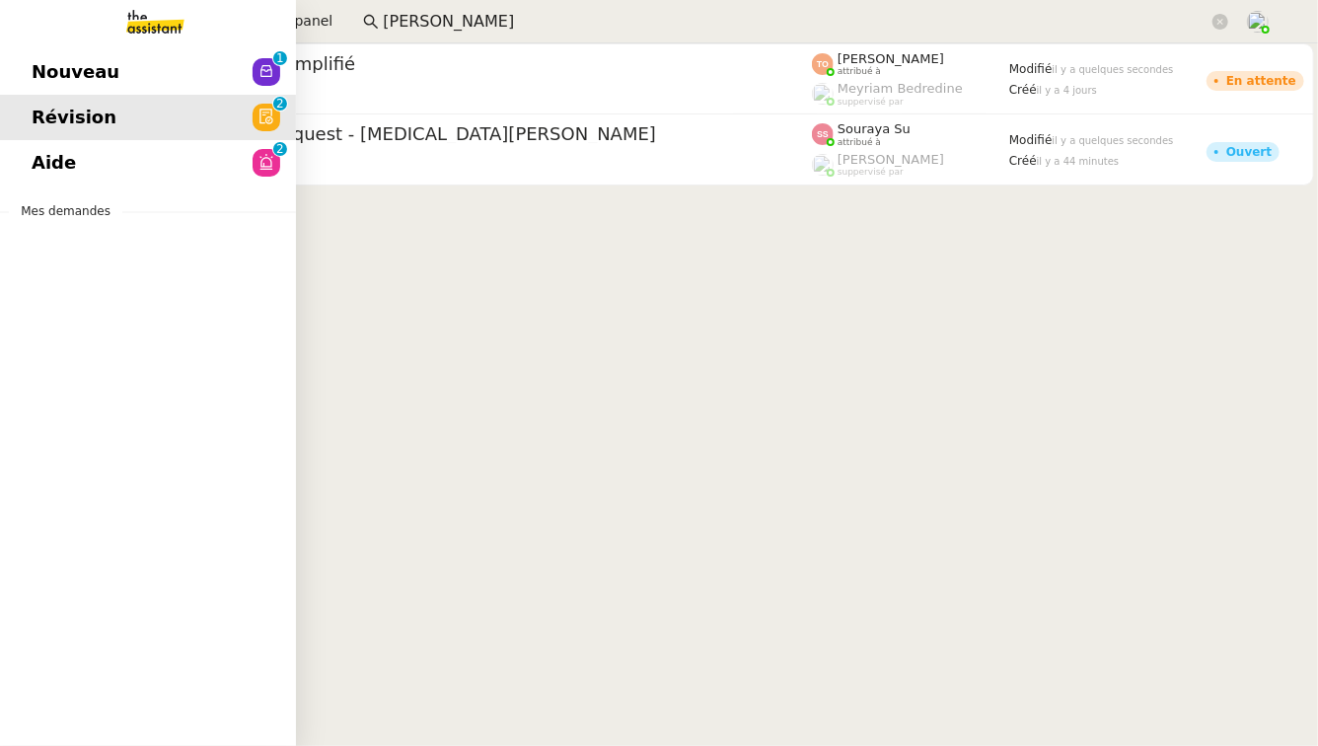
click at [49, 81] on span "Nouveau" at bounding box center [76, 72] width 88 height 30
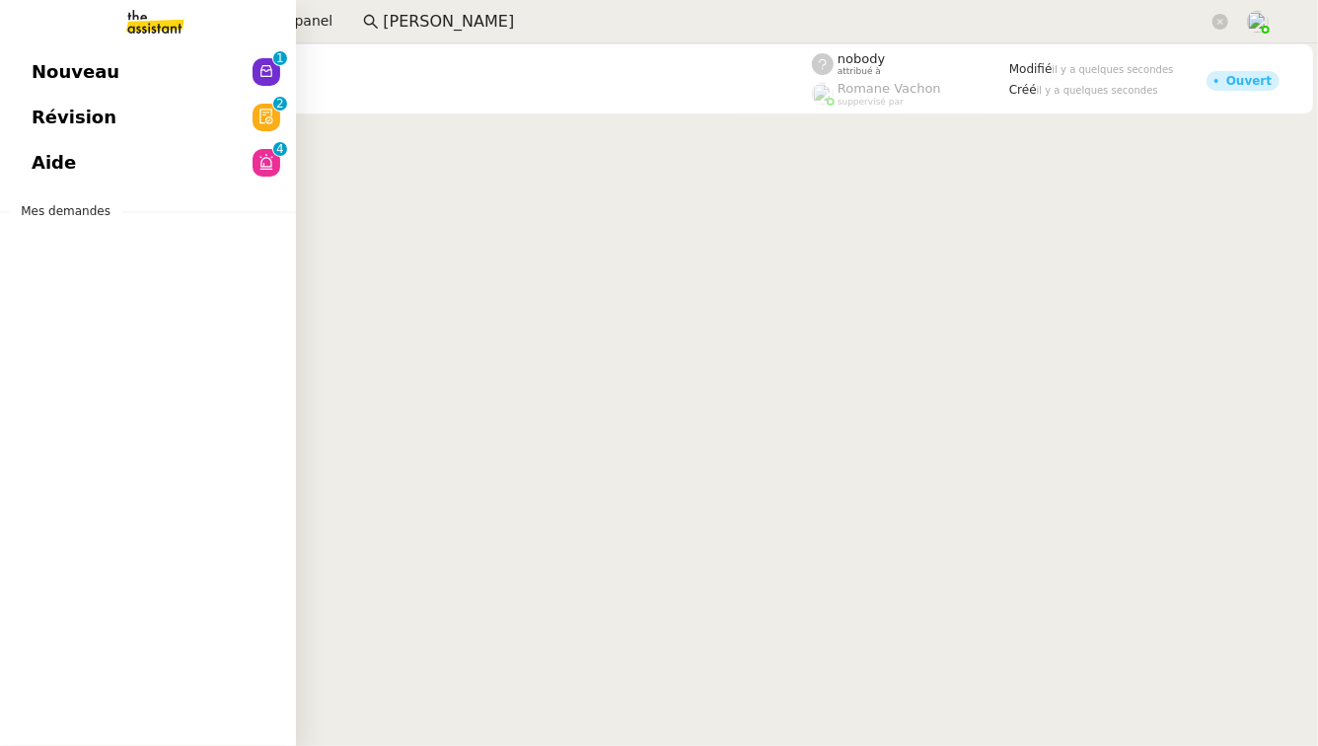
click at [194, 172] on link "Aide 0 1 2 3 4 5 6 7 8 9" at bounding box center [148, 162] width 296 height 45
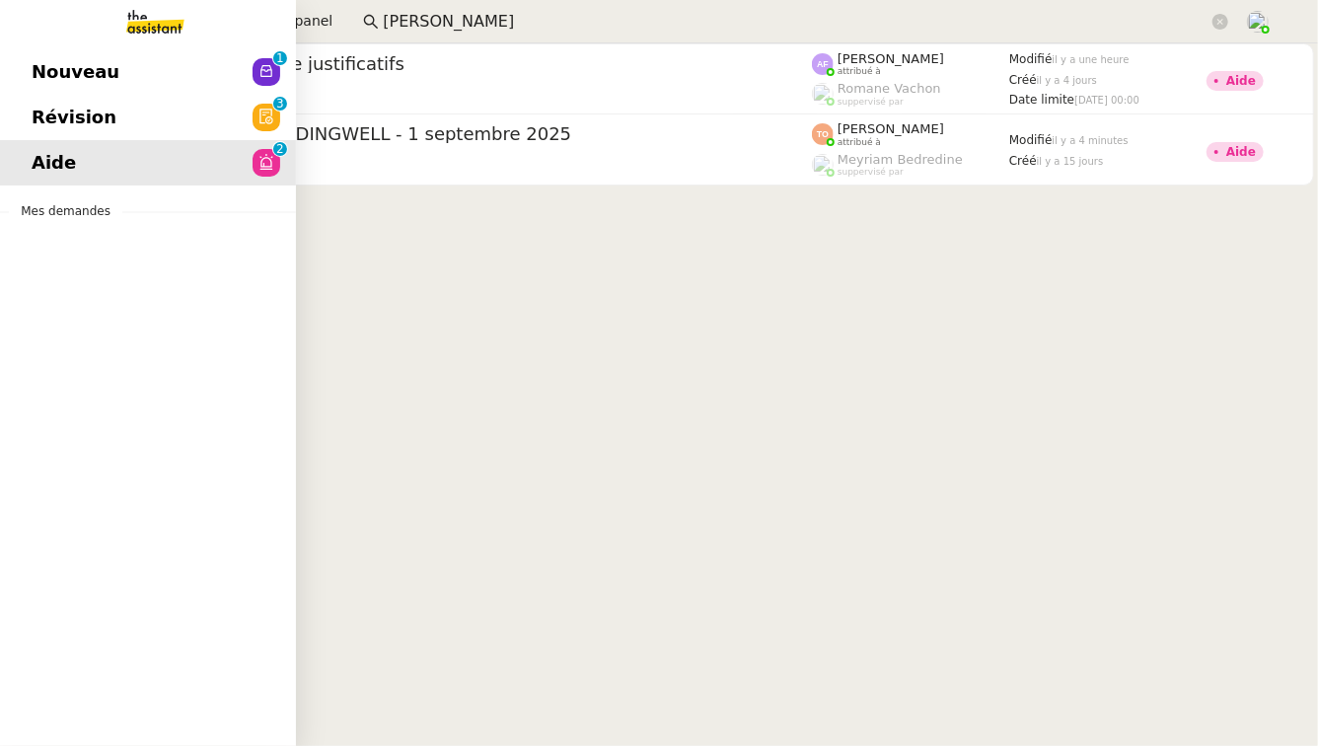
click at [100, 95] on link "Révision 0 1 2 3 4 5 6 7 8 9" at bounding box center [148, 117] width 296 height 45
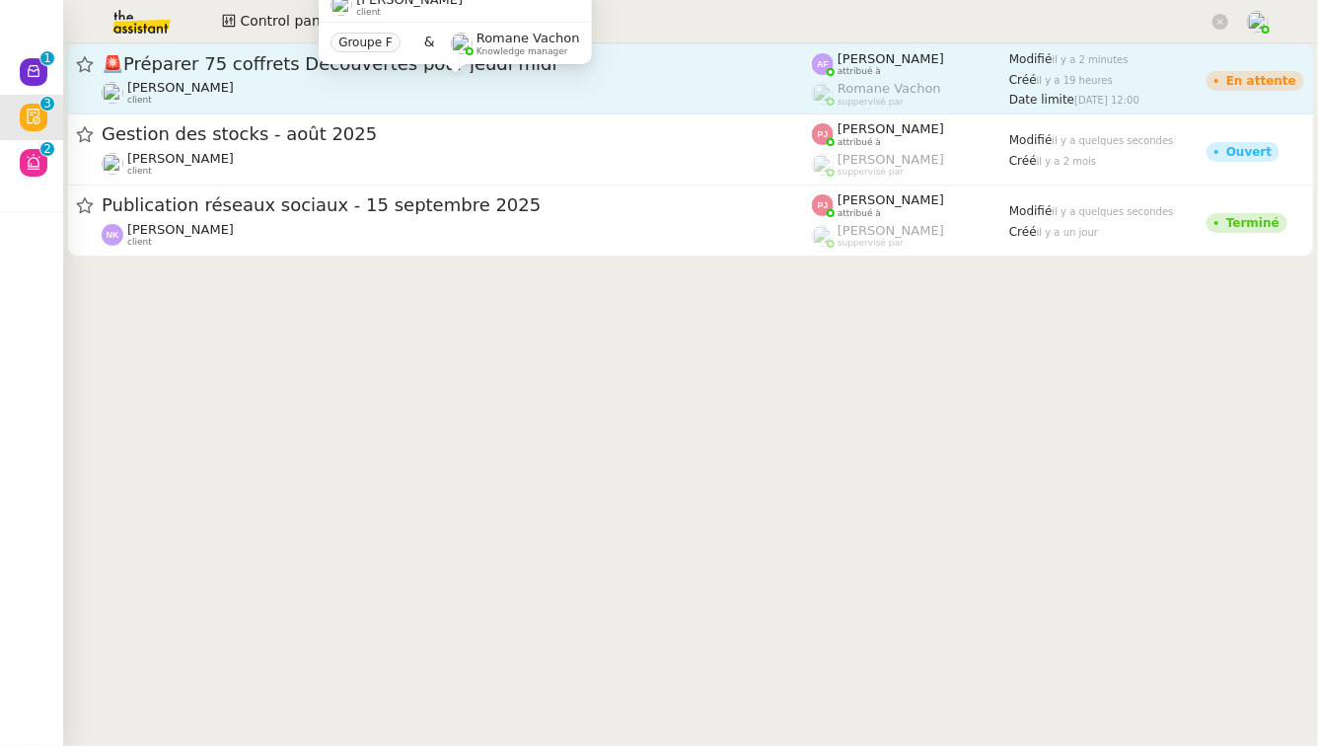
click at [346, 89] on div "[PERSON_NAME] client" at bounding box center [457, 93] width 710 height 26
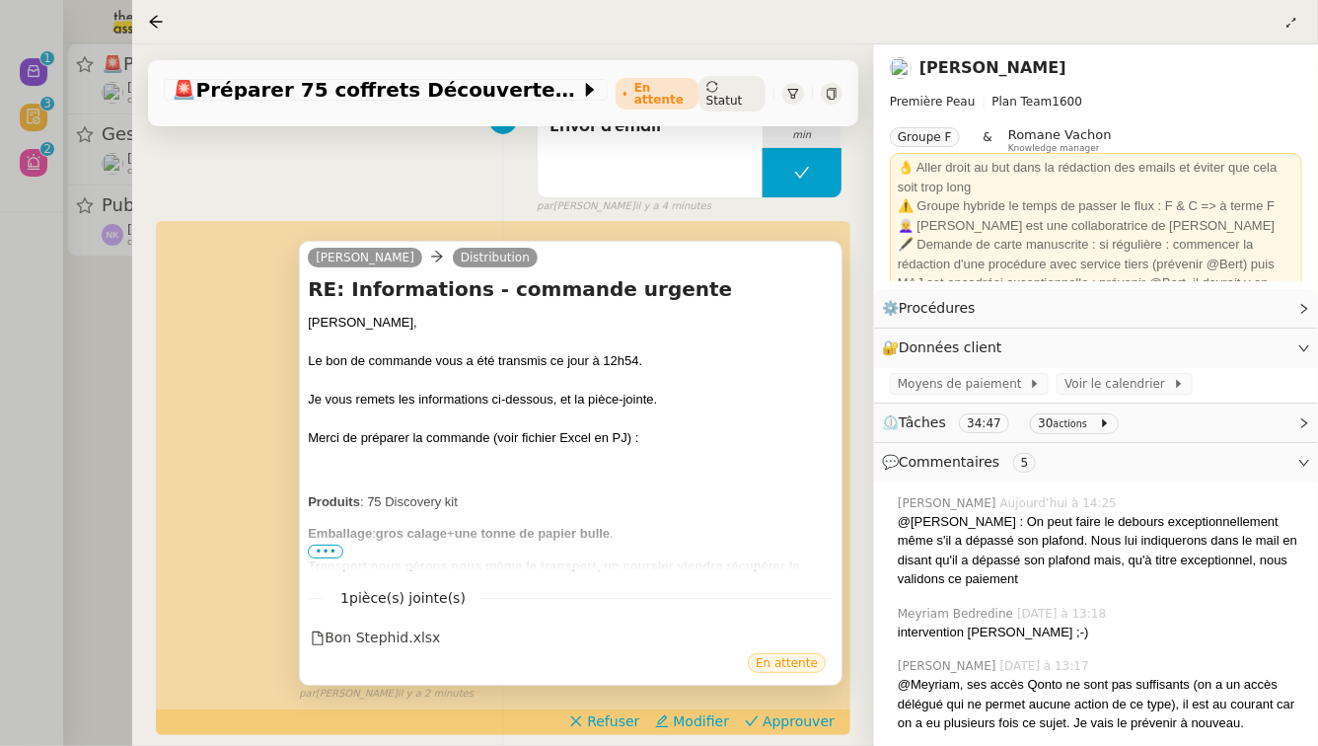
scroll to position [323, 0]
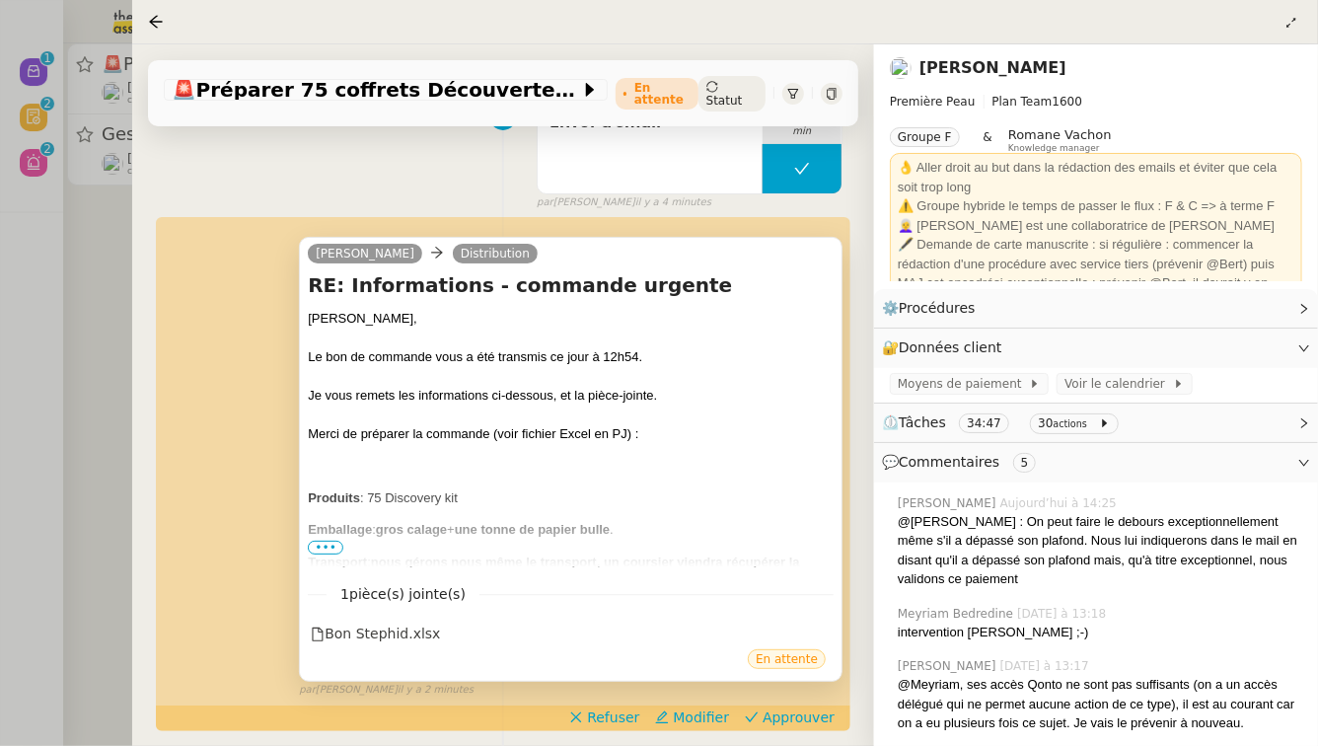
click at [318, 540] on span "•••" at bounding box center [326, 547] width 36 height 14
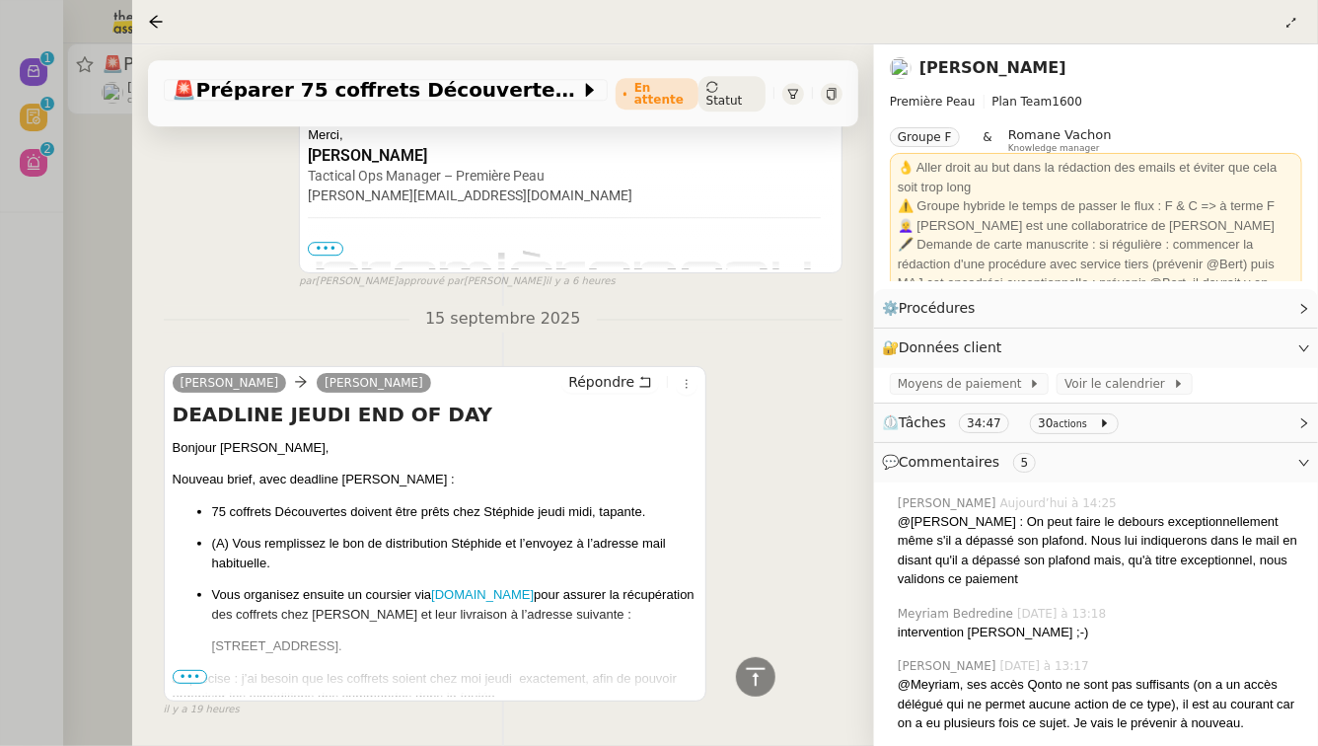
scroll to position [6368, 0]
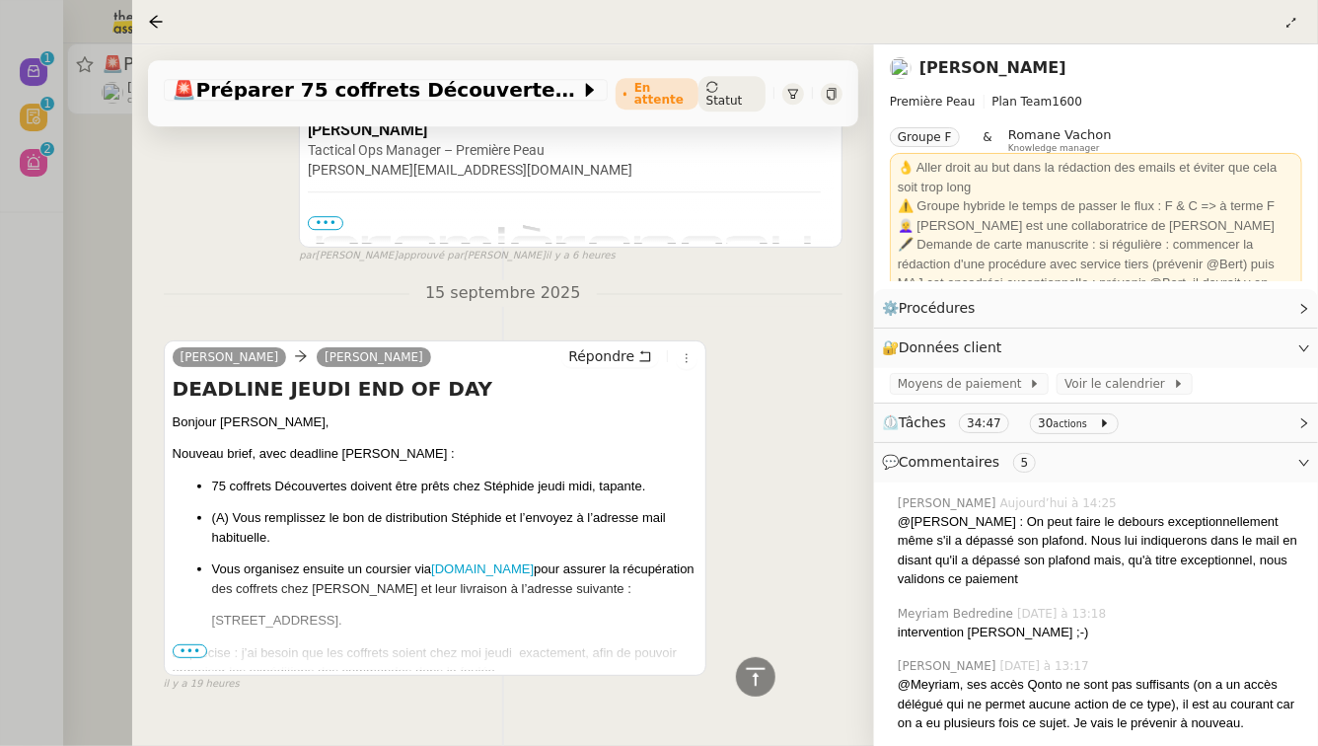
click at [181, 644] on span "•••" at bounding box center [191, 651] width 36 height 14
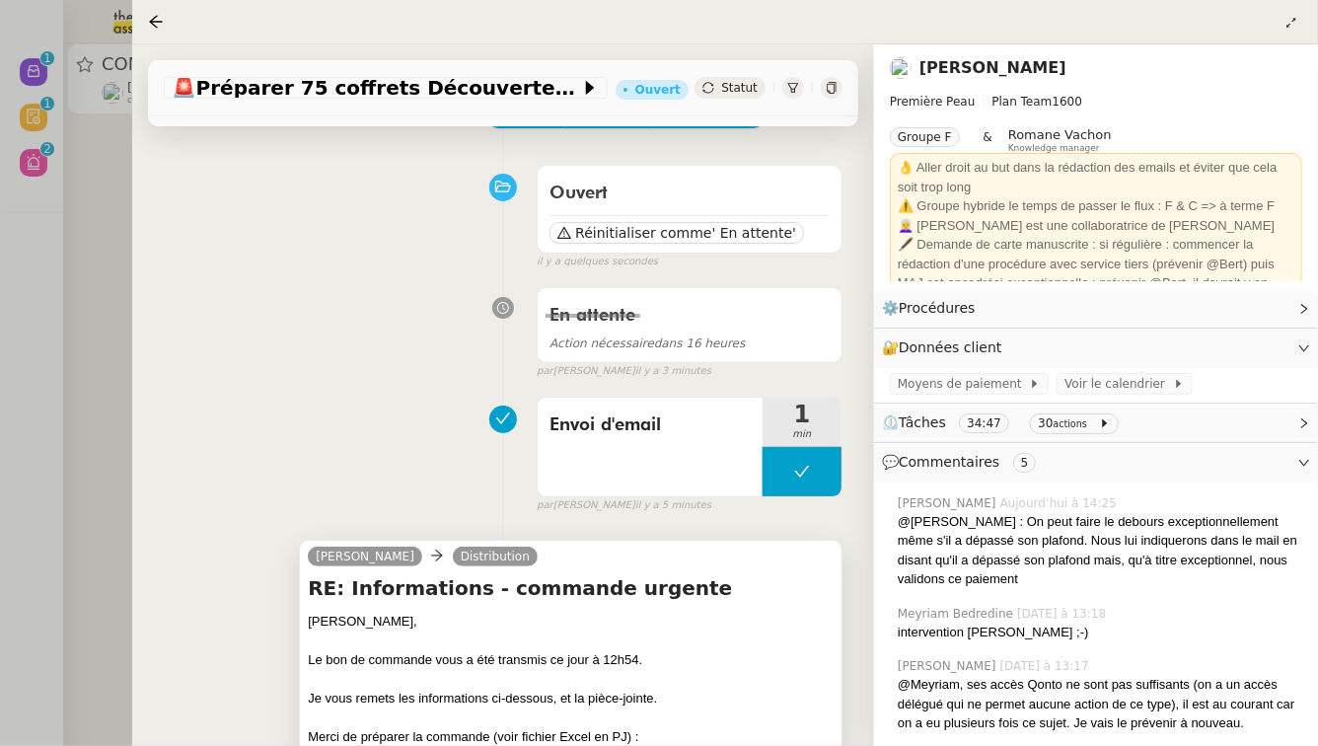
scroll to position [0, 0]
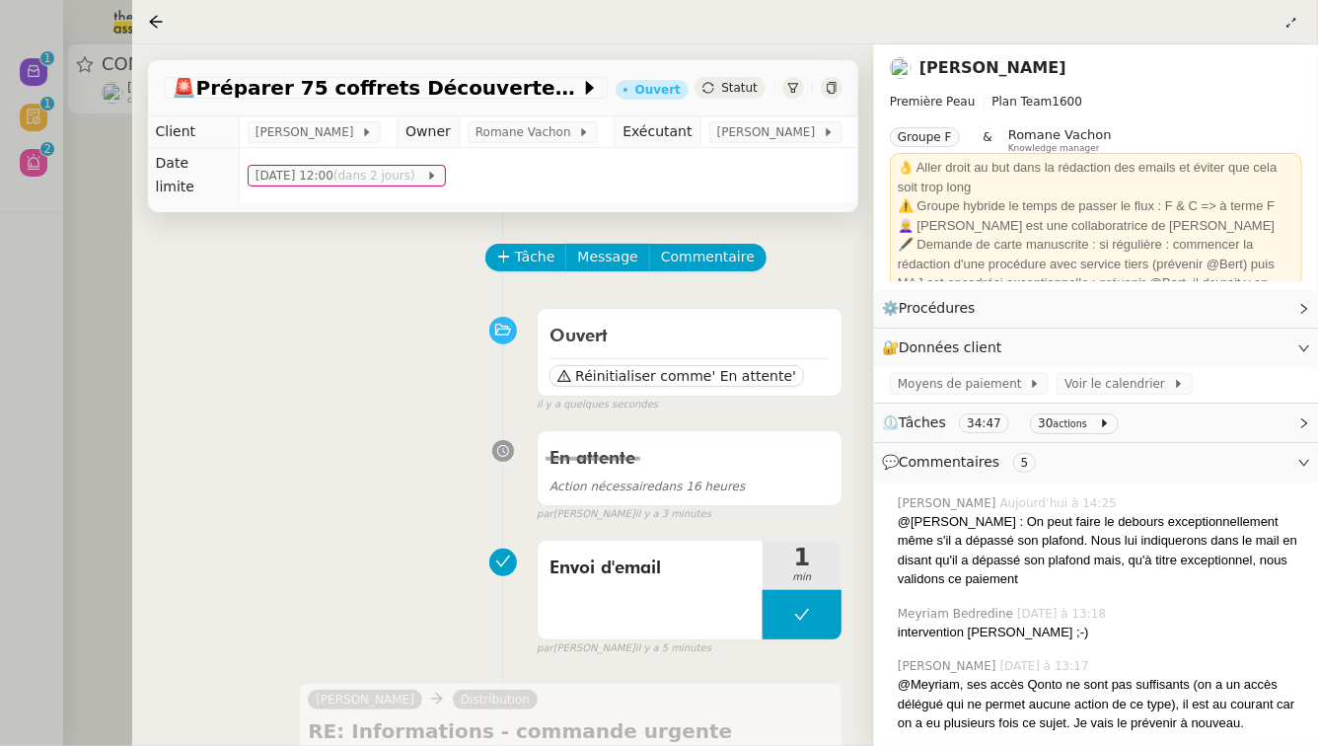
click at [0, 303] on div at bounding box center [659, 373] width 1318 height 746
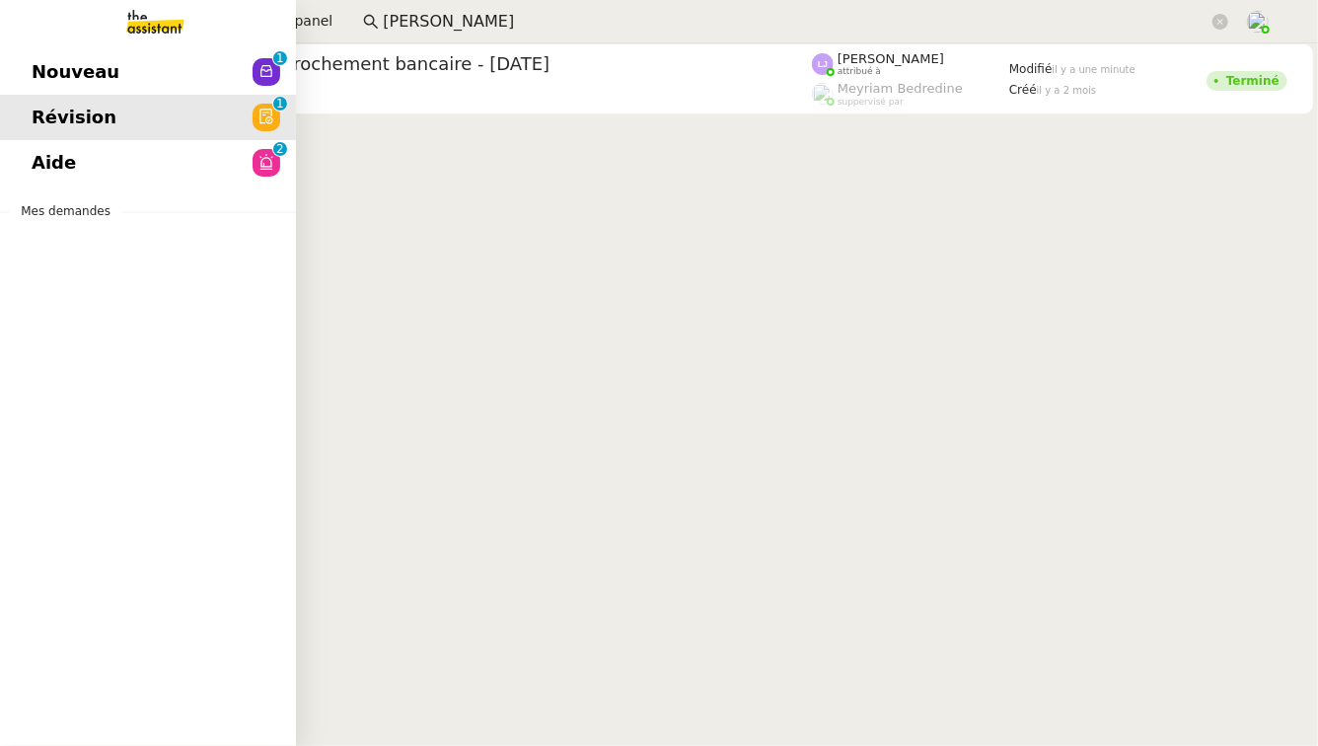
click at [108, 168] on link "Aide 0 1 2 3 4 5 6 7 8 9" at bounding box center [148, 162] width 296 height 45
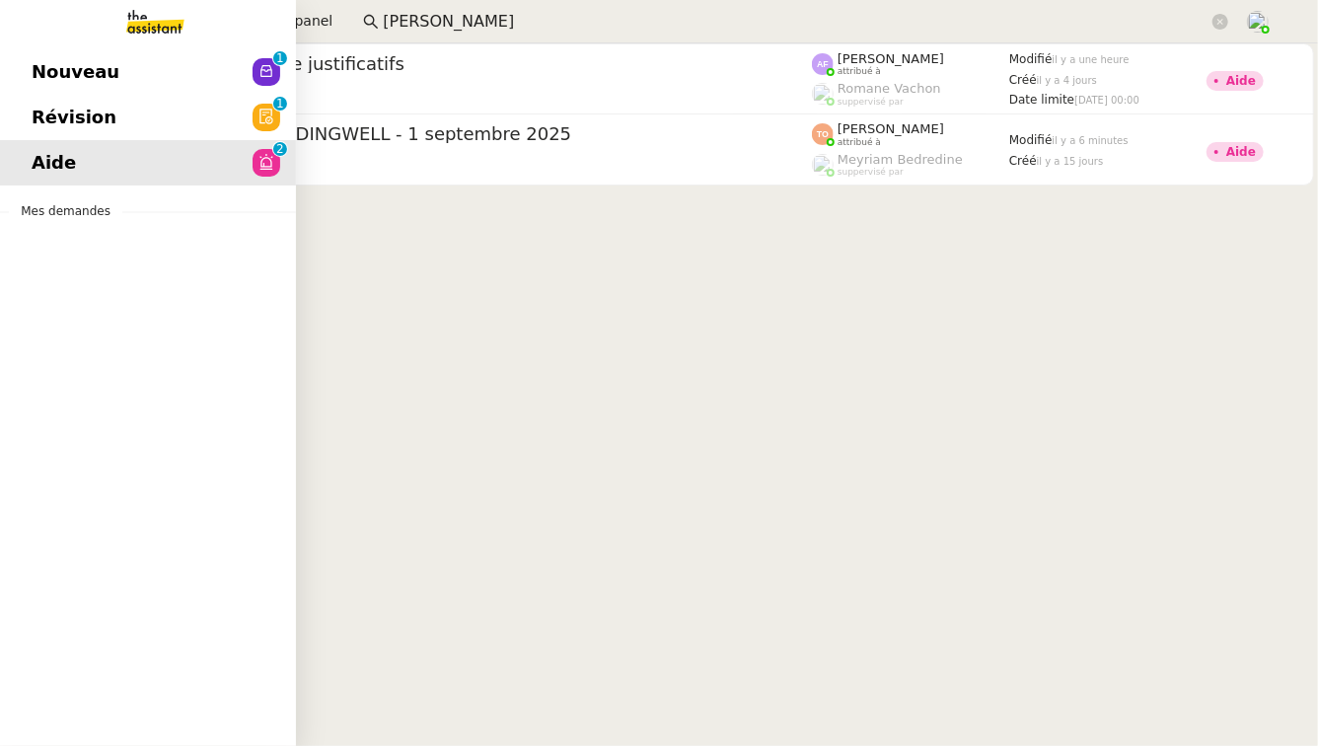
click at [53, 56] on link "Nouveau 0 1 2 3 4 5 6 7 8 9" at bounding box center [148, 71] width 296 height 45
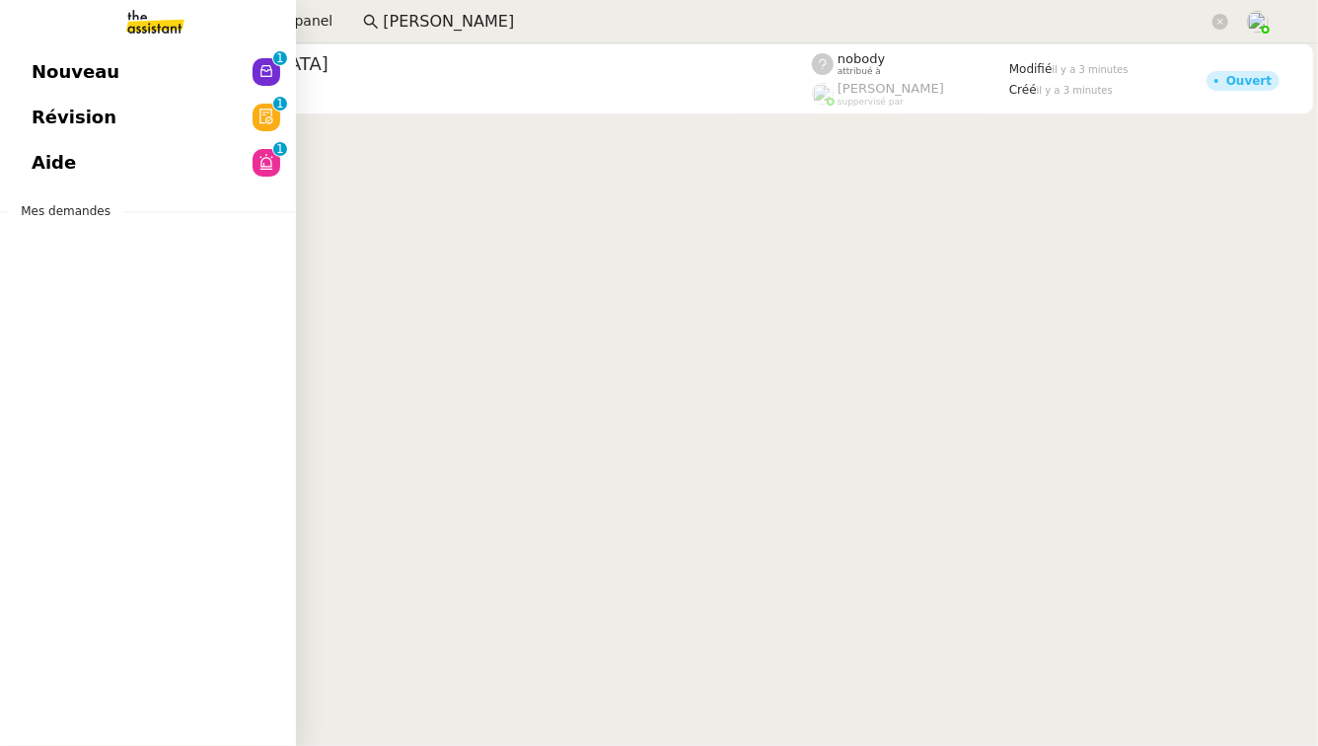
click at [231, 135] on link "Révision 0 1 2 3 4 5 6 7 8 9" at bounding box center [148, 117] width 296 height 45
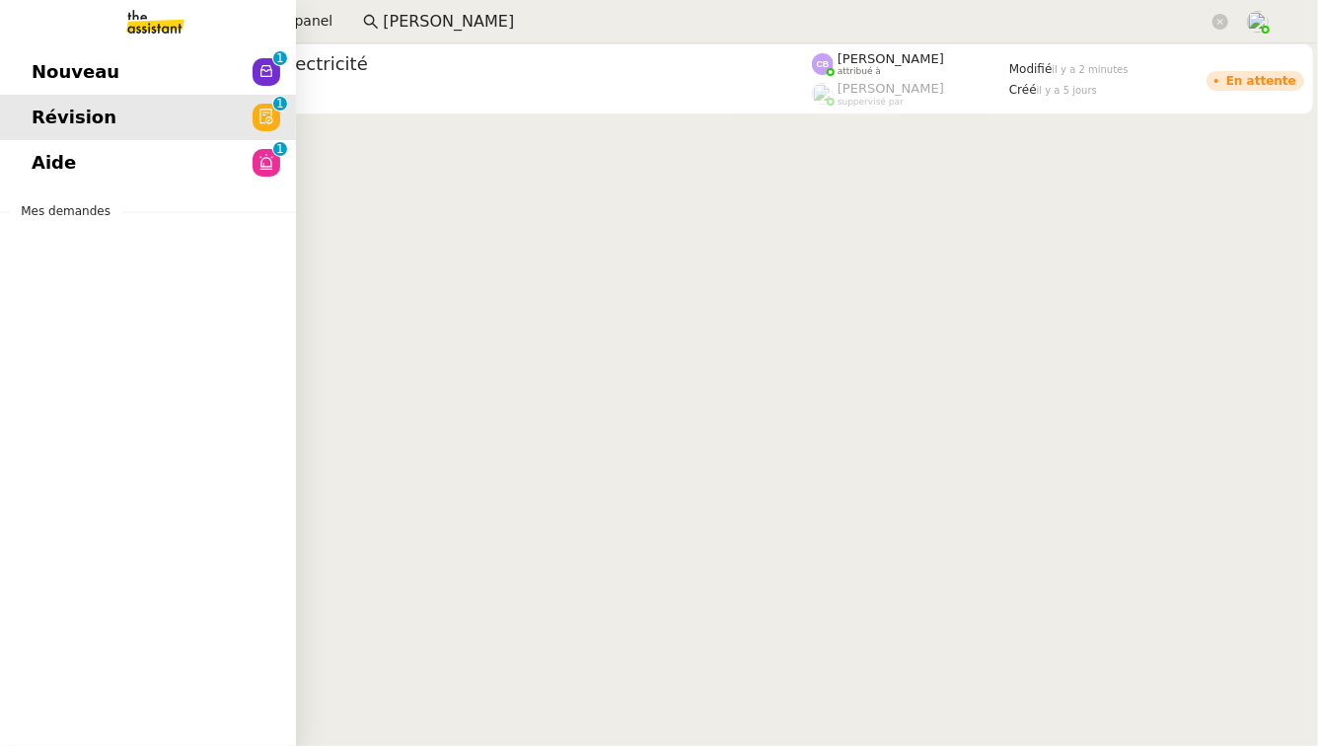
click at [117, 161] on link "Aide 0 1 2 3 4 5 6 7 8 9" at bounding box center [148, 162] width 296 height 45
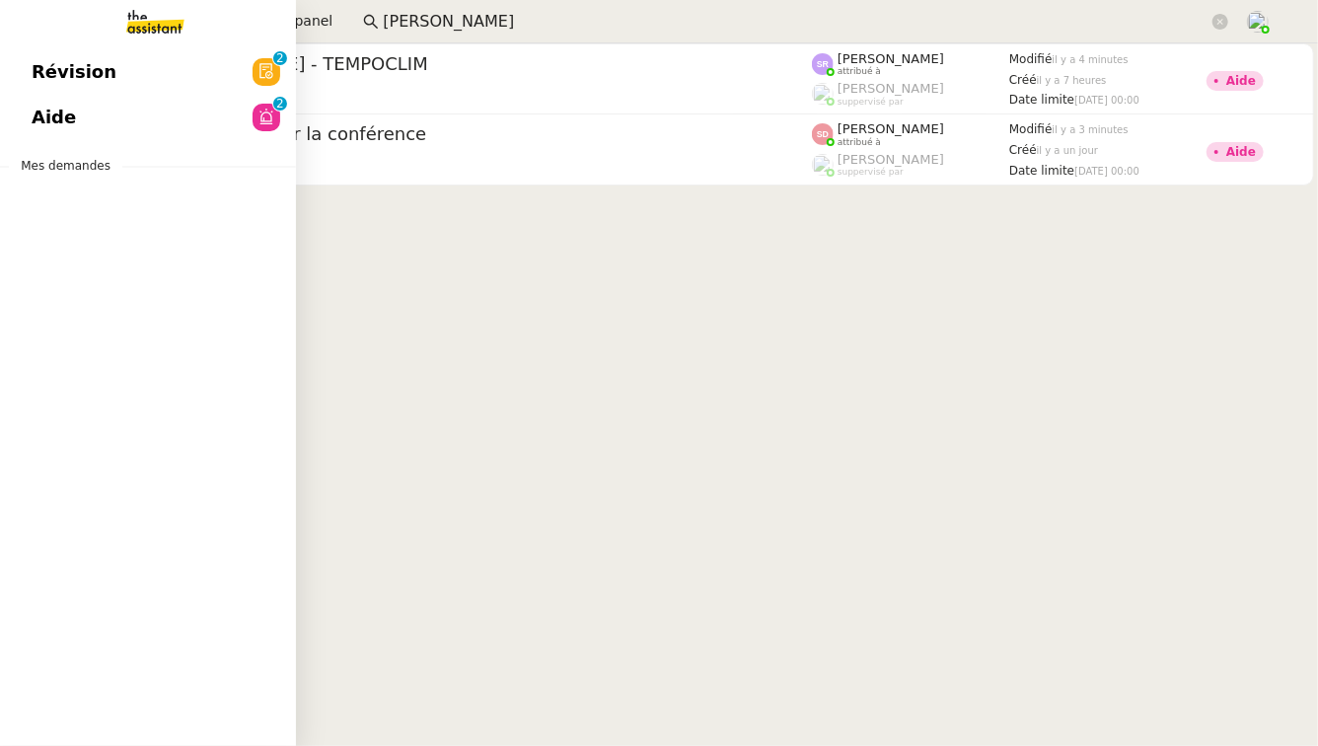
click at [37, 121] on span "Aide" at bounding box center [54, 118] width 44 height 30
click at [50, 69] on span "Révision" at bounding box center [74, 72] width 85 height 30
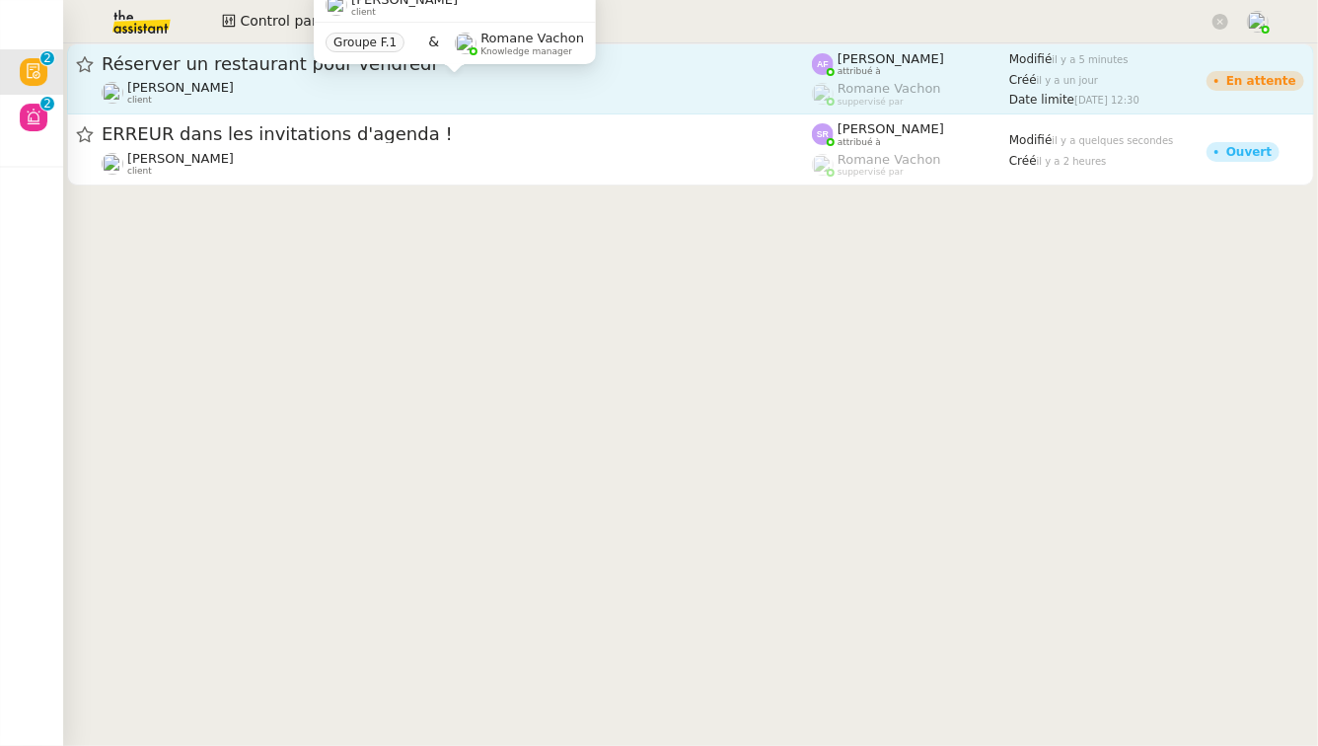
click at [439, 83] on div "[PERSON_NAME] client" at bounding box center [457, 93] width 710 height 26
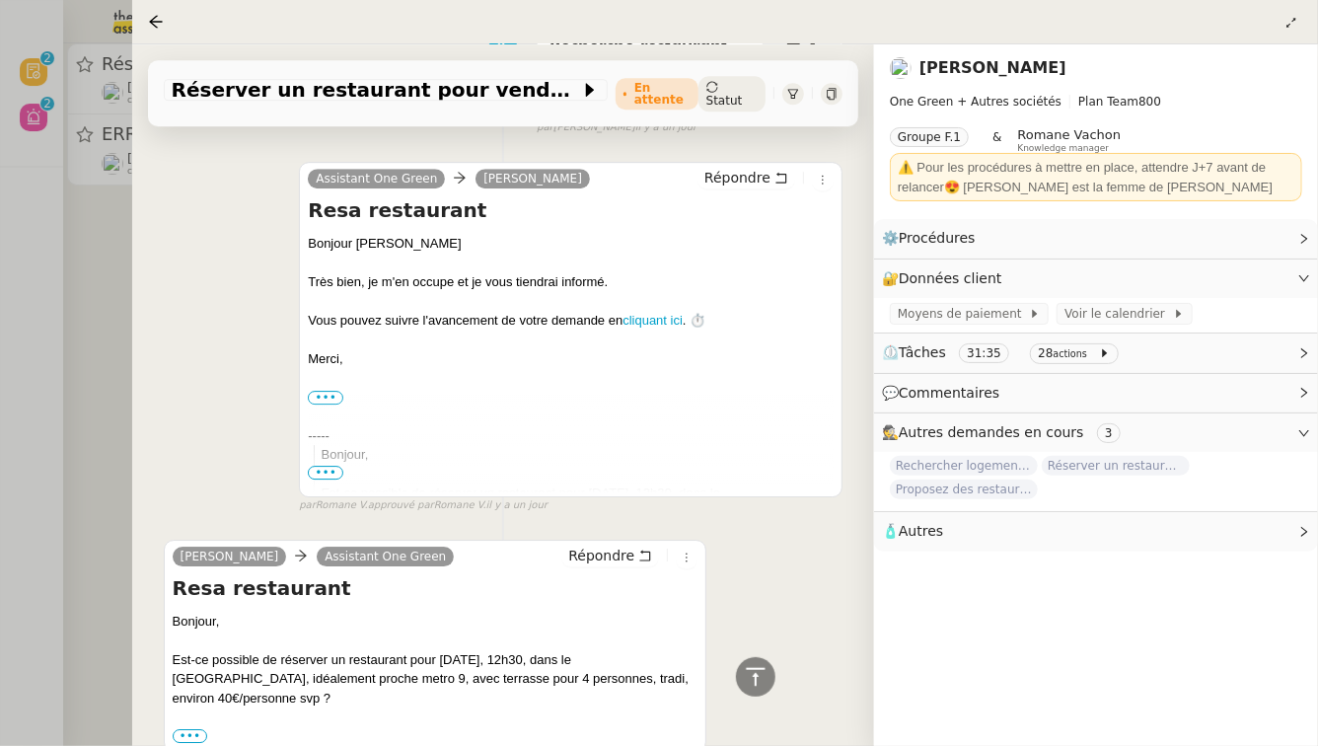
scroll to position [2940, 0]
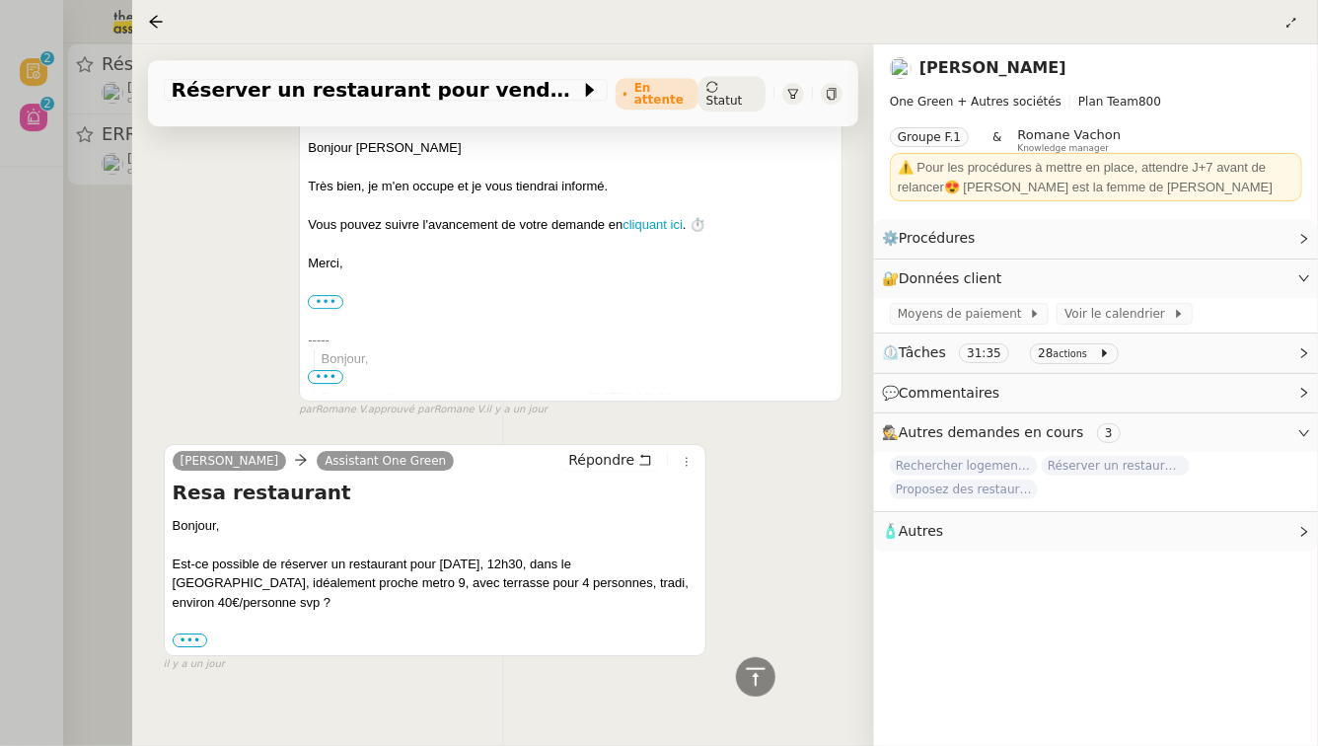
click at [84, 306] on div at bounding box center [659, 373] width 1318 height 746
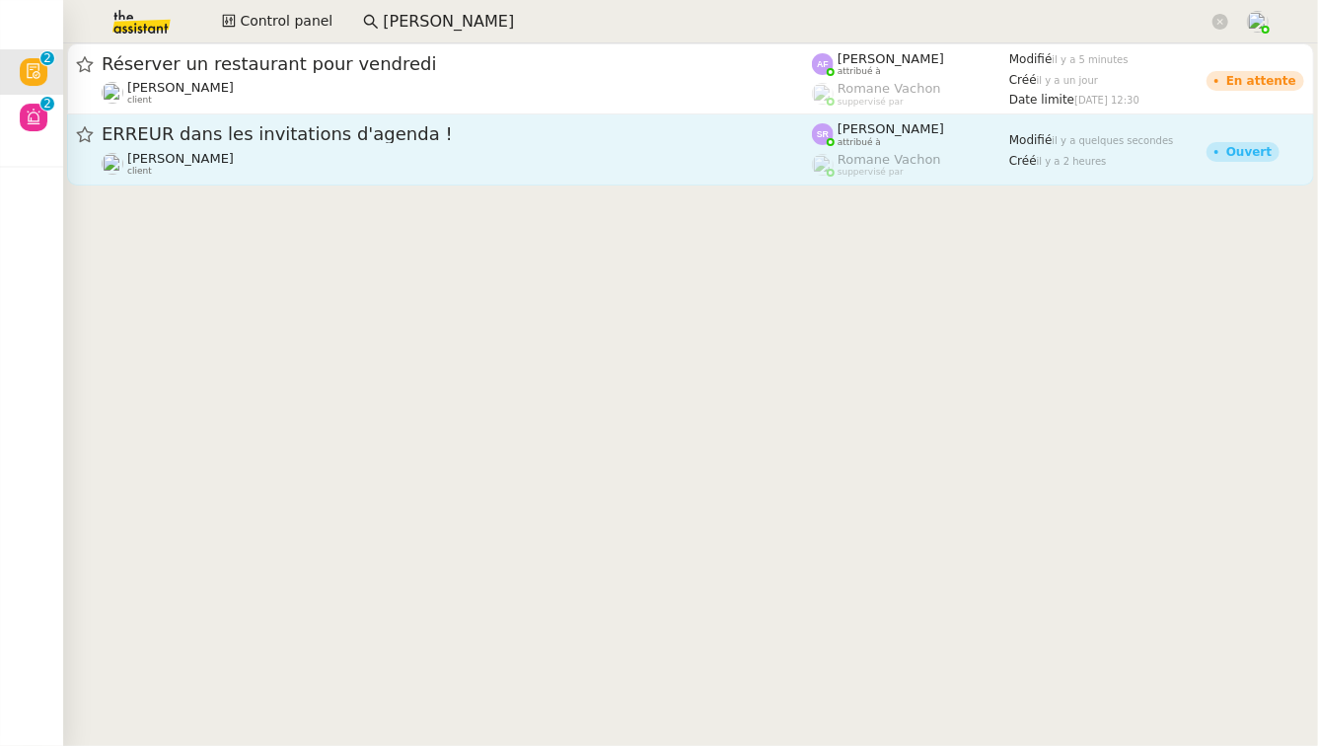
click at [304, 179] on link "ERREUR dans les invitations d'agenda ! [PERSON_NAME] client [PERSON_NAME] attri…" at bounding box center [690, 149] width 1247 height 71
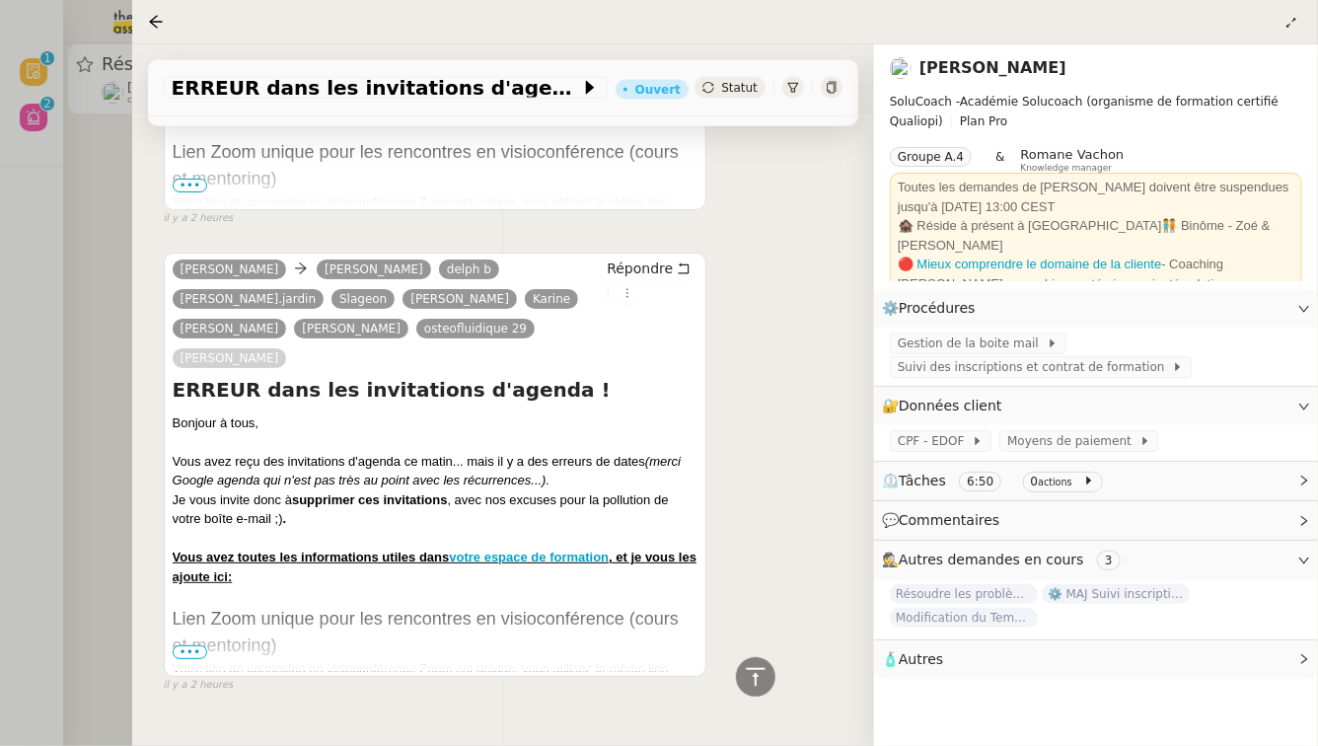
scroll to position [1458, 0]
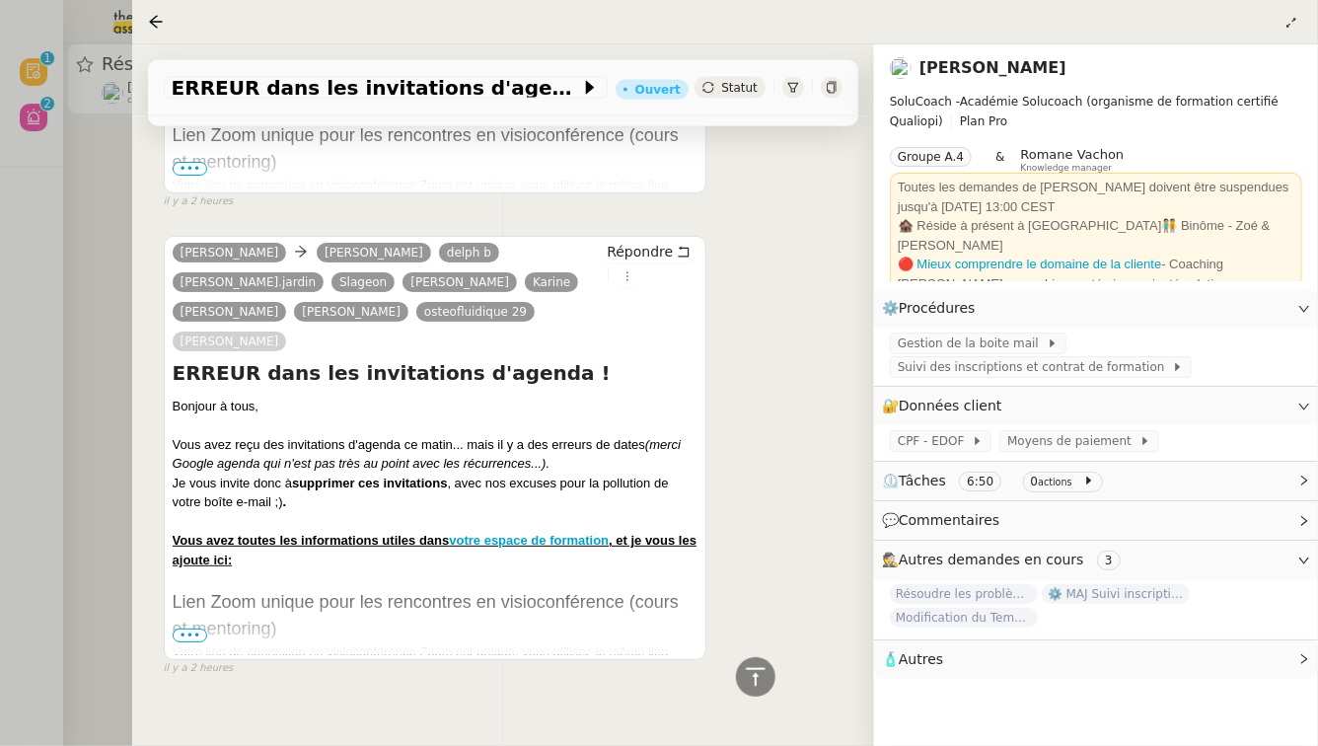
click at [59, 434] on div at bounding box center [659, 373] width 1318 height 746
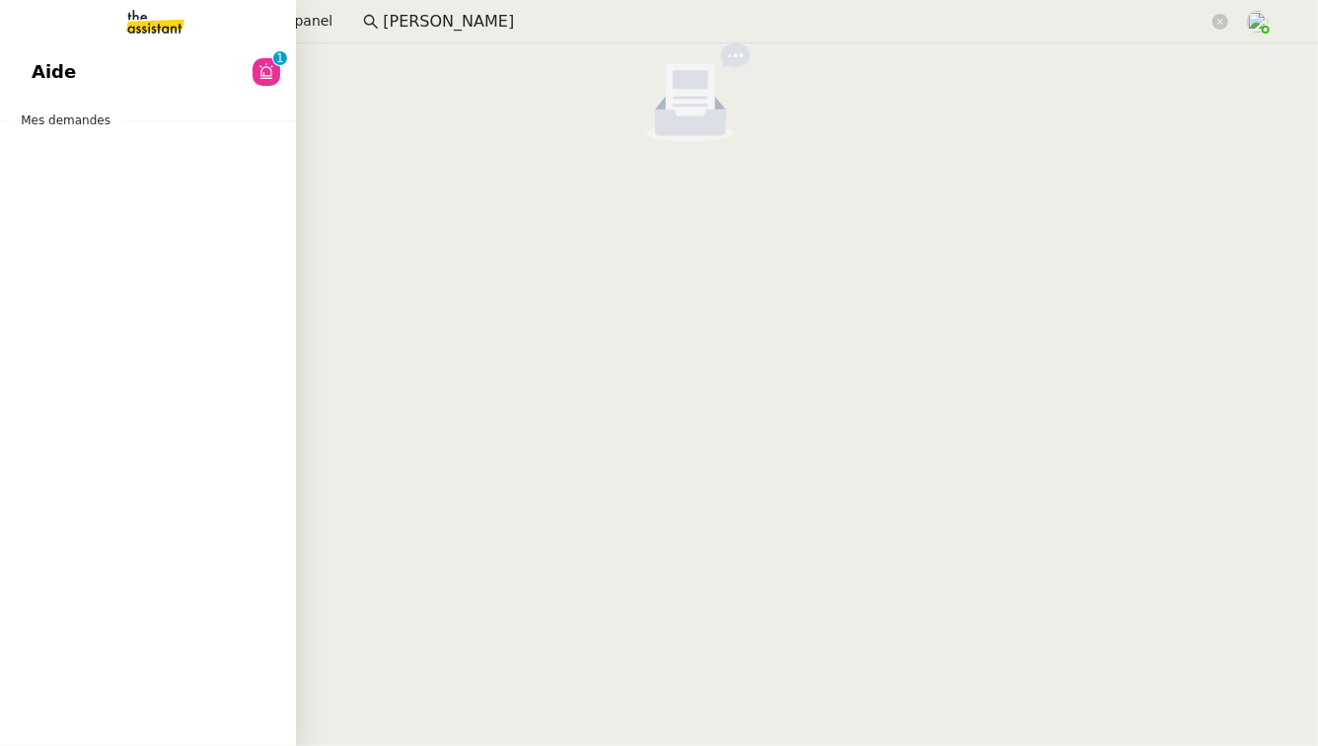
click at [40, 61] on span "Aide" at bounding box center [54, 72] width 44 height 30
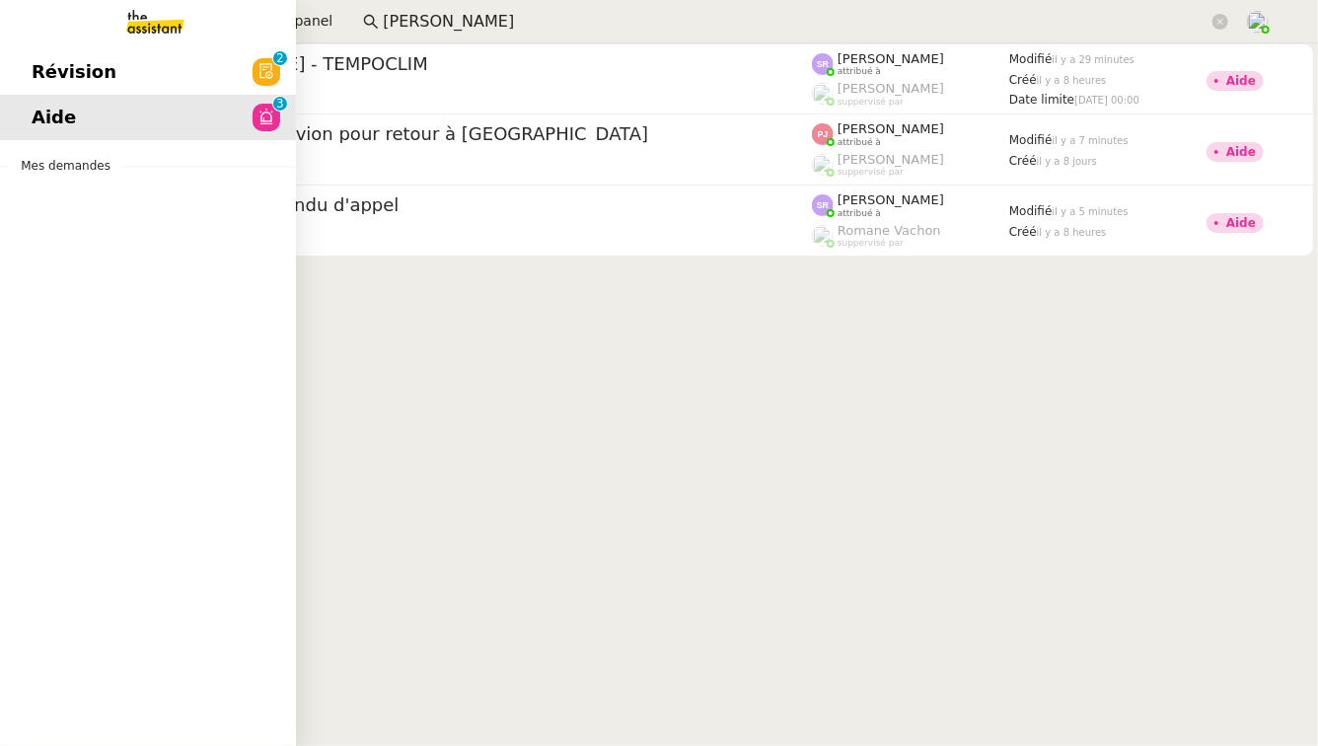
click at [45, 82] on span "Révision" at bounding box center [74, 72] width 85 height 30
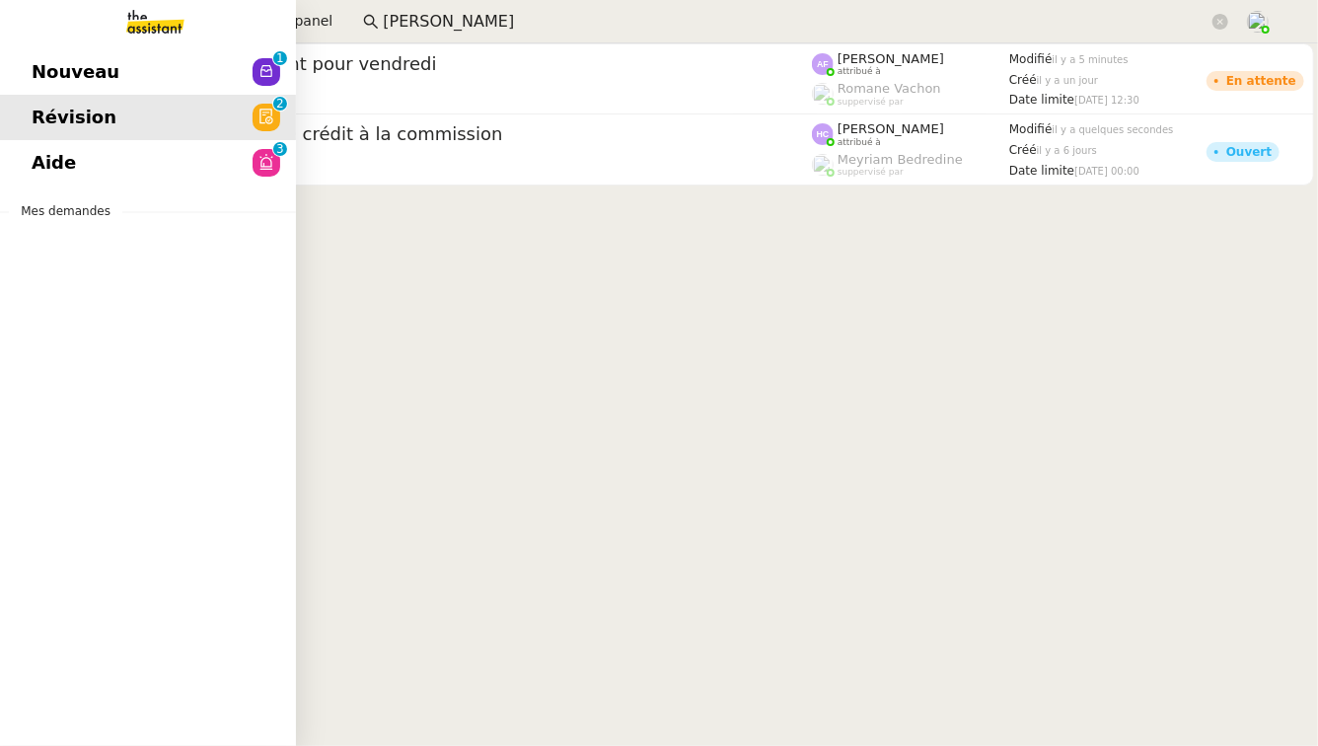
click at [231, 162] on link "Aide 0 1 2 3 4 5 6 7 8 9" at bounding box center [148, 162] width 296 height 45
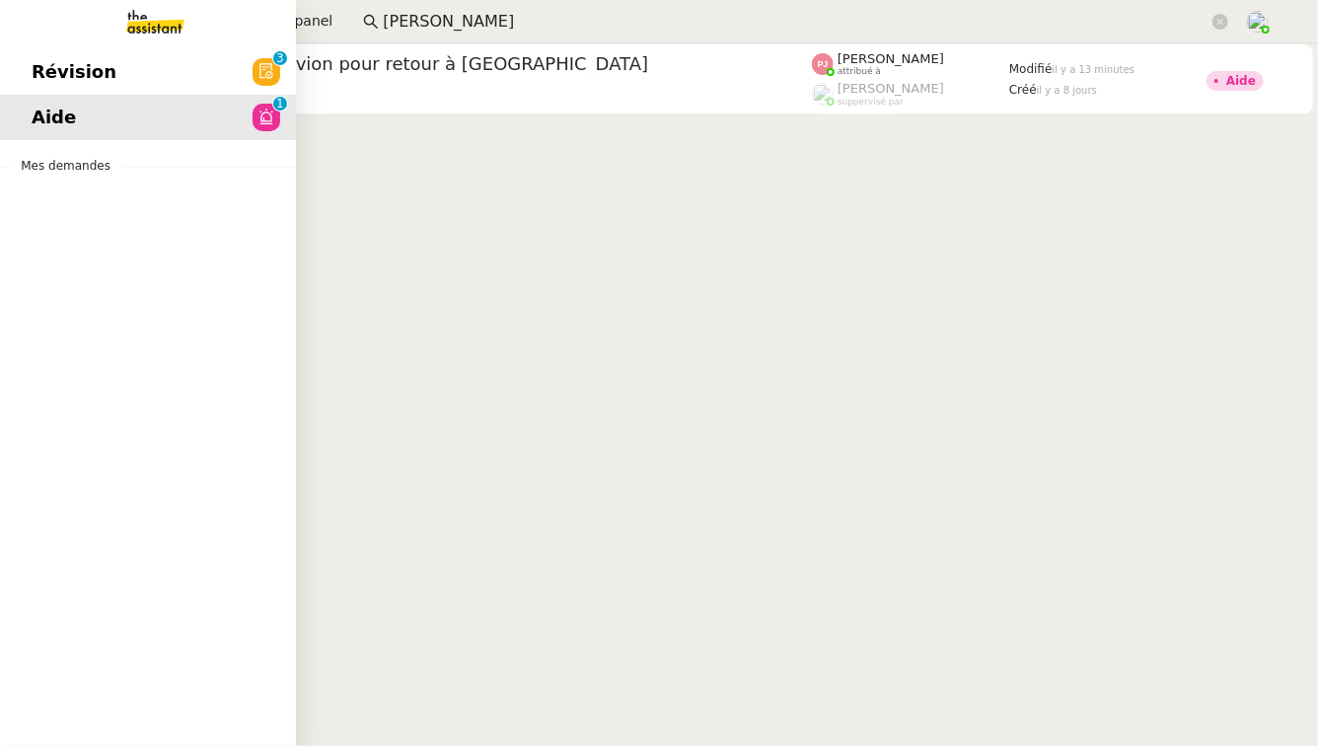
click at [69, 80] on span "Révision" at bounding box center [74, 72] width 85 height 30
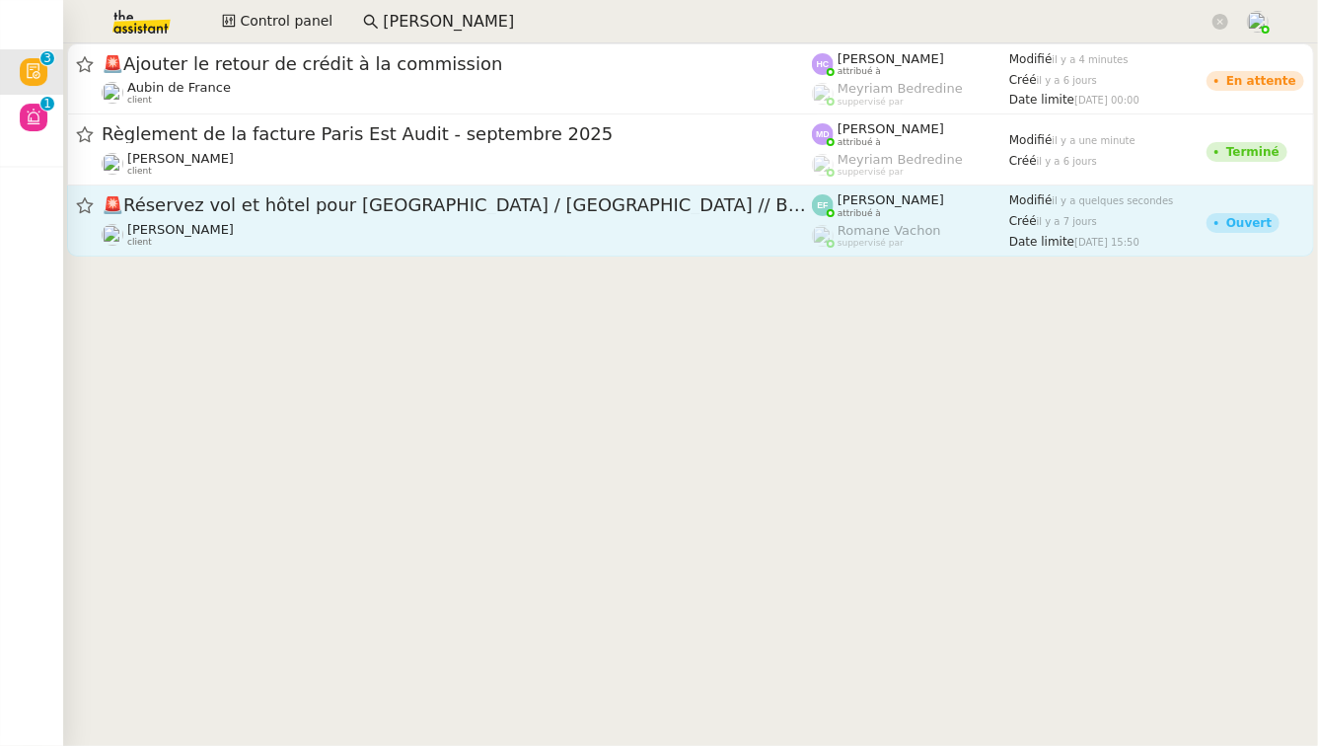
click at [568, 251] on link "🚨 Réservez vol et hôtel pour [GEOGRAPHIC_DATA] / Emirates // Banyan [PERSON_NAM…" at bounding box center [690, 220] width 1247 height 71
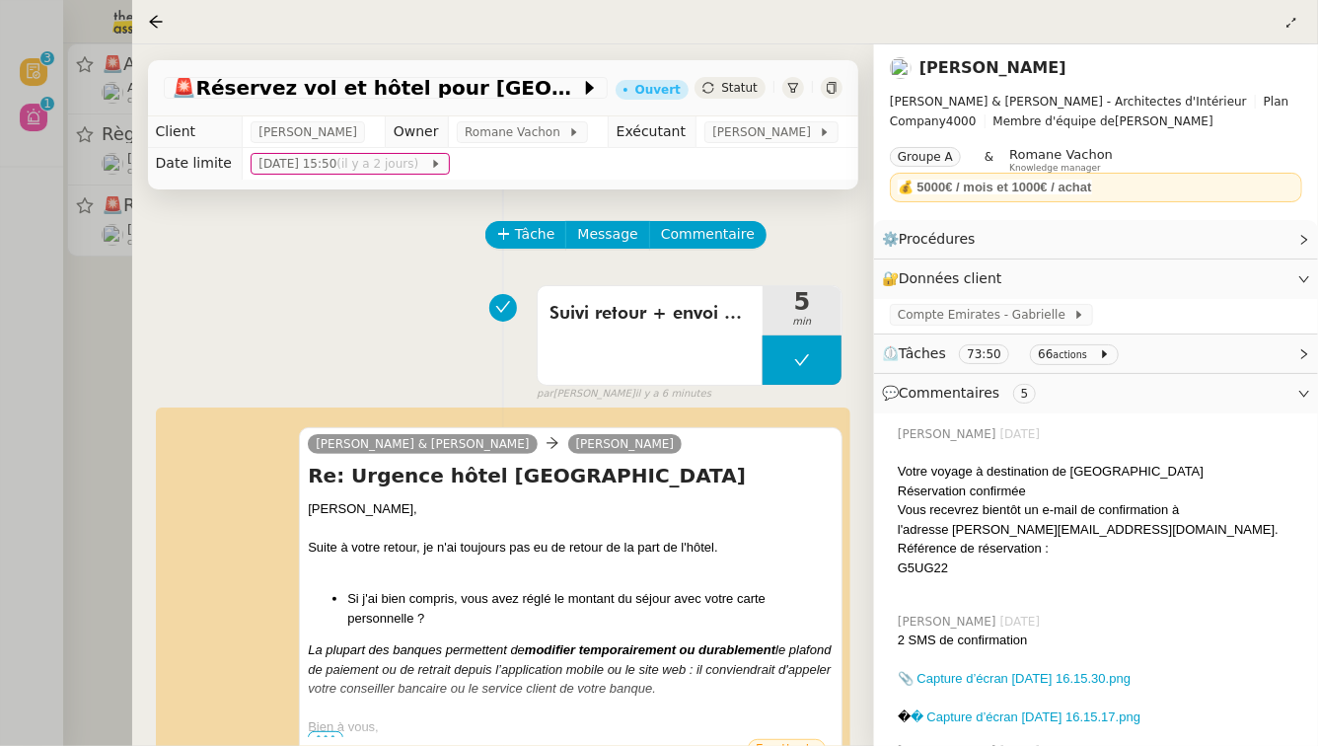
click at [93, 306] on div at bounding box center [659, 373] width 1318 height 746
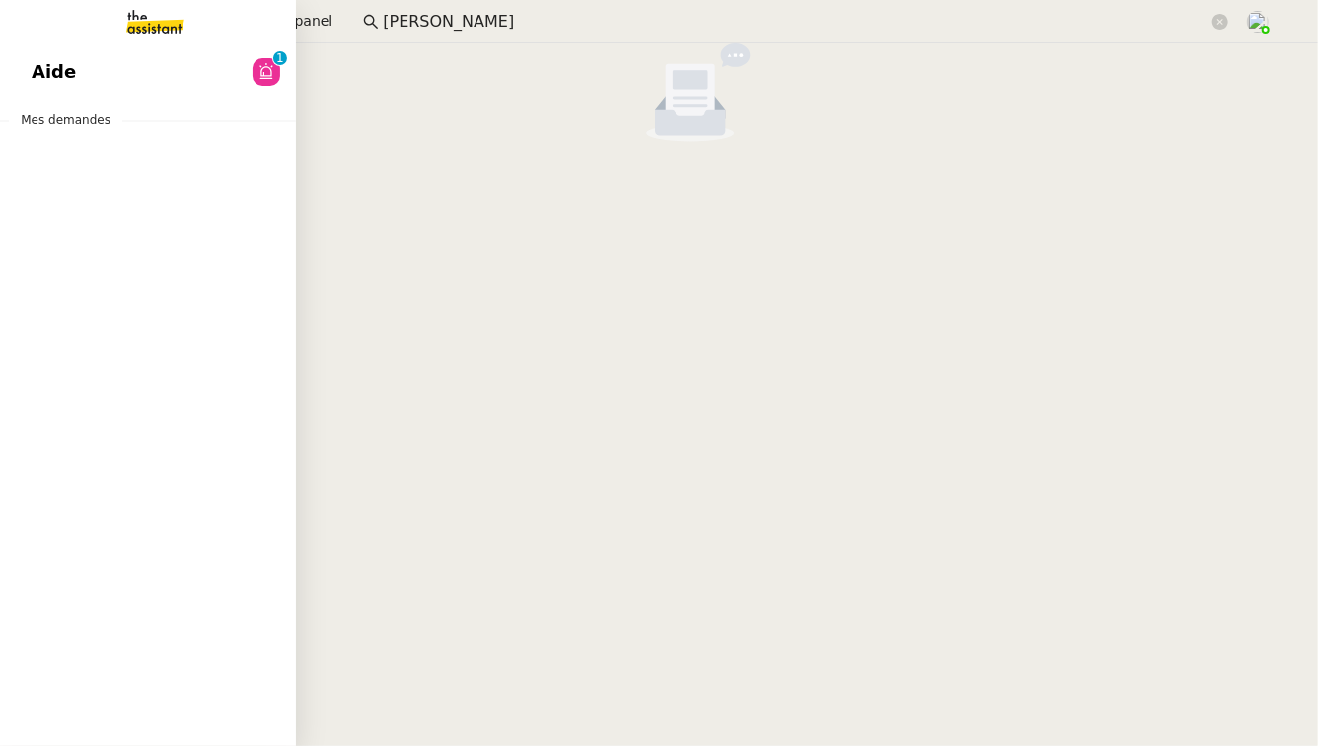
click at [43, 60] on span "Aide" at bounding box center [54, 72] width 44 height 30
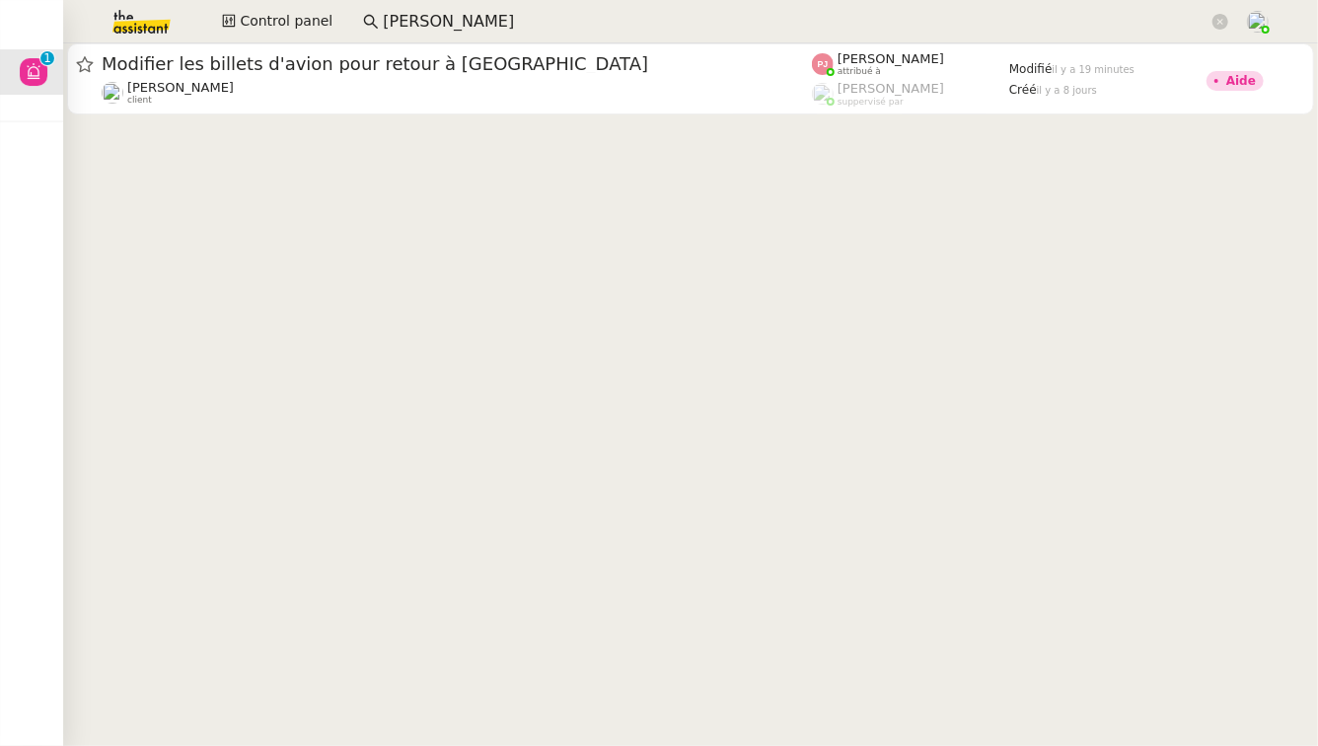
click at [136, 19] on img at bounding box center [125, 21] width 153 height 43
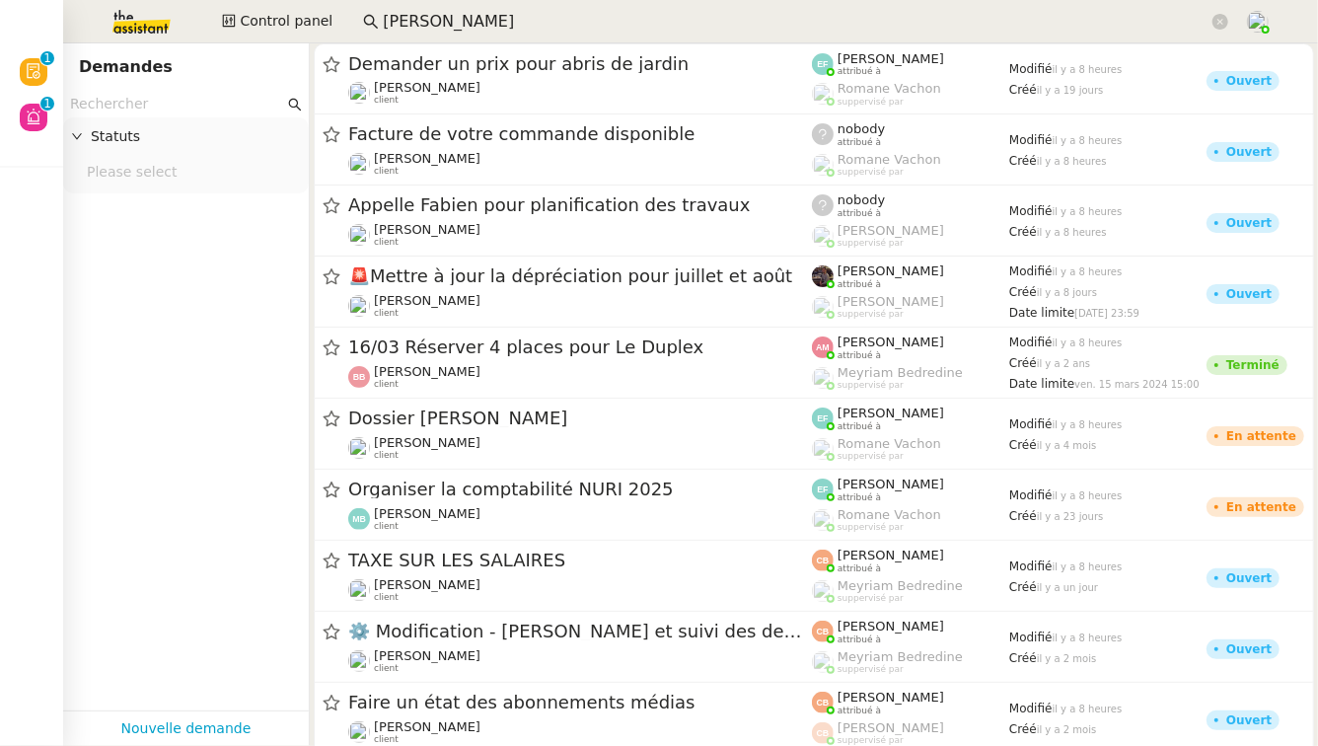
click at [143, 107] on input "text" at bounding box center [177, 104] width 214 height 23
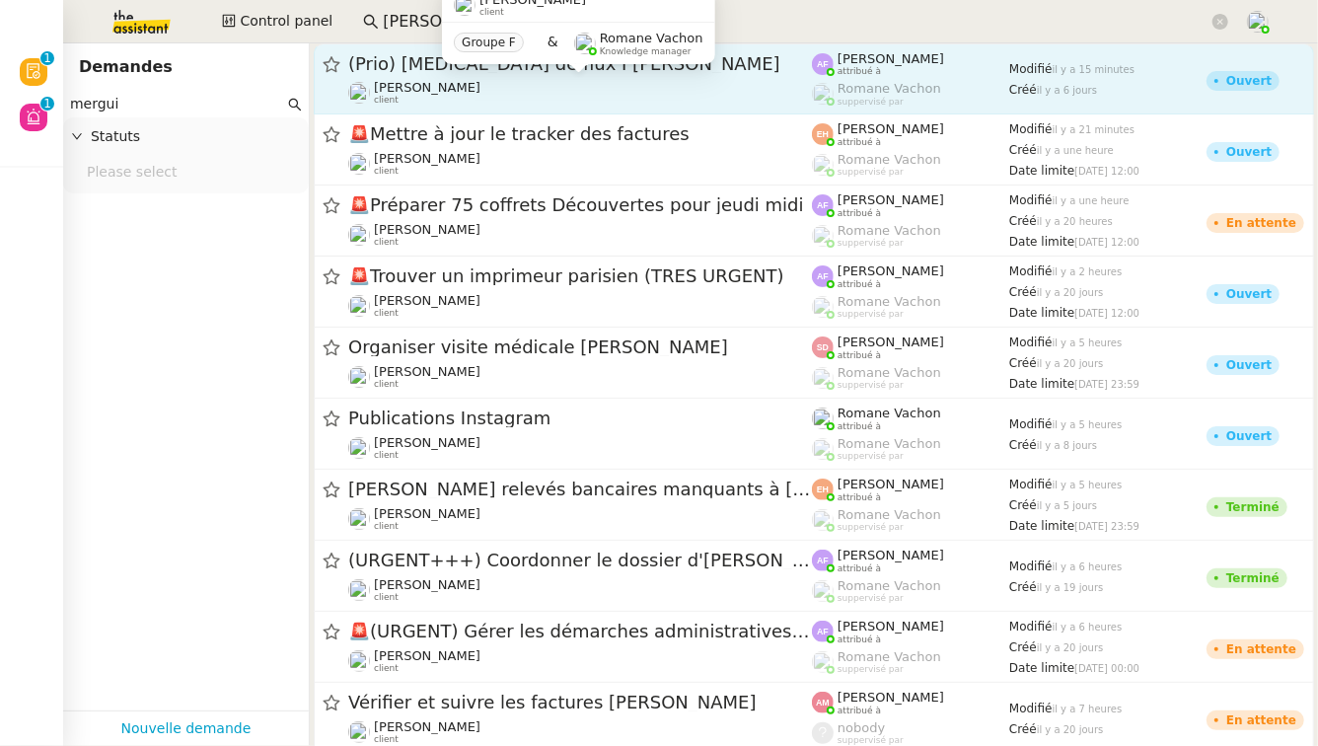
type input "mergui"
click at [473, 102] on div "[PERSON_NAME] client" at bounding box center [580, 93] width 464 height 26
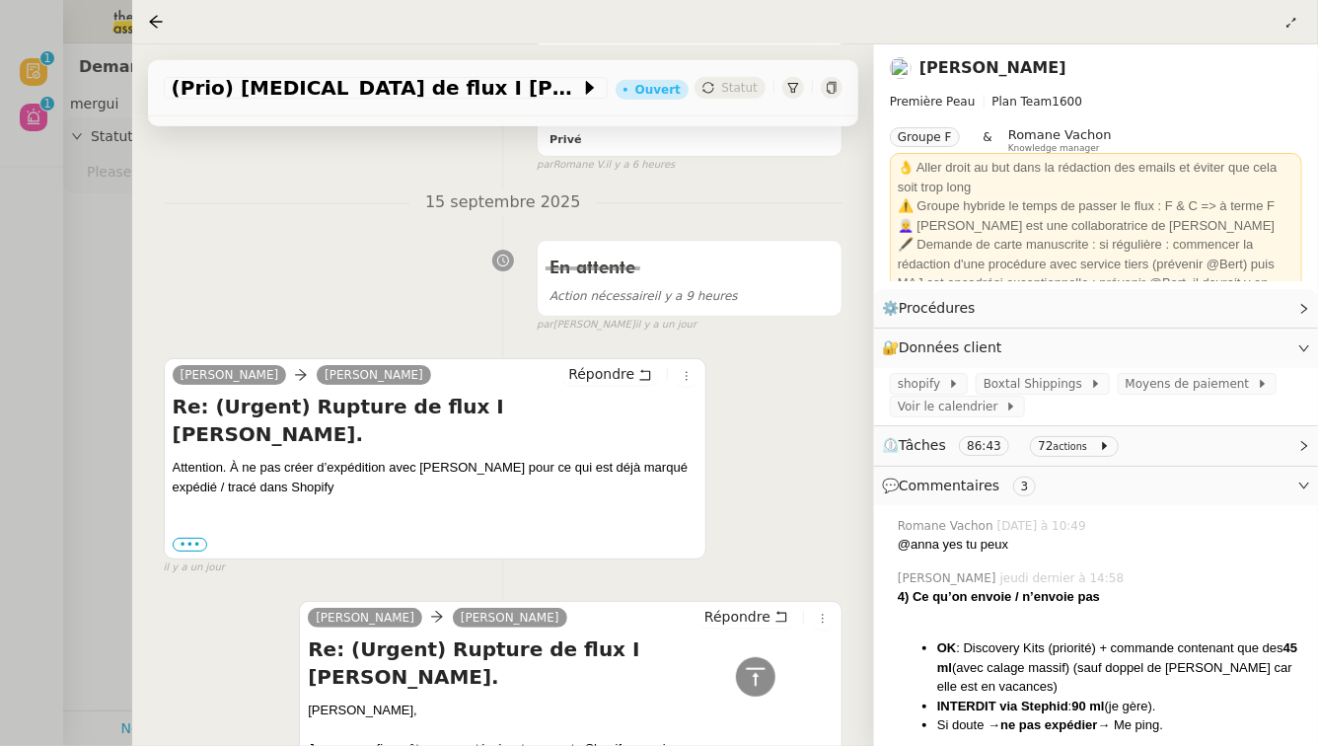
scroll to position [465, 0]
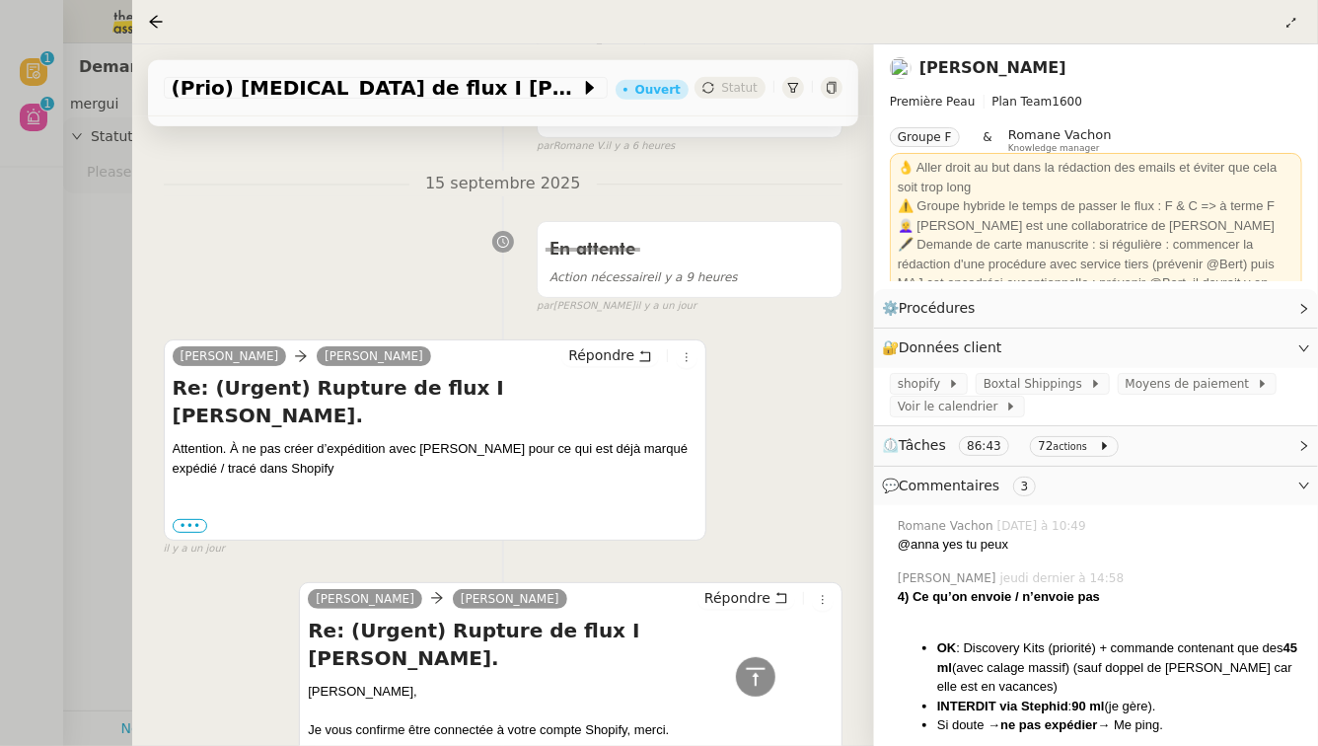
click at [97, 297] on div at bounding box center [659, 373] width 1318 height 746
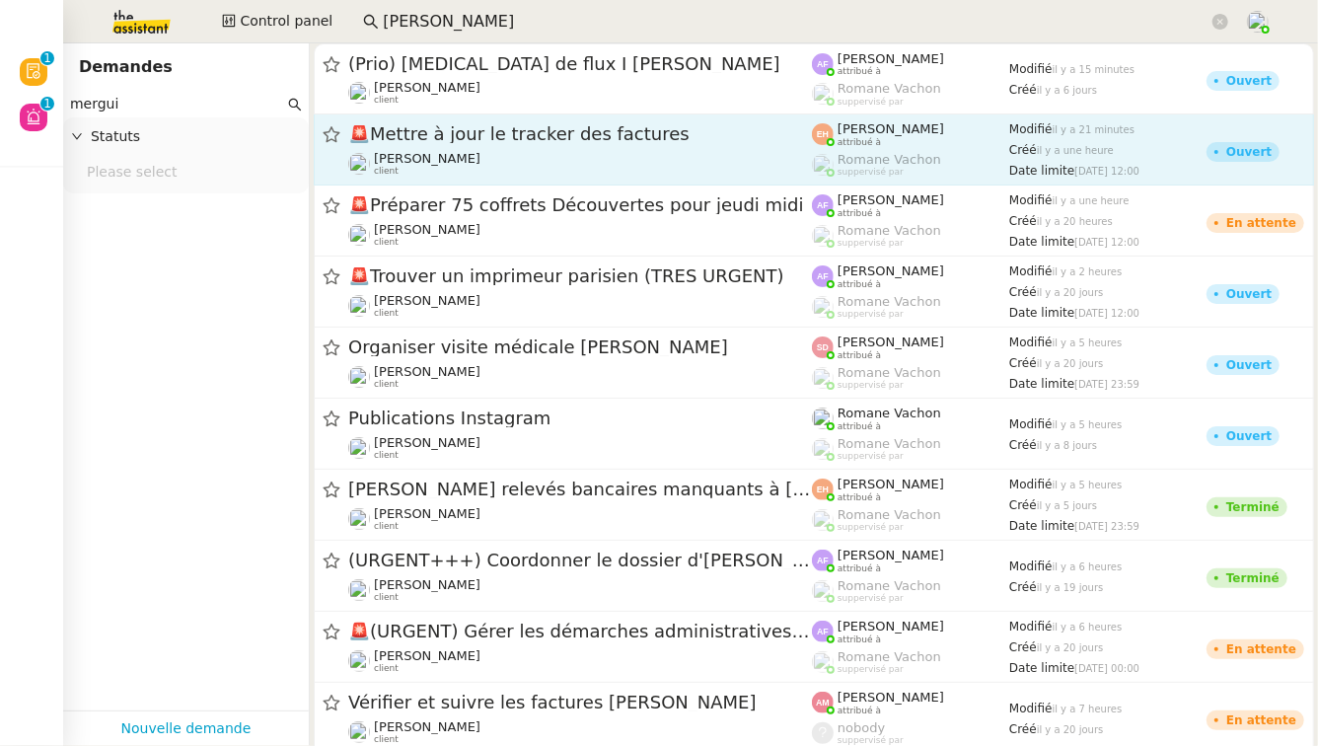
click at [473, 116] on link "🚨 Mettre à jour le tracker des factures [PERSON_NAME] client [PERSON_NAME] attr…" at bounding box center [814, 149] width 1000 height 71
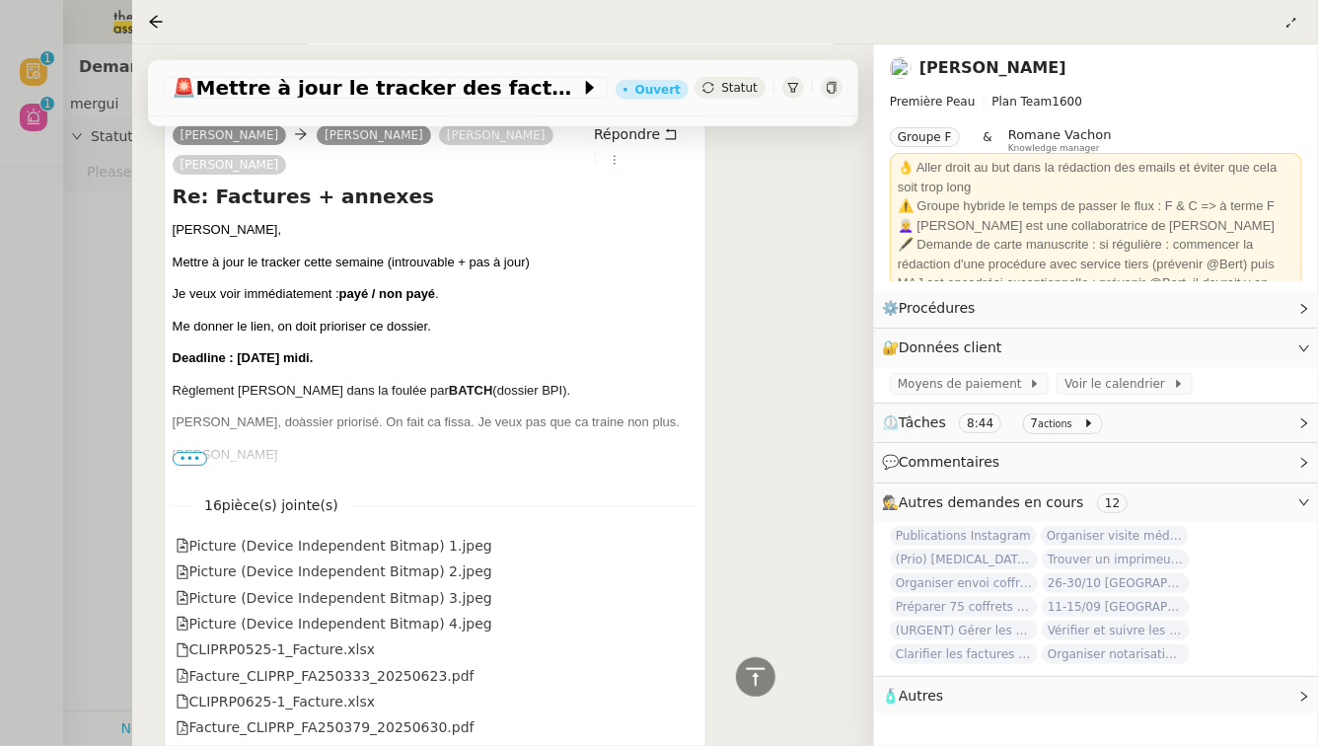
scroll to position [822, 0]
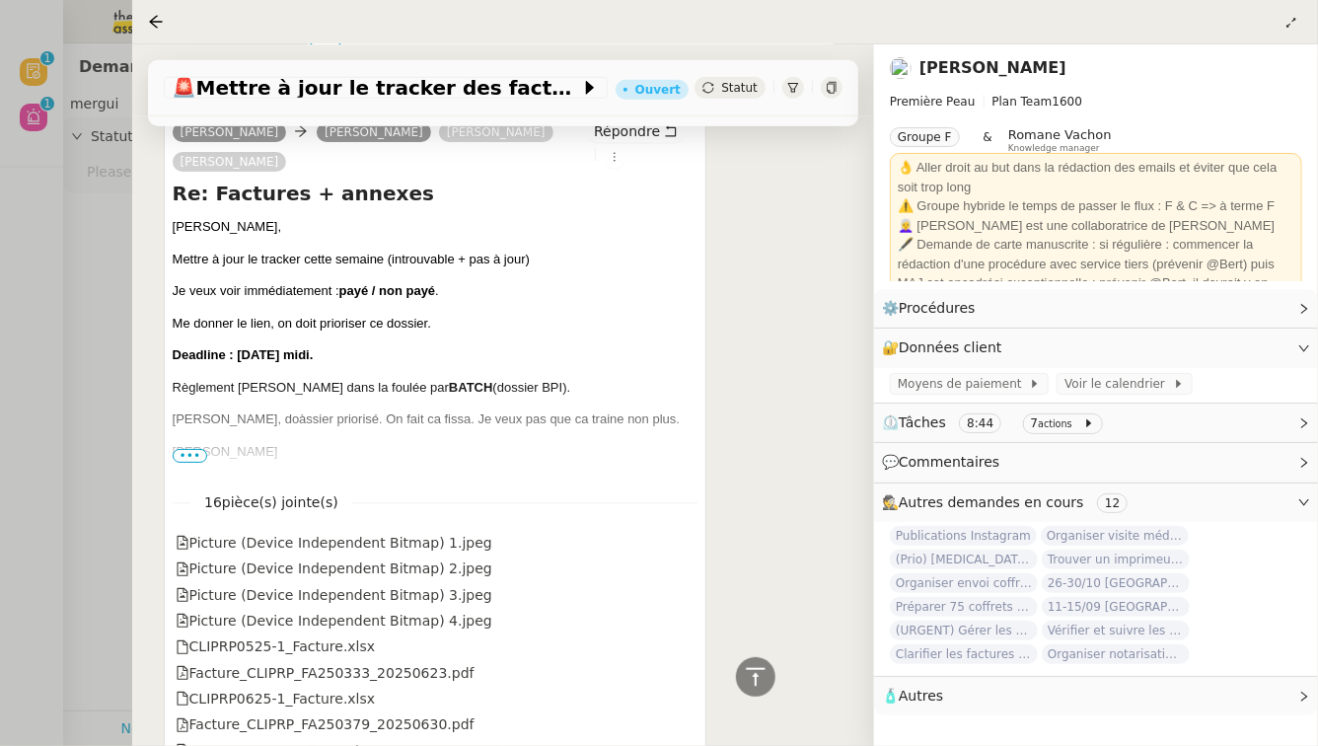
click at [127, 302] on div at bounding box center [659, 373] width 1318 height 746
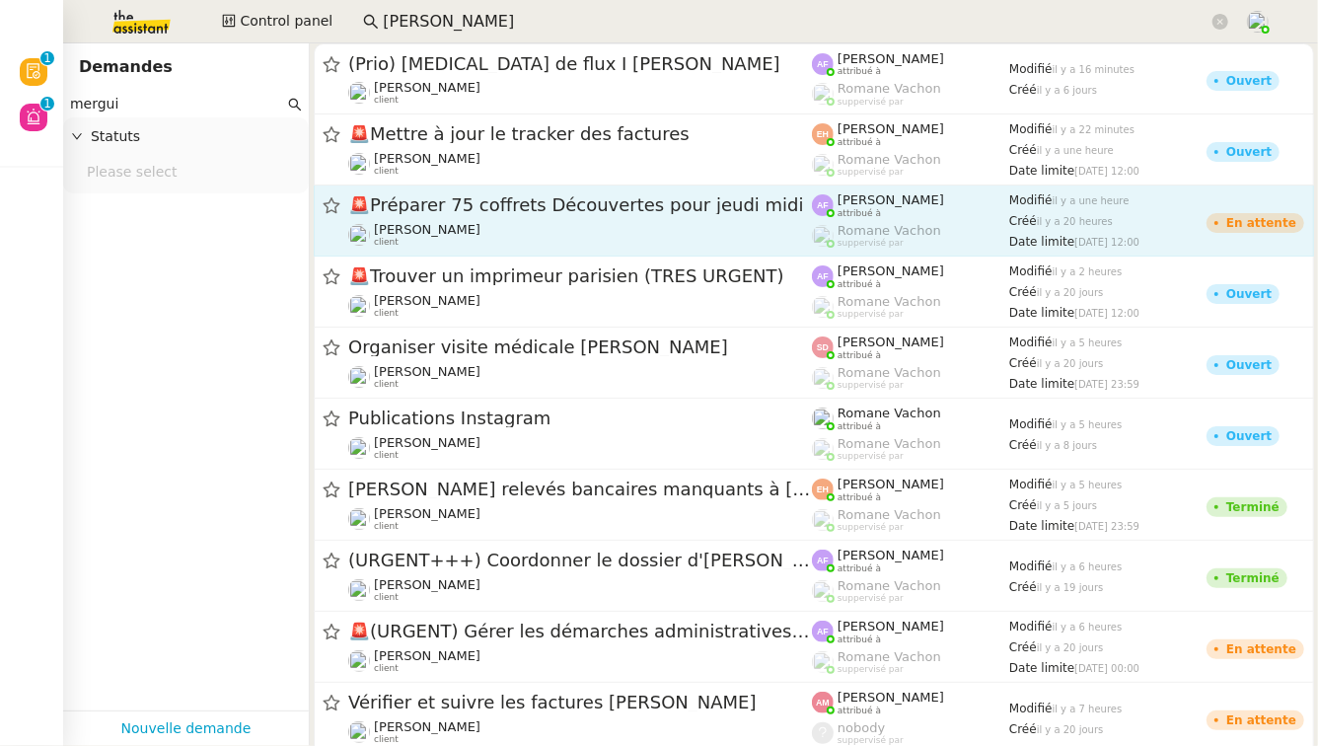
click at [539, 218] on div "🚨 Préparer 75 coffrets Découvertes pour [DATE] midi [PERSON_NAME] client" at bounding box center [580, 220] width 464 height 54
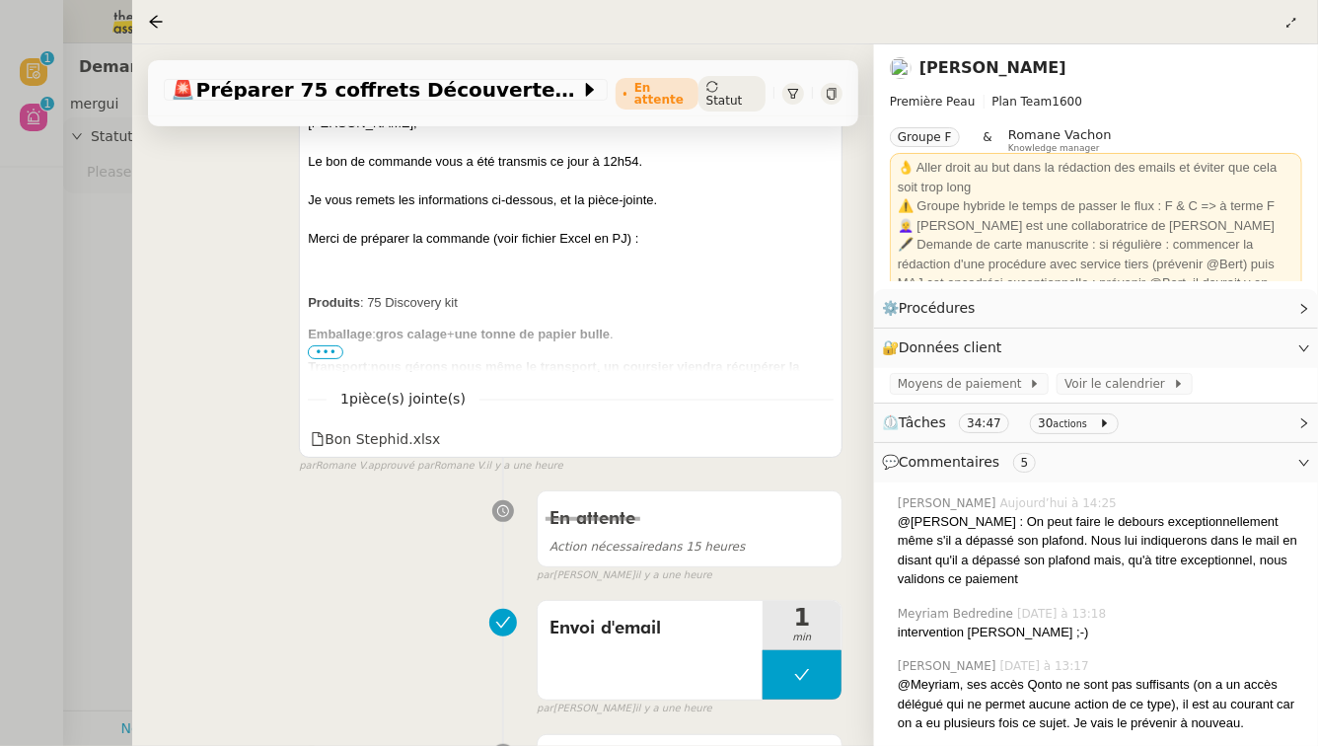
scroll to position [385, 0]
click at [104, 267] on div at bounding box center [659, 373] width 1318 height 746
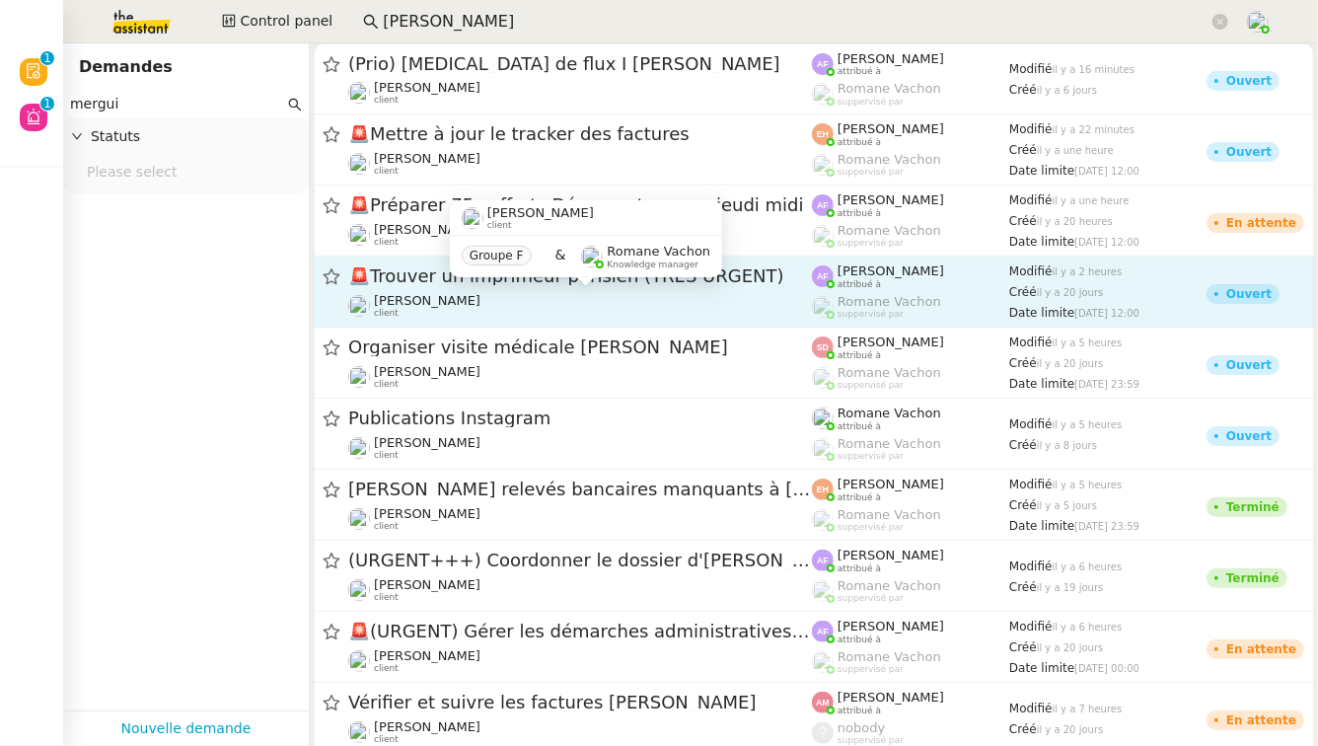
click at [501, 292] on div "[PERSON_NAME] client Groupe F & [PERSON_NAME] Knowledge manager" at bounding box center [586, 246] width 272 height 93
click at [419, 296] on span "[PERSON_NAME]" at bounding box center [427, 300] width 107 height 15
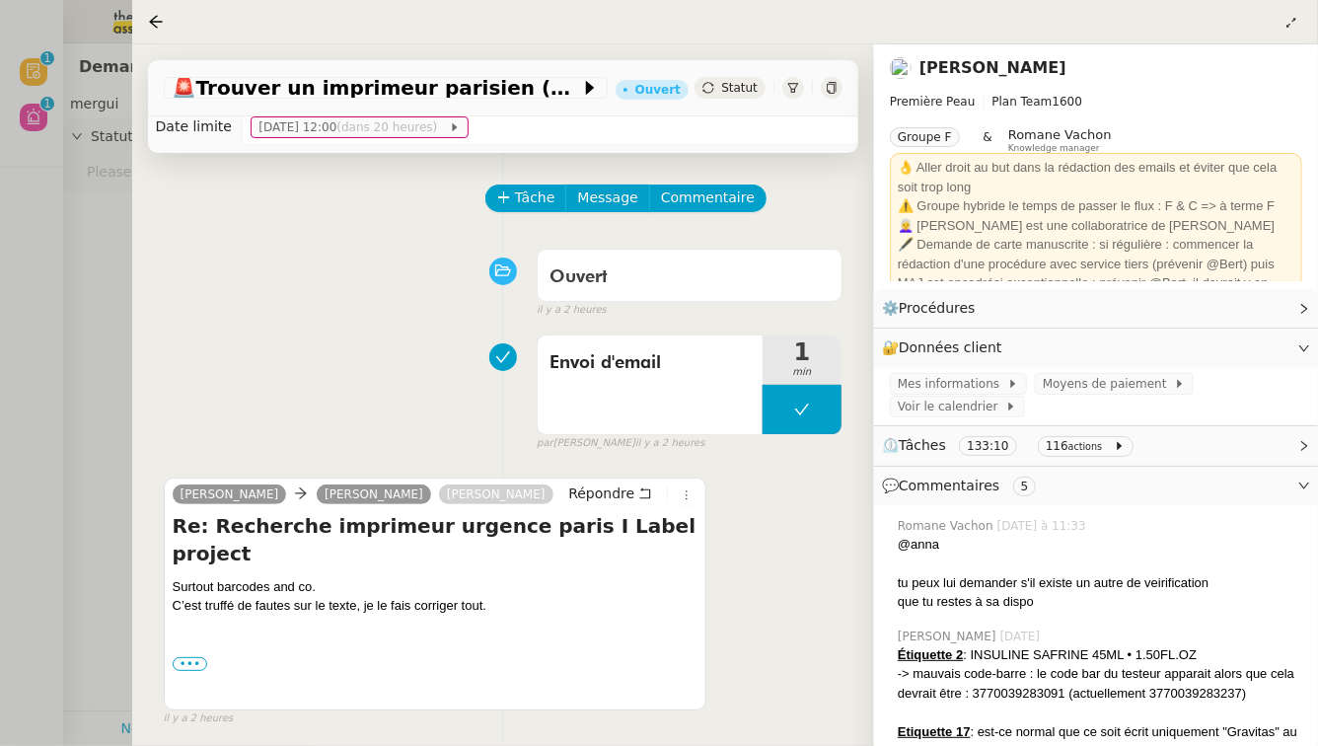
scroll to position [44, 0]
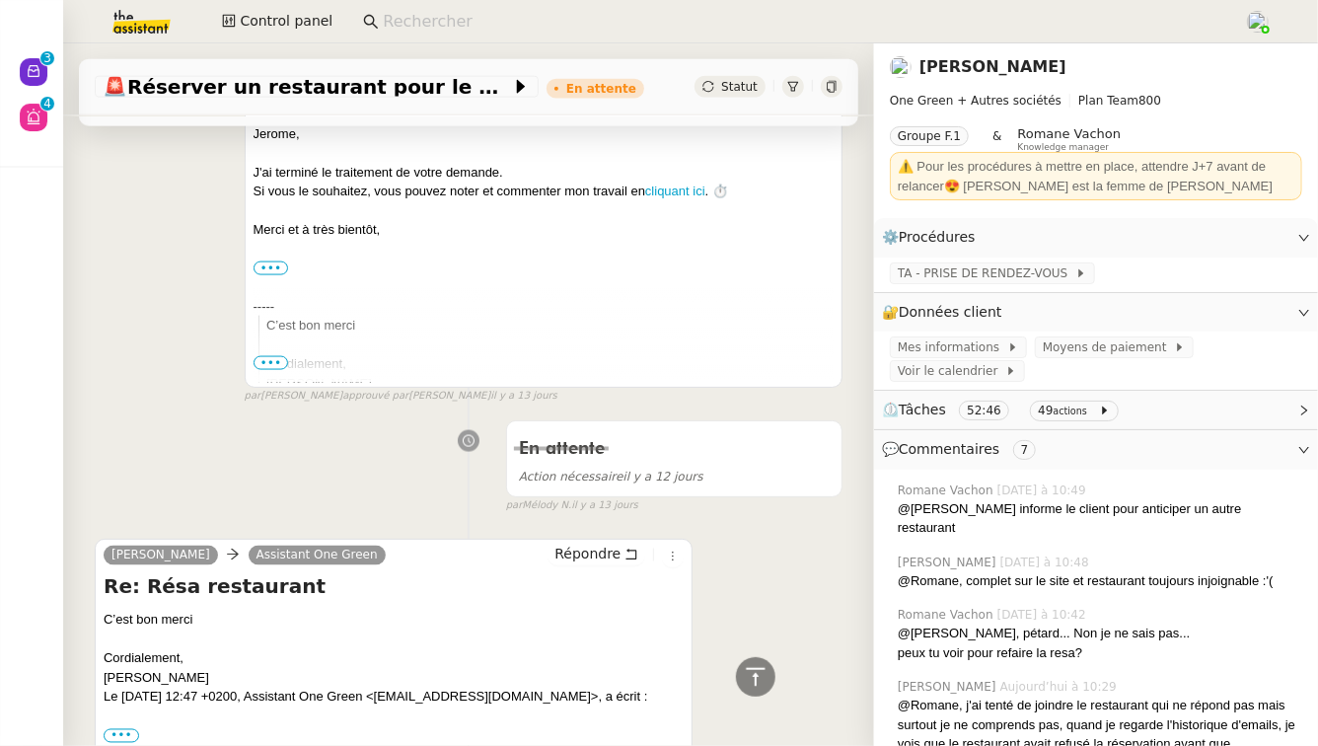
scroll to position [5195, 0]
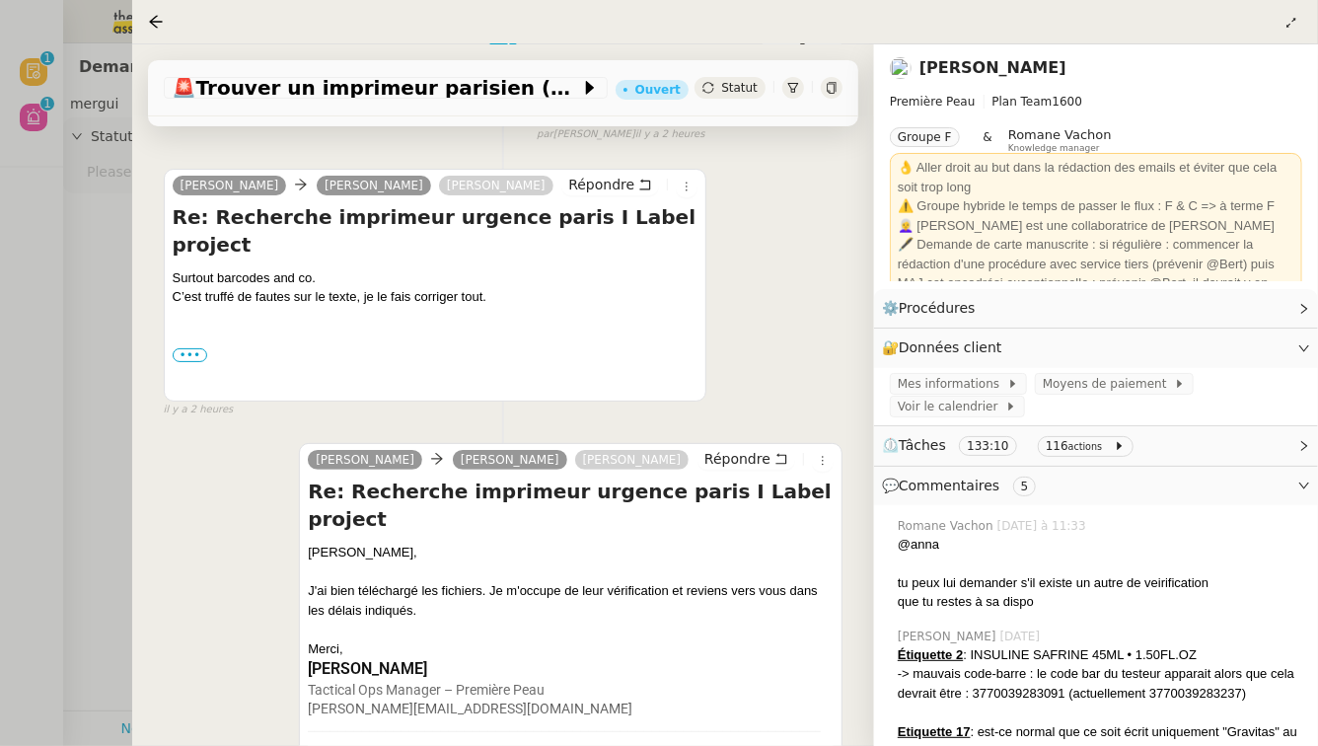
scroll to position [346, 0]
click at [96, 367] on div at bounding box center [659, 373] width 1318 height 746
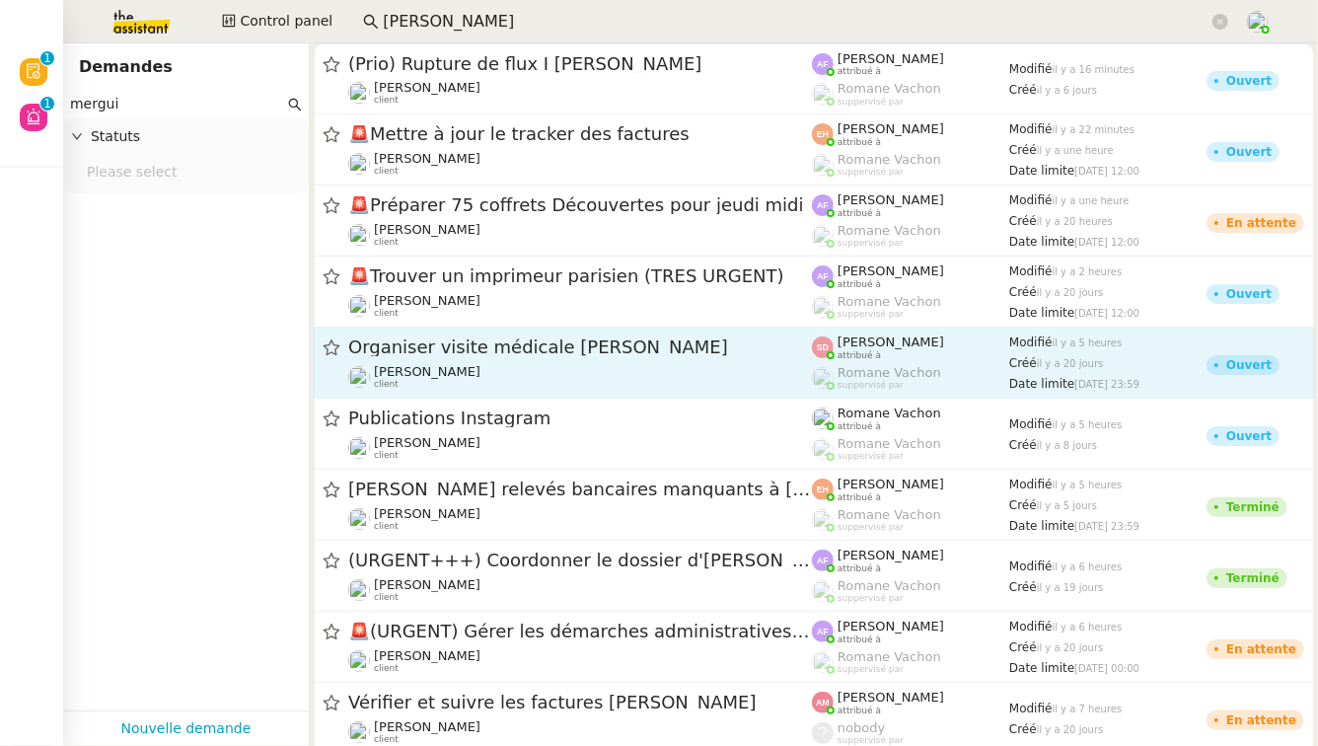
click at [575, 337] on div "Organiser visite médicale [PERSON_NAME]" at bounding box center [580, 347] width 464 height 25
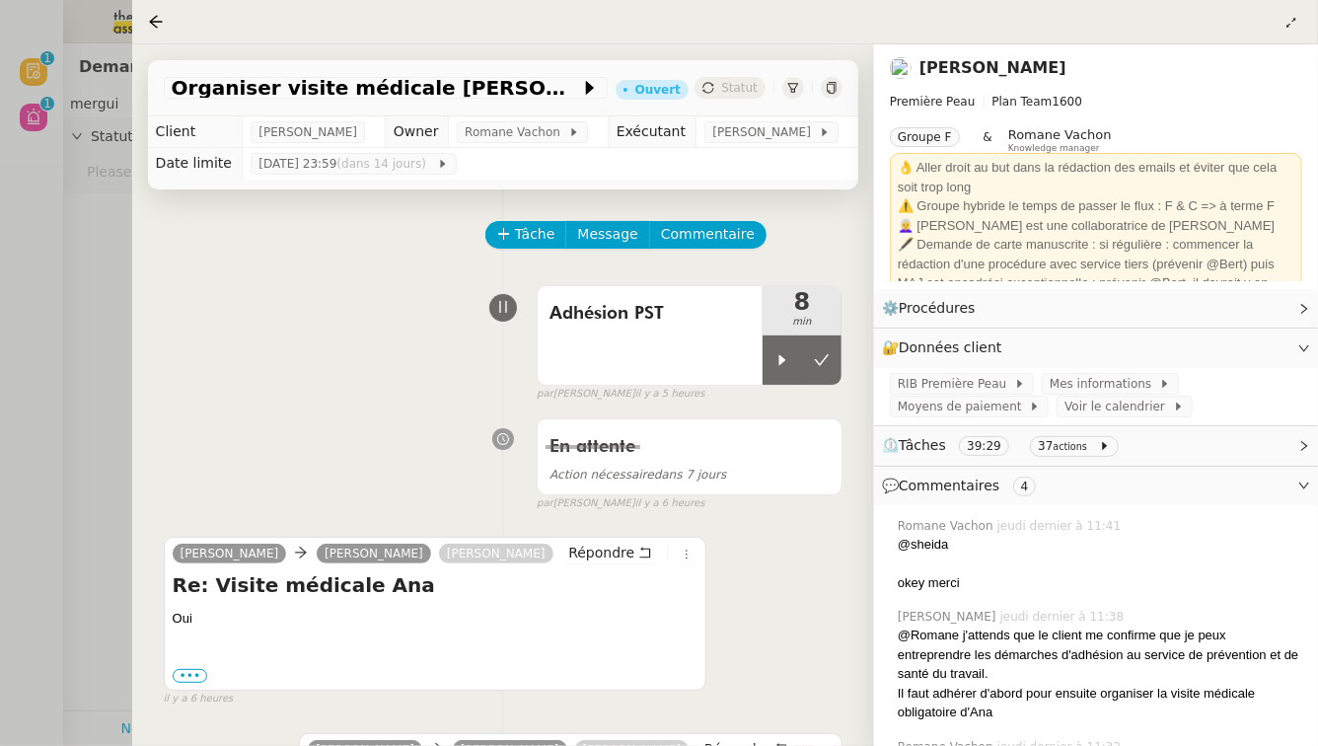
click at [125, 346] on div at bounding box center [659, 373] width 1318 height 746
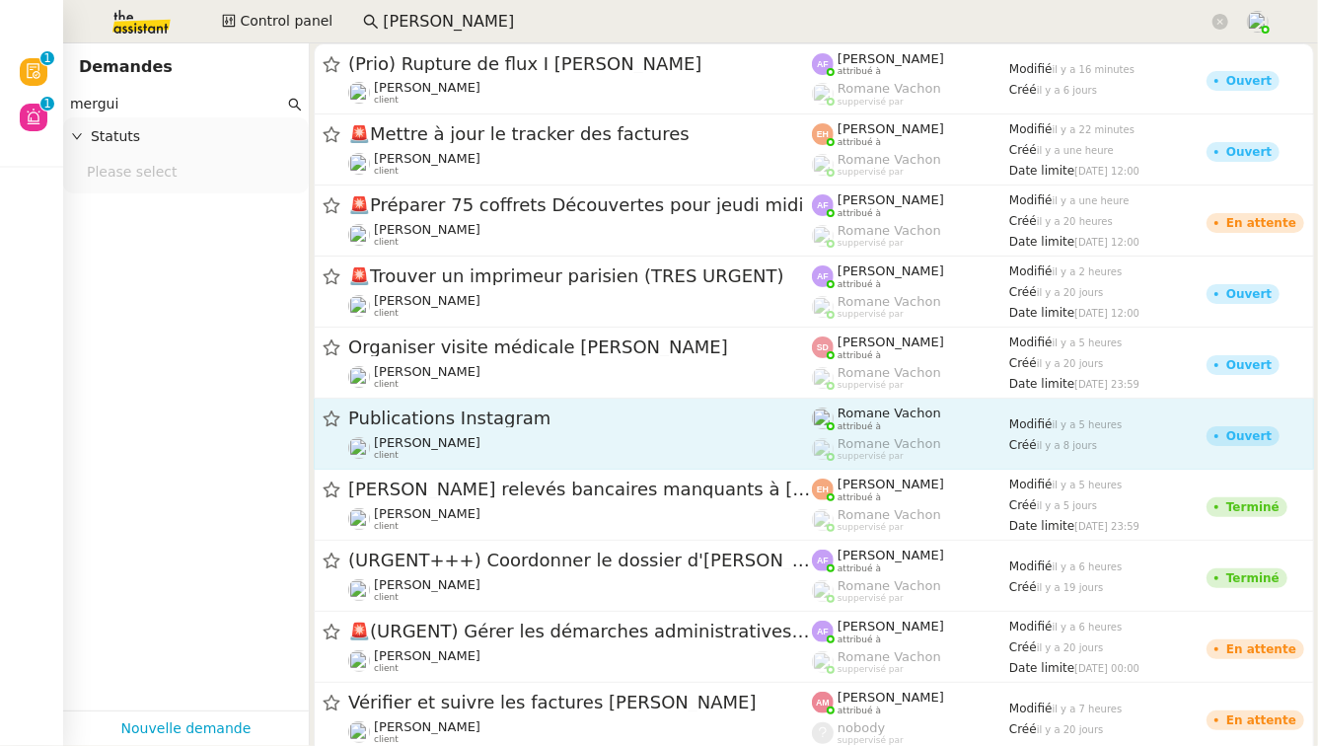
click at [500, 415] on span "Publications Instagram" at bounding box center [580, 418] width 464 height 18
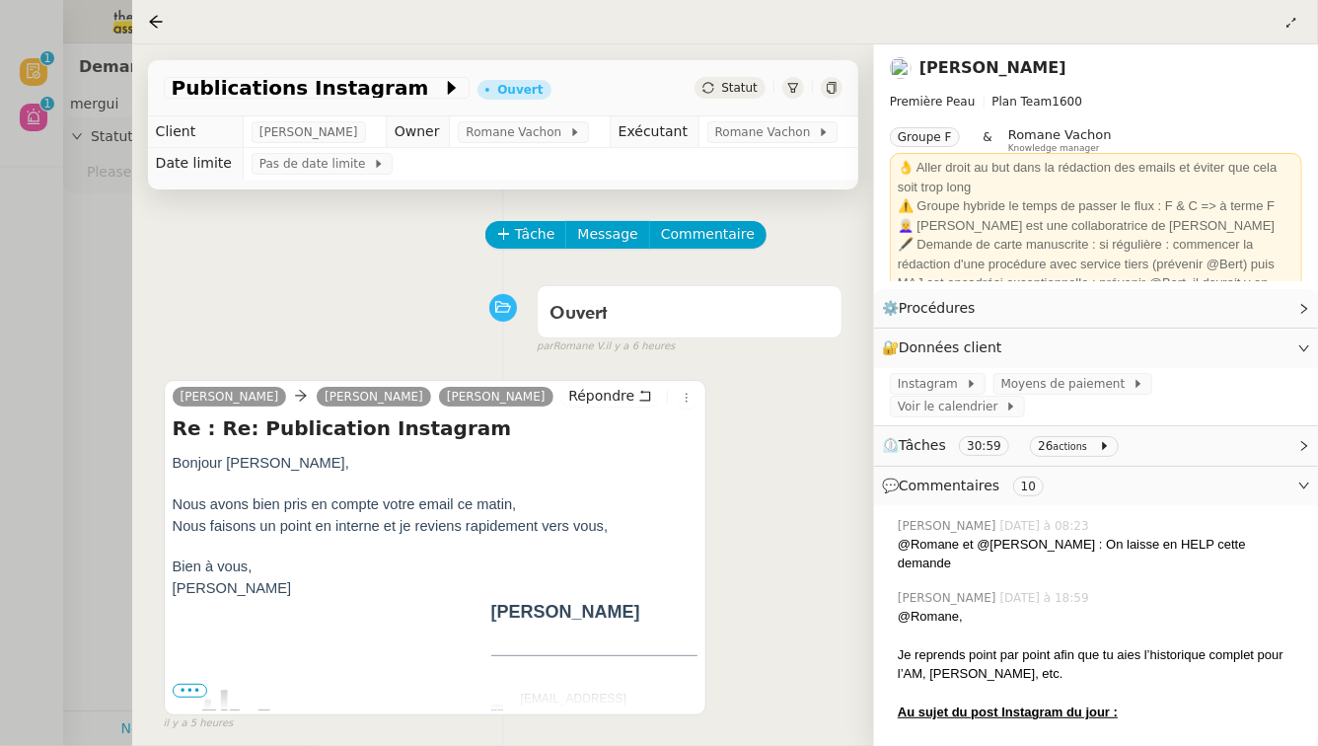
click at [120, 337] on div at bounding box center [659, 373] width 1318 height 746
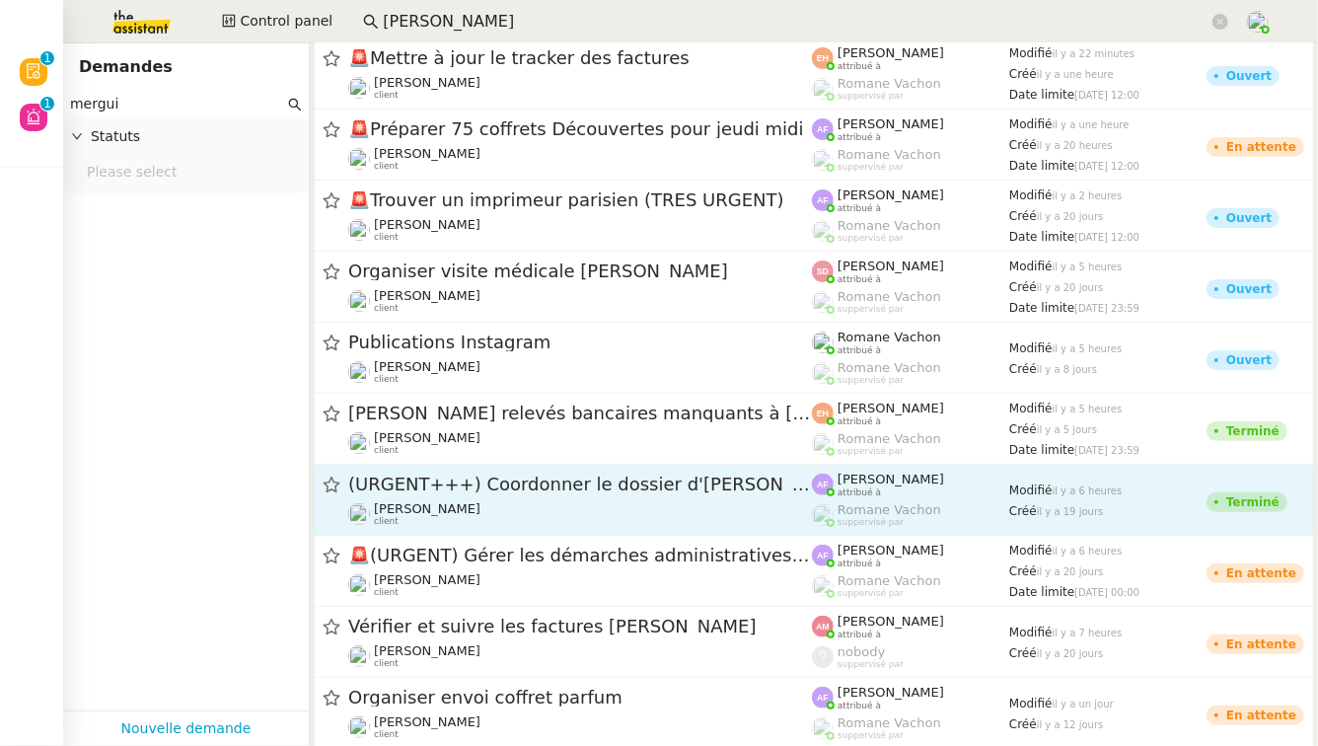
scroll to position [79, 0]
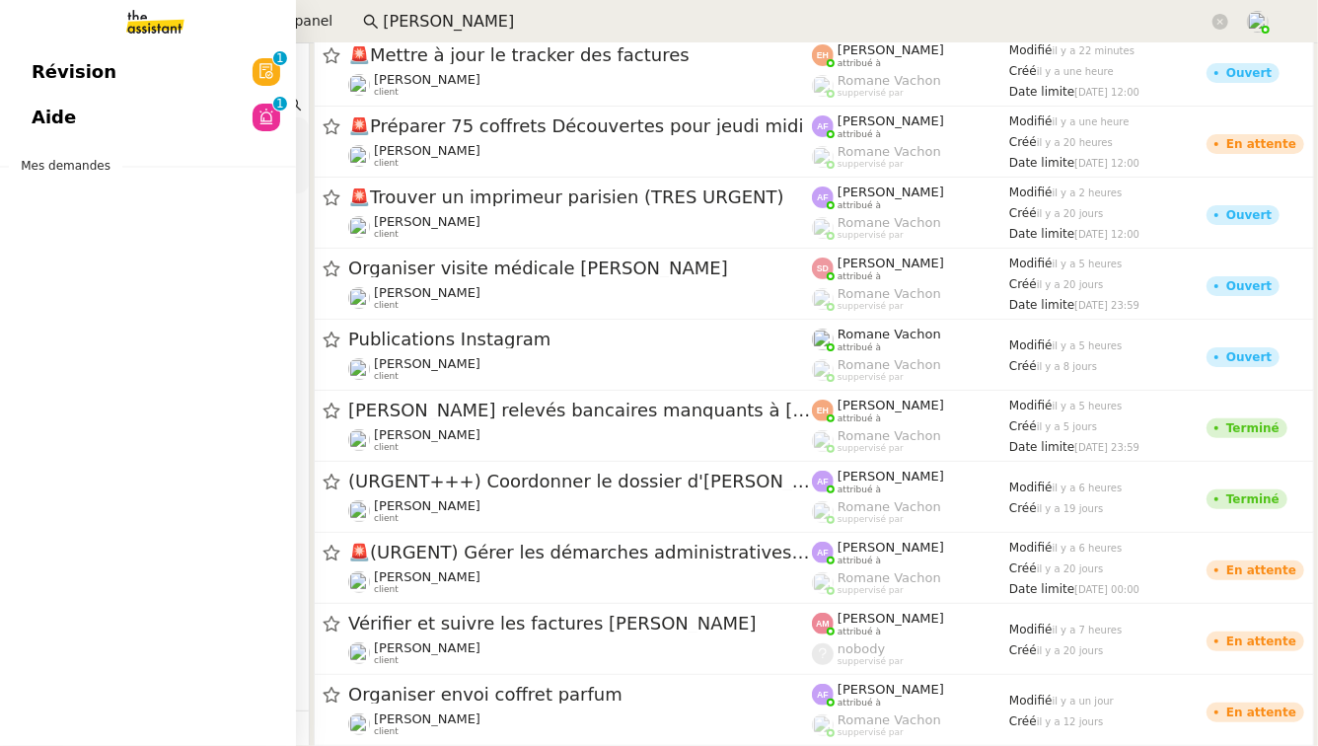
click at [78, 73] on span "Révision" at bounding box center [74, 72] width 85 height 30
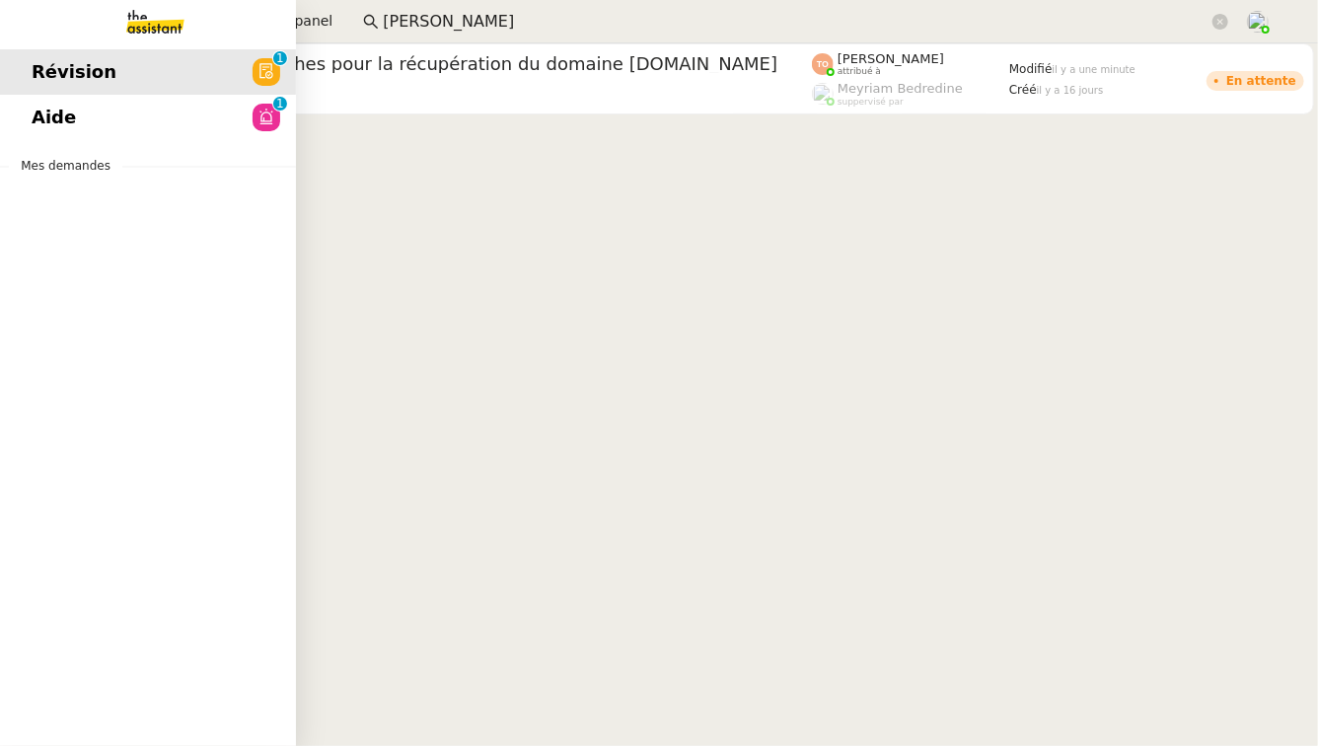
click at [64, 121] on span "Aide" at bounding box center [54, 118] width 44 height 30
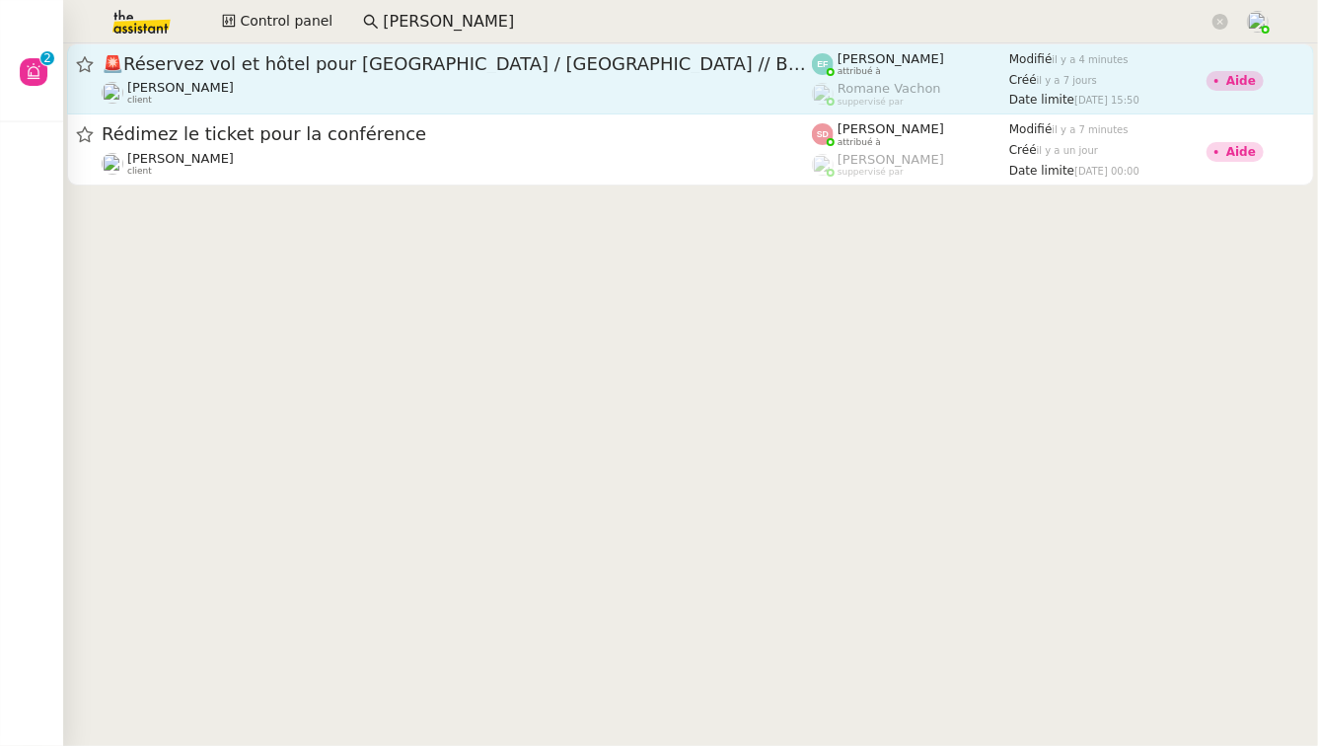
click at [153, 65] on span "🚨 Réservez vol et hôtel pour Dubaï / Emirates // Banyan" at bounding box center [457, 64] width 710 height 18
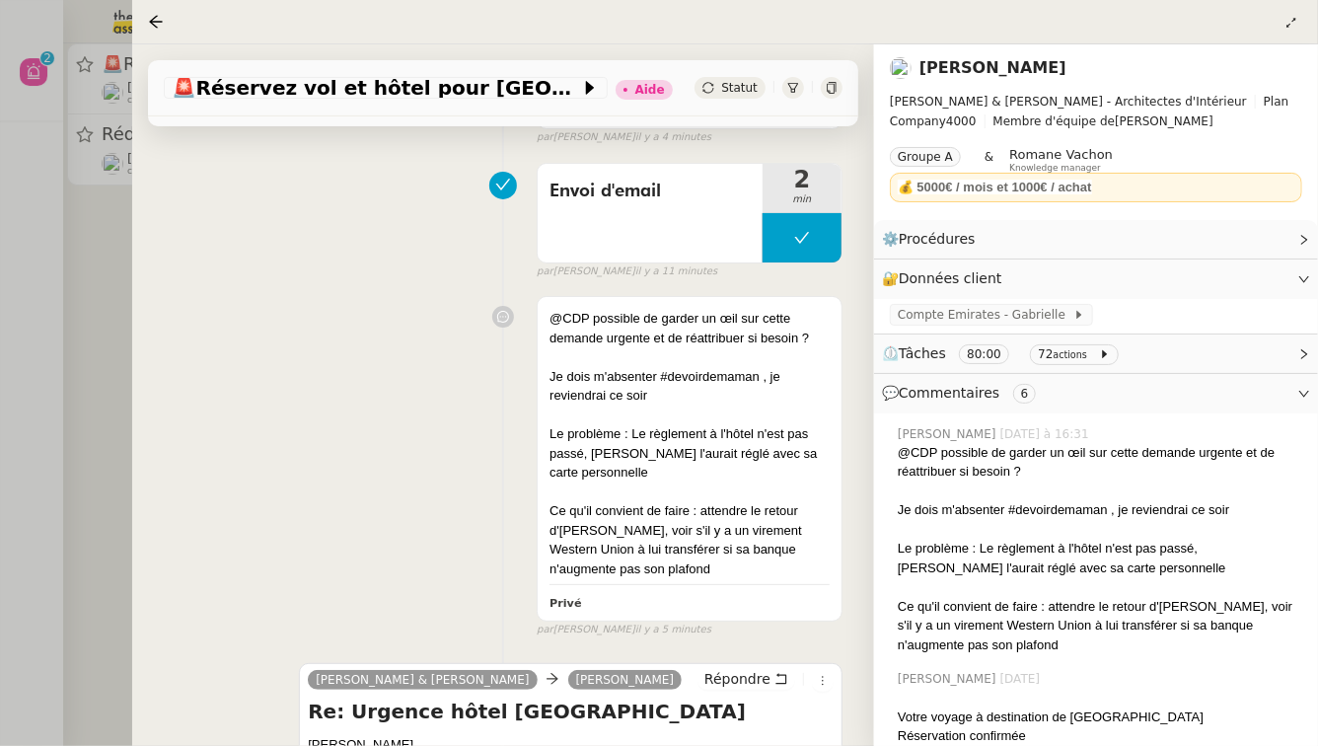
scroll to position [237, 0]
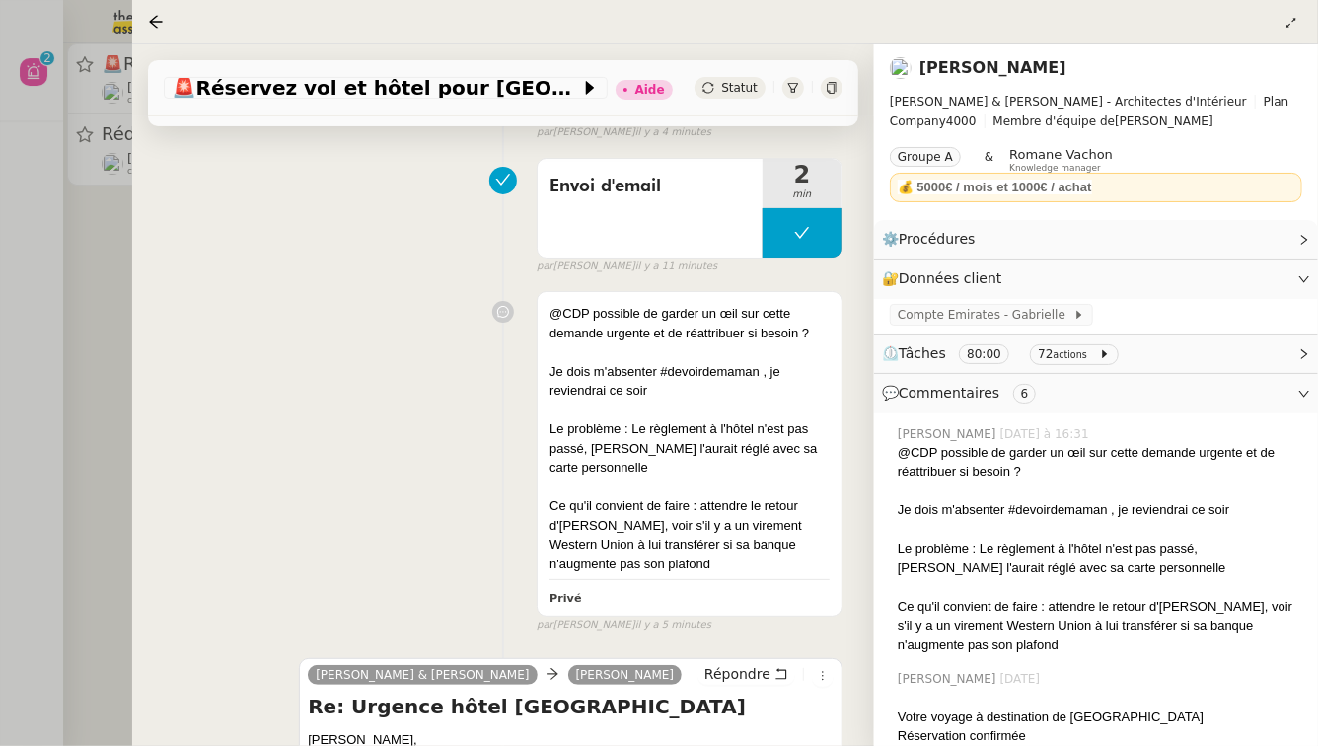
click at [116, 374] on div at bounding box center [659, 373] width 1318 height 746
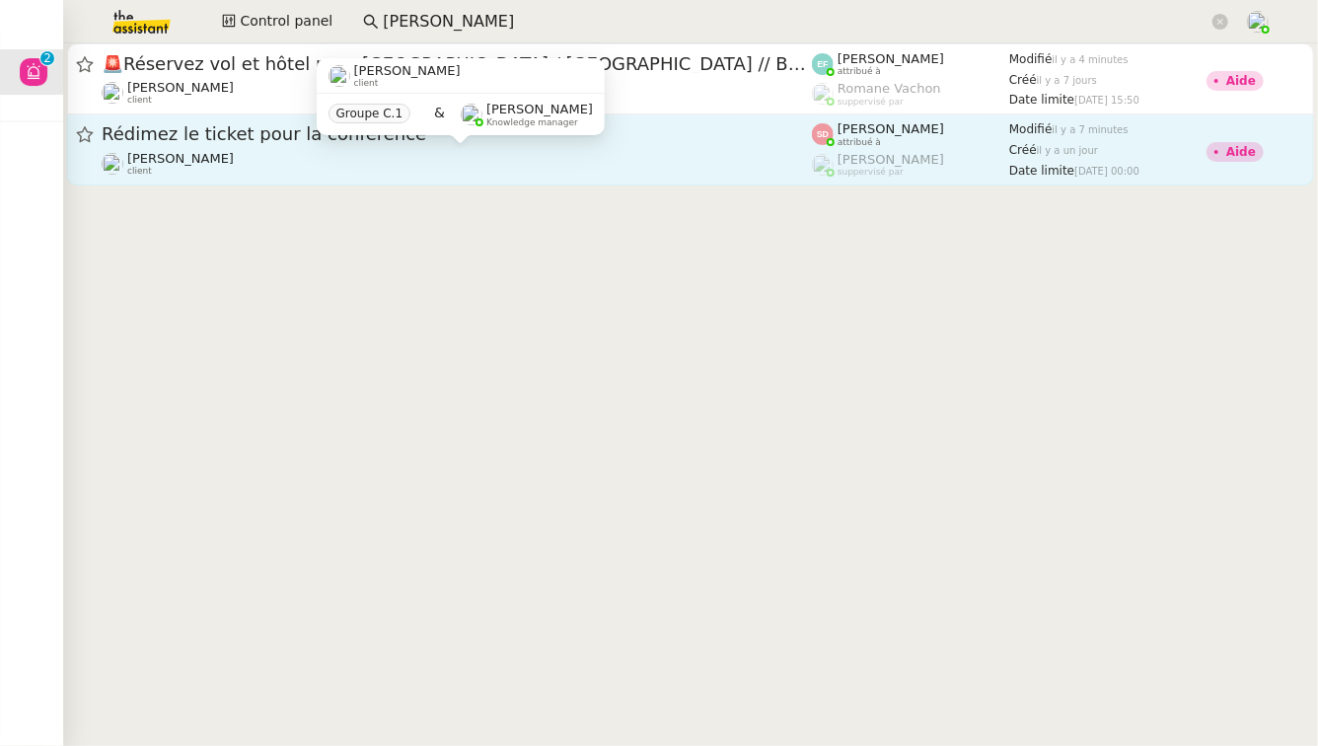
click at [422, 168] on div "Laurène Gauthier client" at bounding box center [457, 164] width 710 height 26
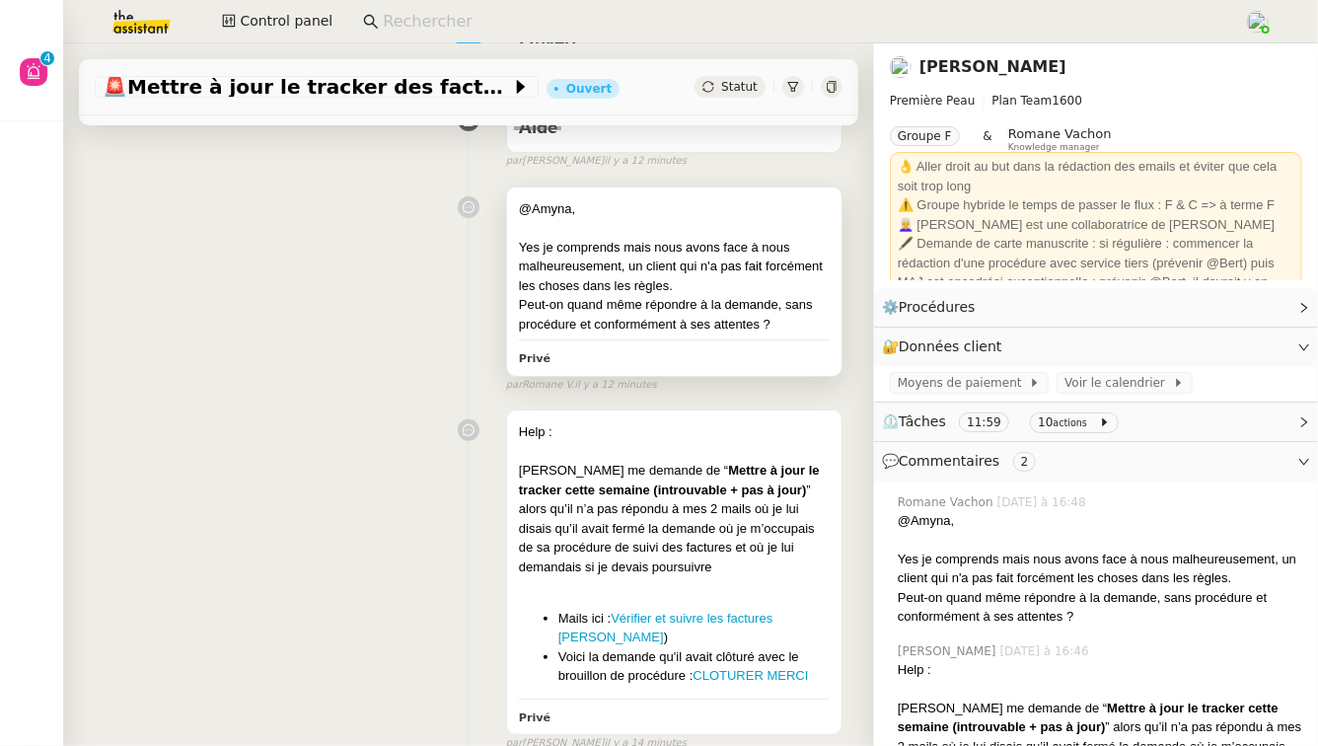
scroll to position [271, 0]
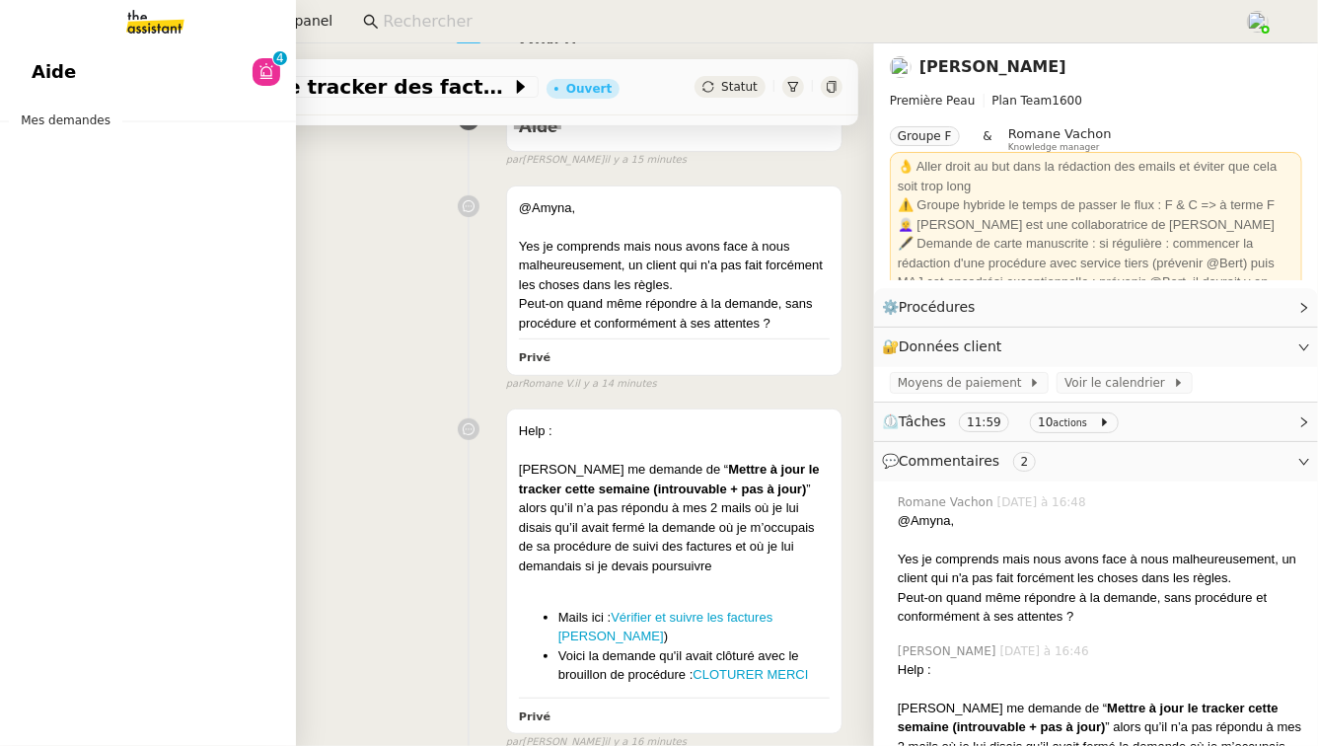
click at [37, 60] on span "Aide" at bounding box center [54, 72] width 44 height 30
